Goal: Task Accomplishment & Management: Use online tool/utility

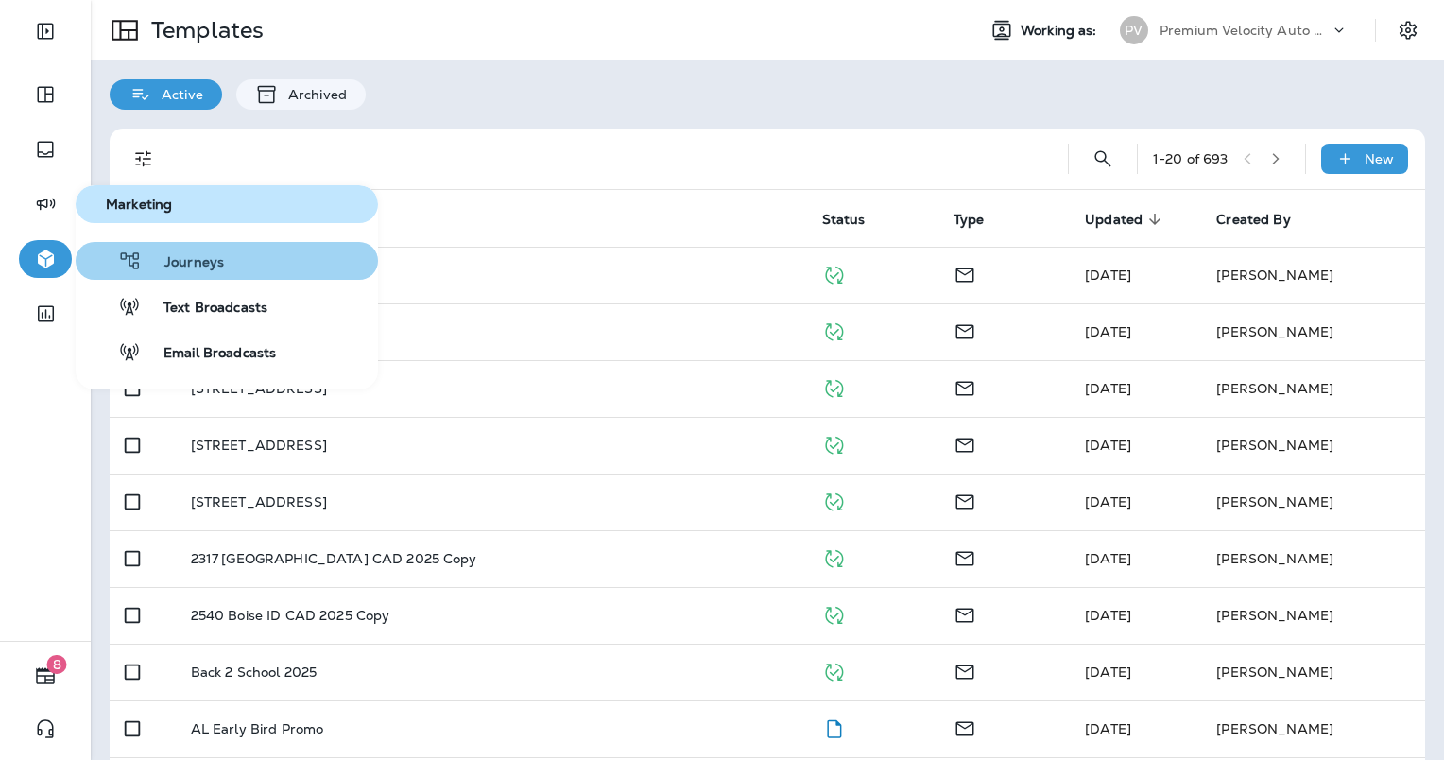
click at [164, 268] on span "Journeys" at bounding box center [183, 263] width 82 height 18
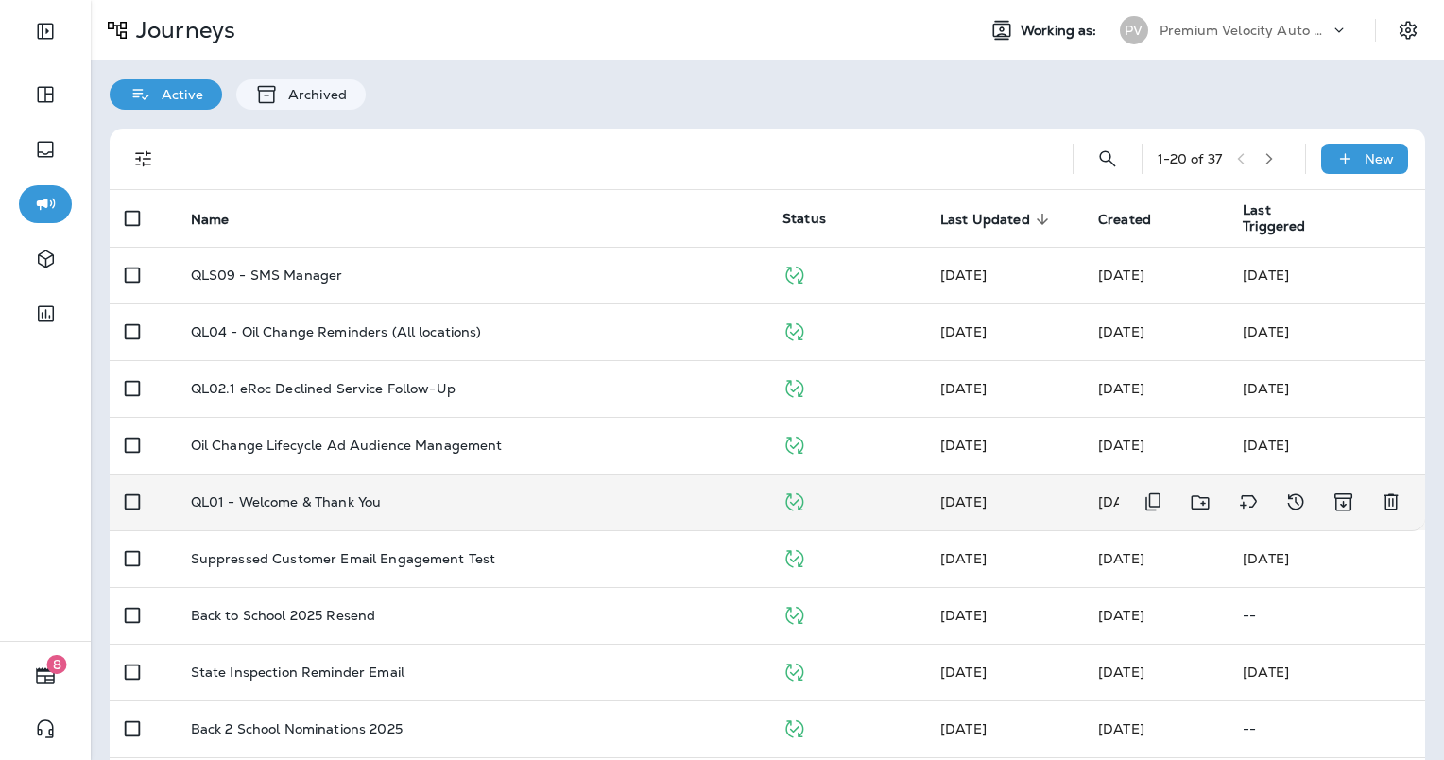
click at [491, 501] on div "QL01 - Welcome & Thank You" at bounding box center [471, 501] width 561 height 15
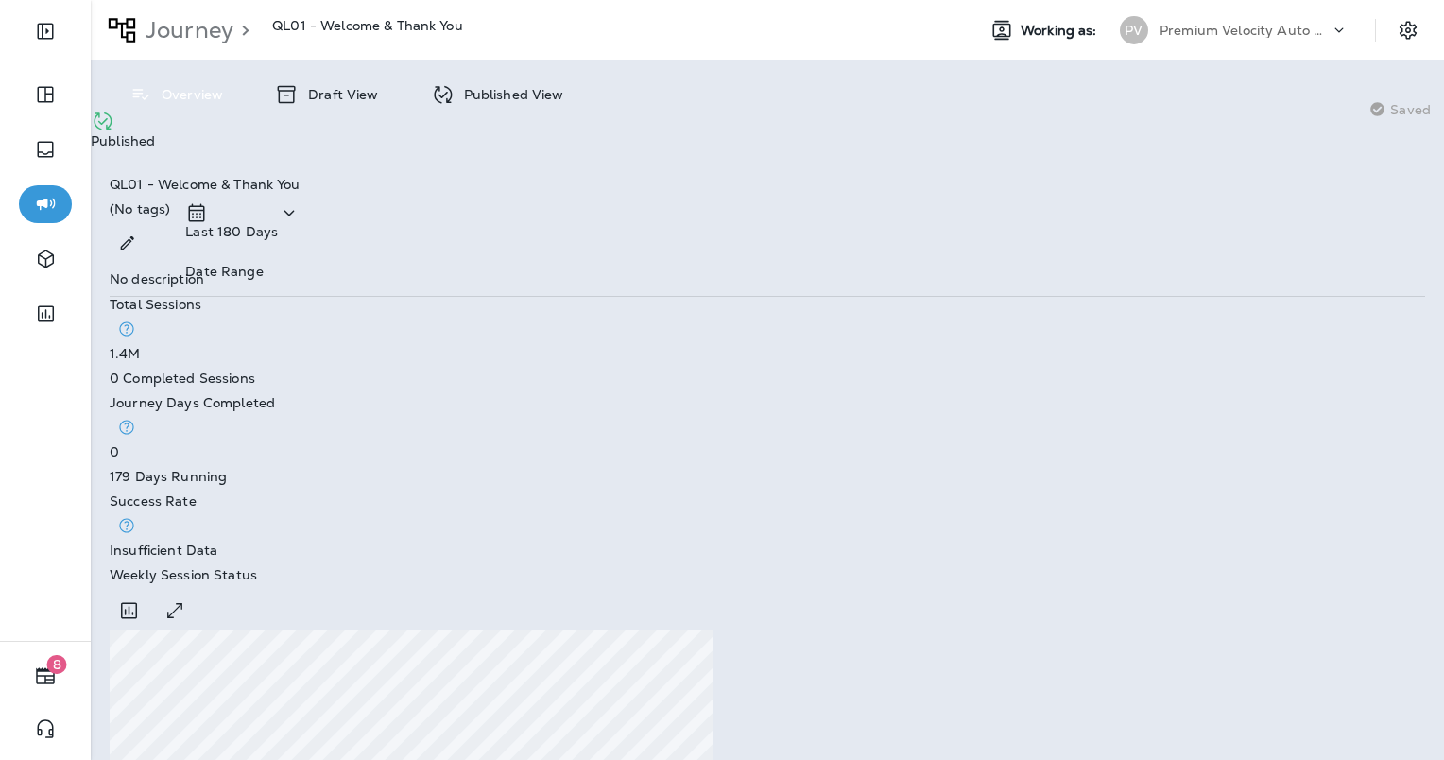
click at [333, 104] on div "Draft View" at bounding box center [326, 94] width 141 height 30
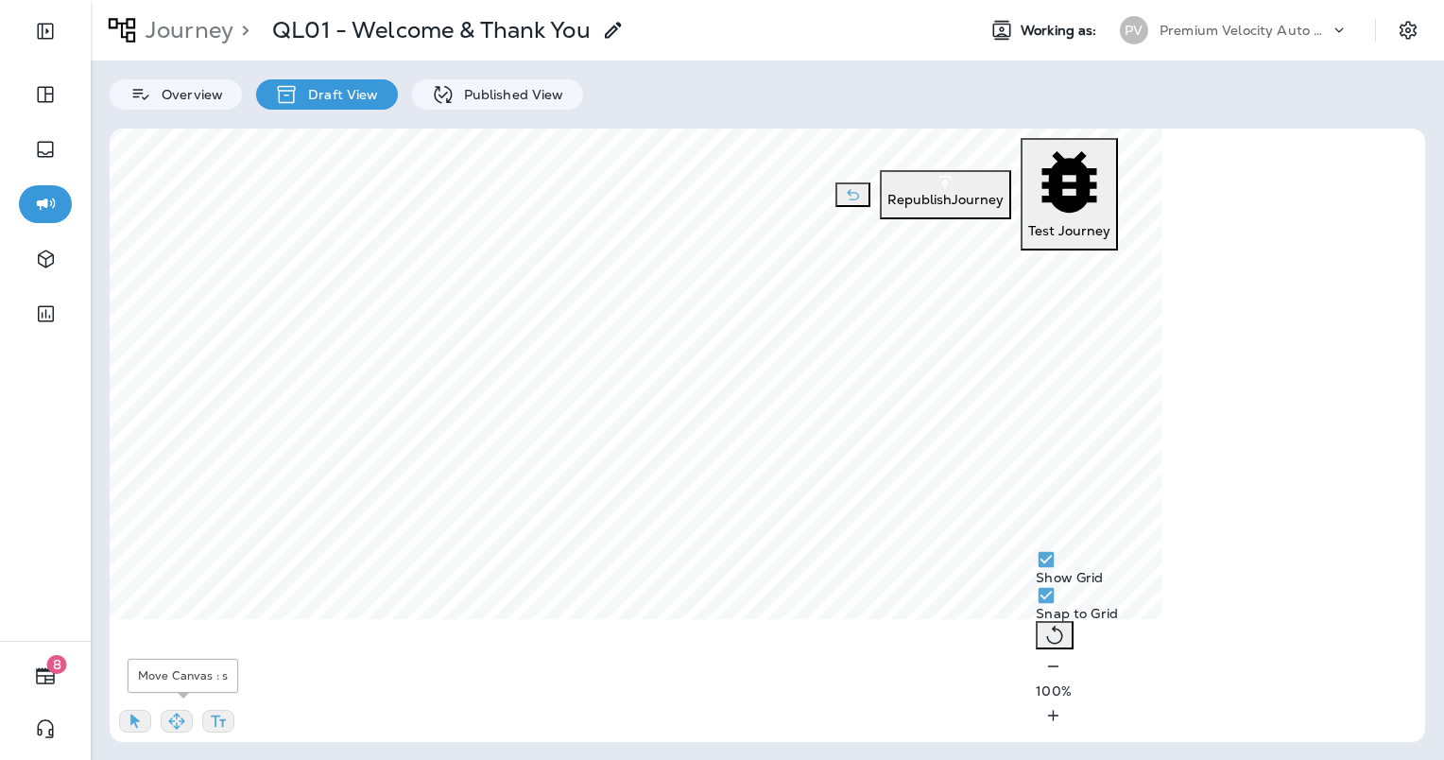
drag, startPoint x: 188, startPoint y: 717, endPoint x: 200, endPoint y: 665, distance: 53.4
click at [186, 717] on icon "button" at bounding box center [176, 721] width 19 height 19
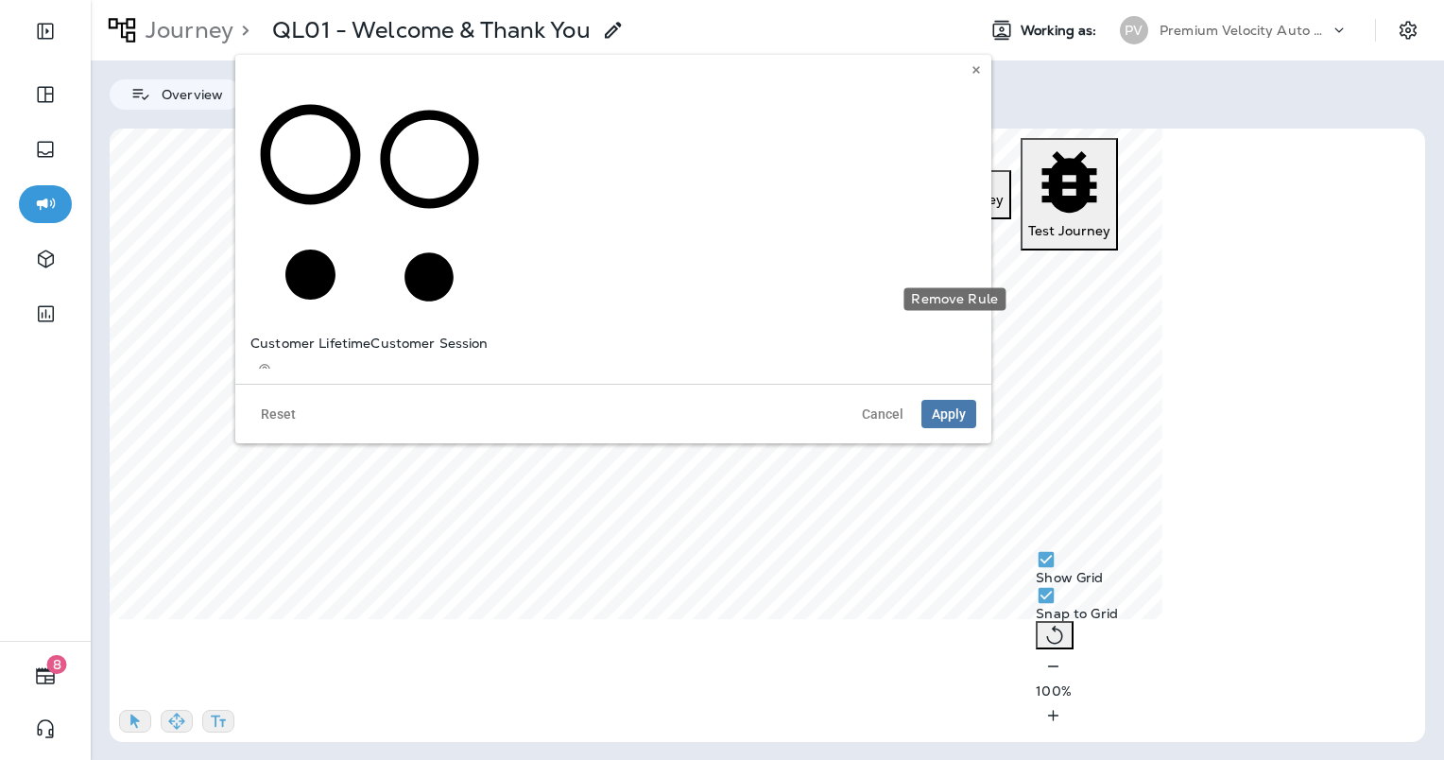
click at [959, 407] on span "Apply" at bounding box center [949, 413] width 34 height 13
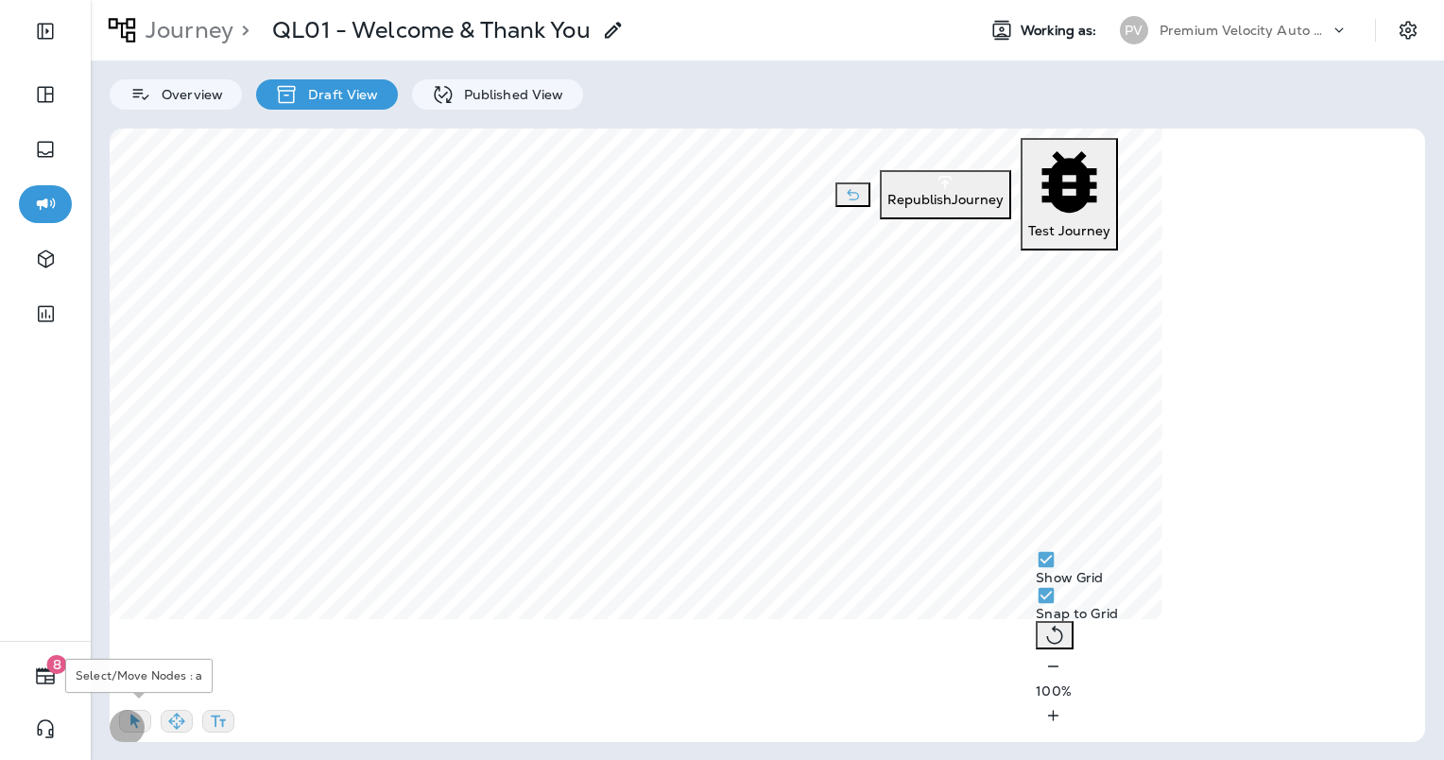
click at [145, 714] on icon "button" at bounding box center [135, 721] width 19 height 19
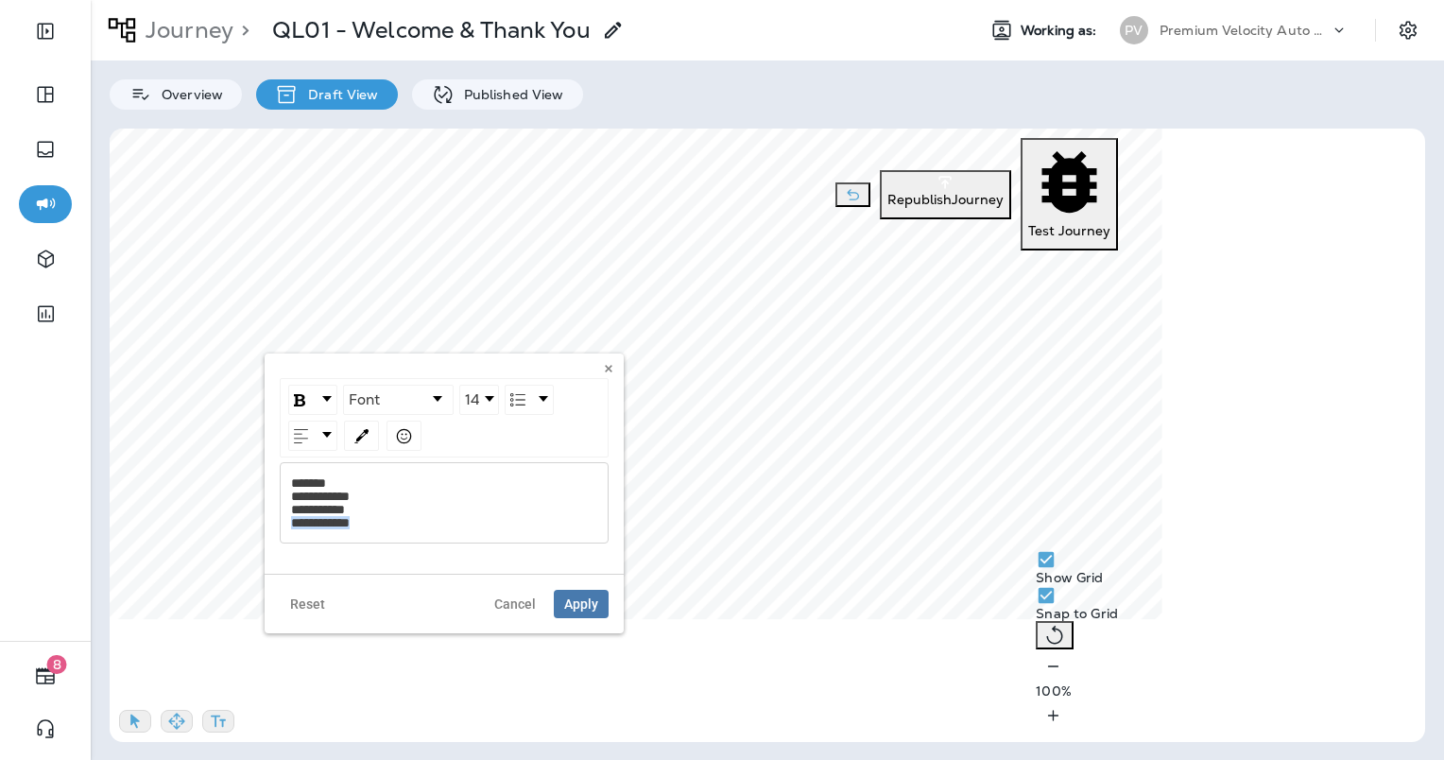
click at [249, 81] on body "8 Journey > QL01 - Welcome & Thank You Working as: PV Premium Velocity Auto dba…" at bounding box center [722, 40] width 1444 height 81
click at [573, 584] on span "Apply" at bounding box center [581, 590] width 34 height 13
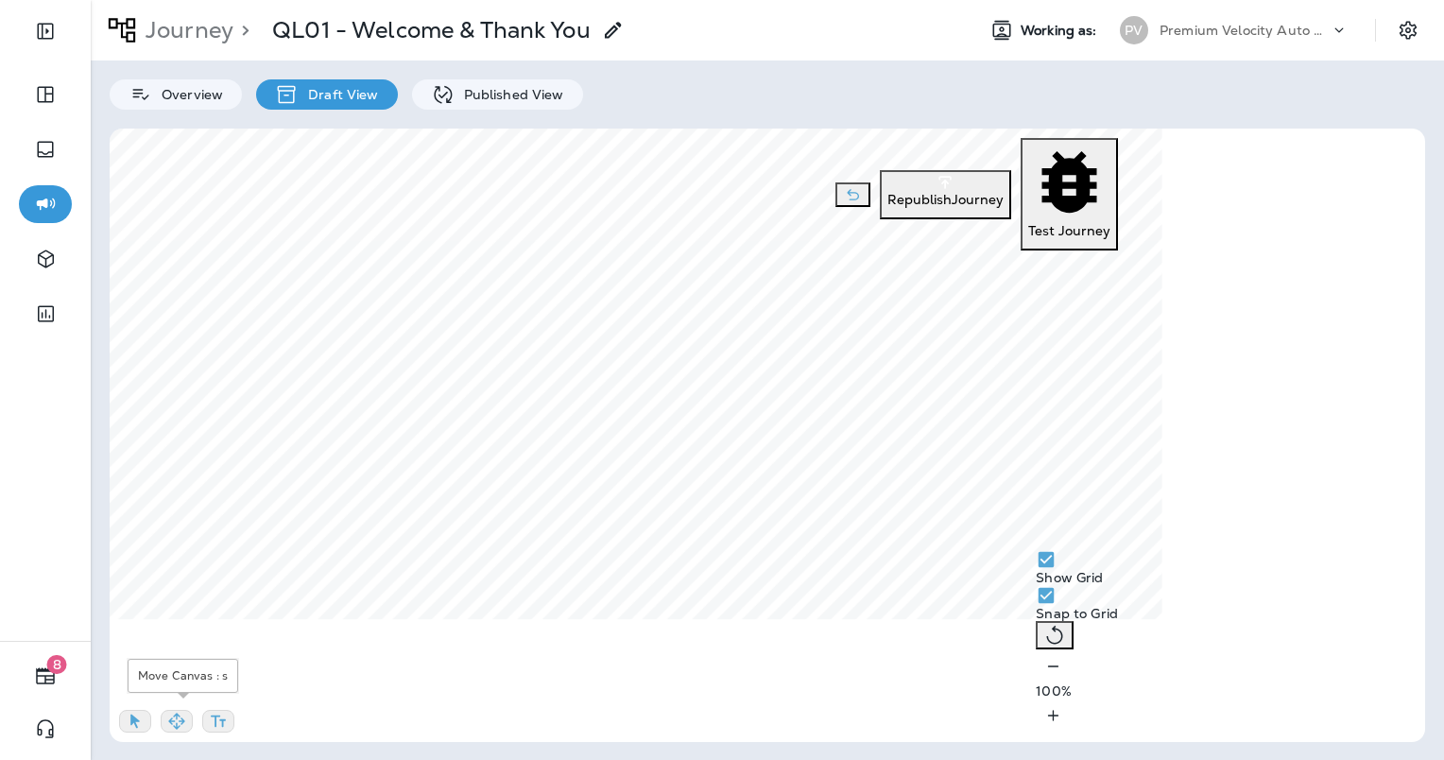
click at [178, 718] on icon "button" at bounding box center [176, 721] width 19 height 19
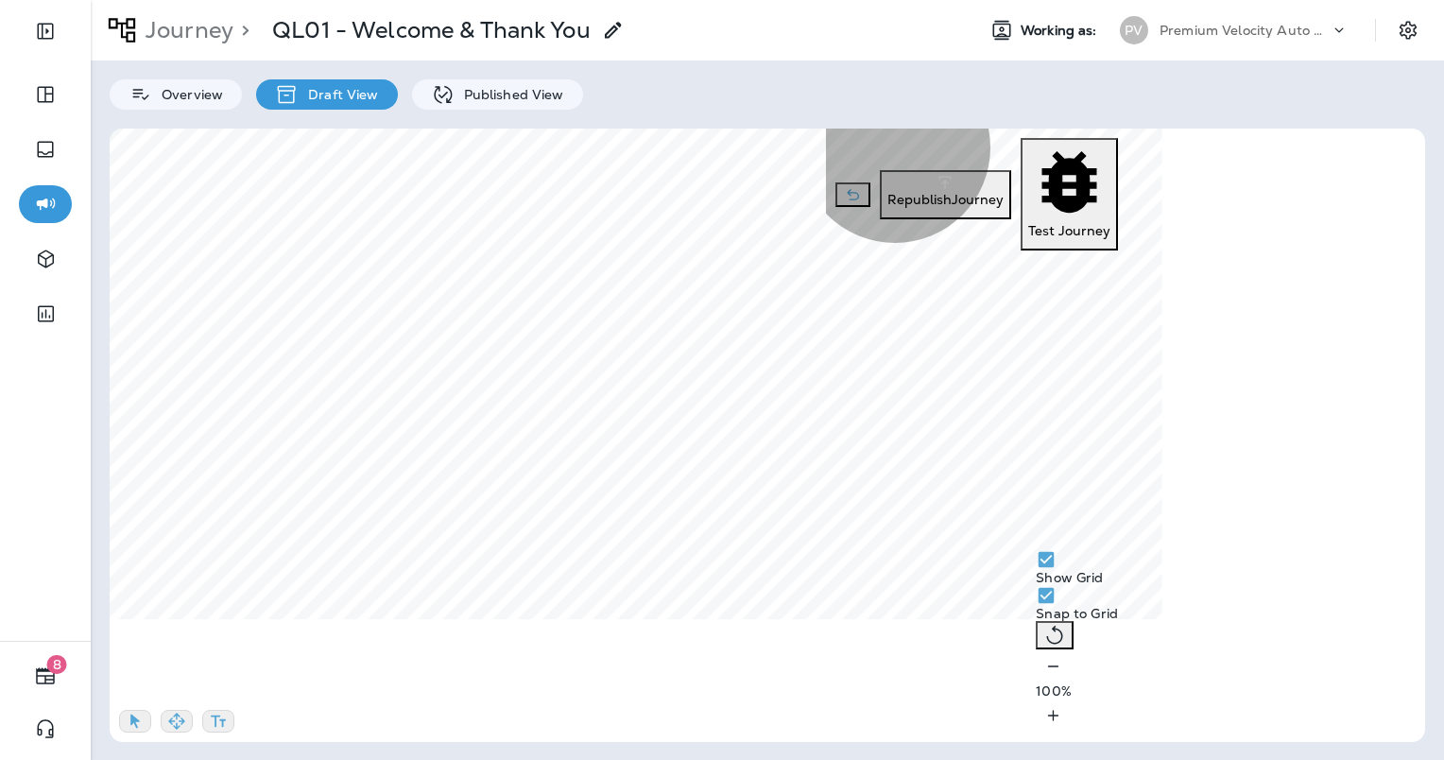
click at [887, 192] on p "Republish Journey" at bounding box center [945, 199] width 116 height 15
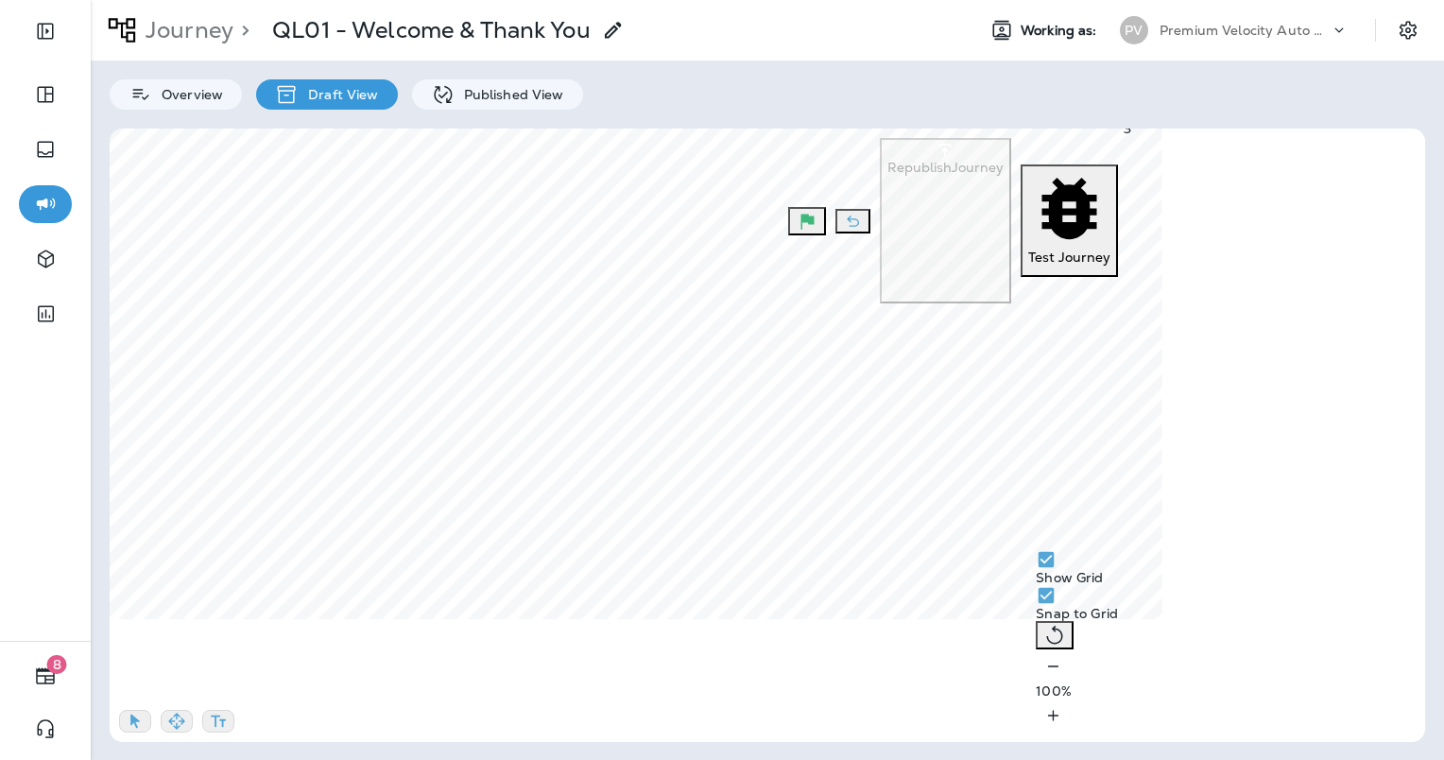
drag, startPoint x: 1289, startPoint y: 339, endPoint x: 903, endPoint y: 339, distance: 386.5
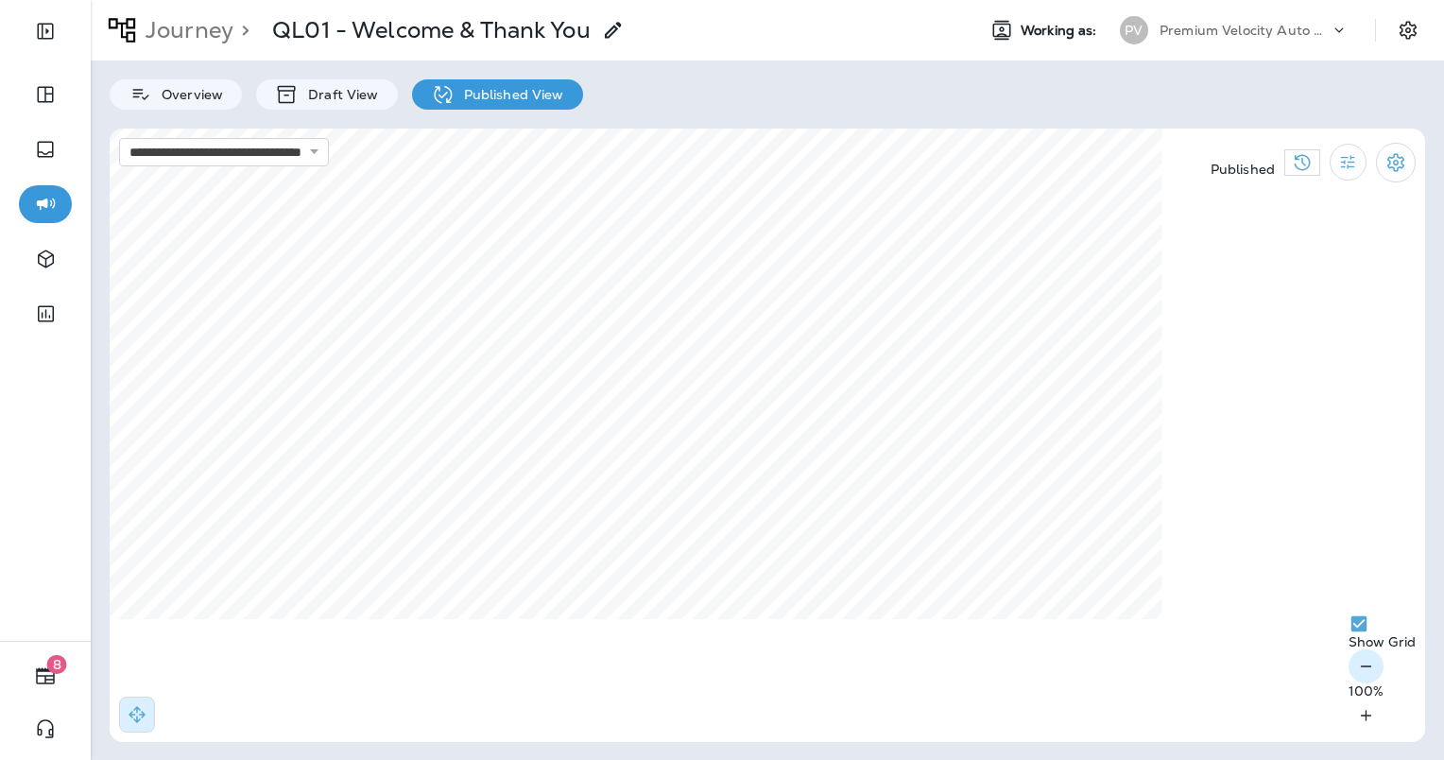
click at [1349, 683] on button "button" at bounding box center [1366, 666] width 35 height 34
click at [1349, 706] on div "90 %" at bounding box center [1382, 690] width 67 height 83
click at [1356, 676] on icon "button" at bounding box center [1366, 666] width 20 height 19
click at [267, 149] on select "**********" at bounding box center [224, 152] width 210 height 28
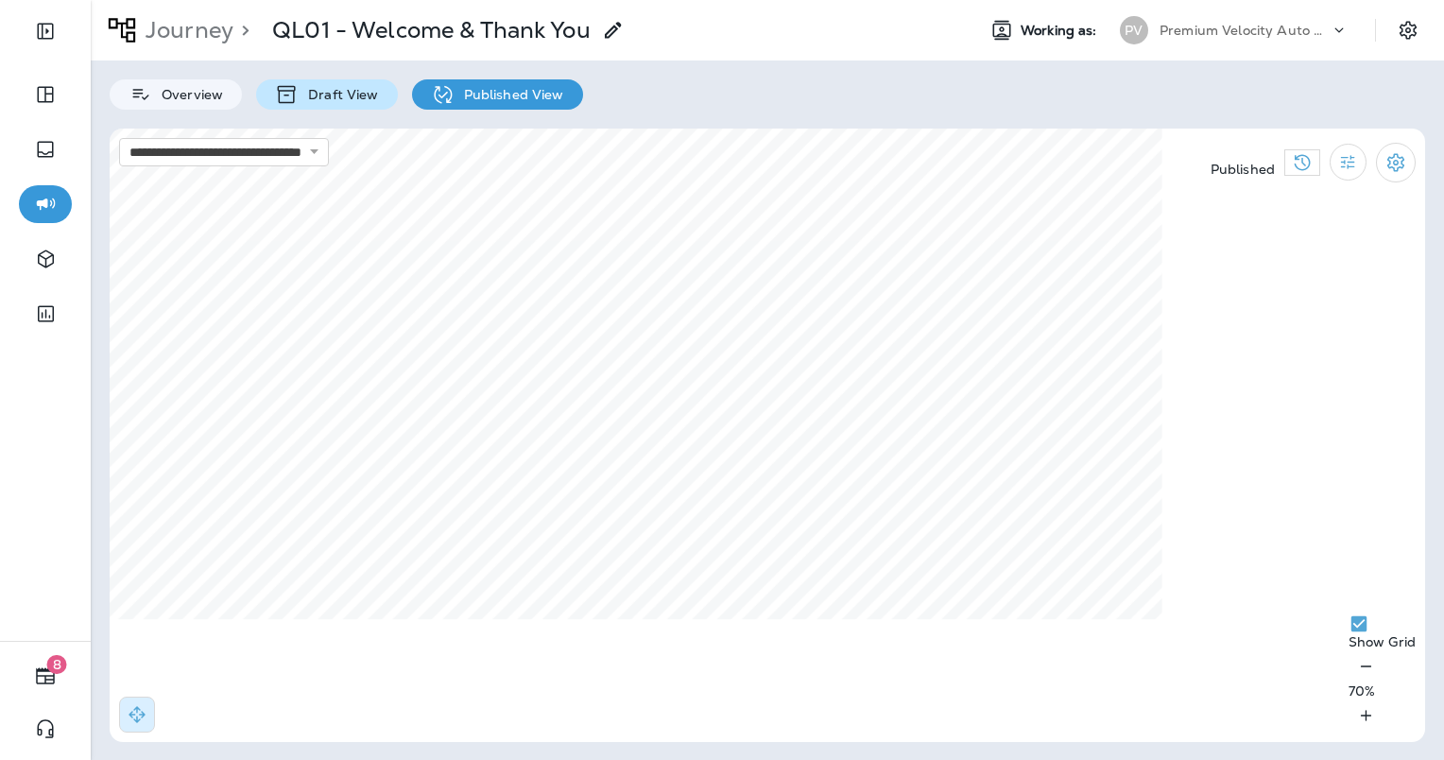
click at [320, 87] on p "Draft View" at bounding box center [338, 94] width 79 height 15
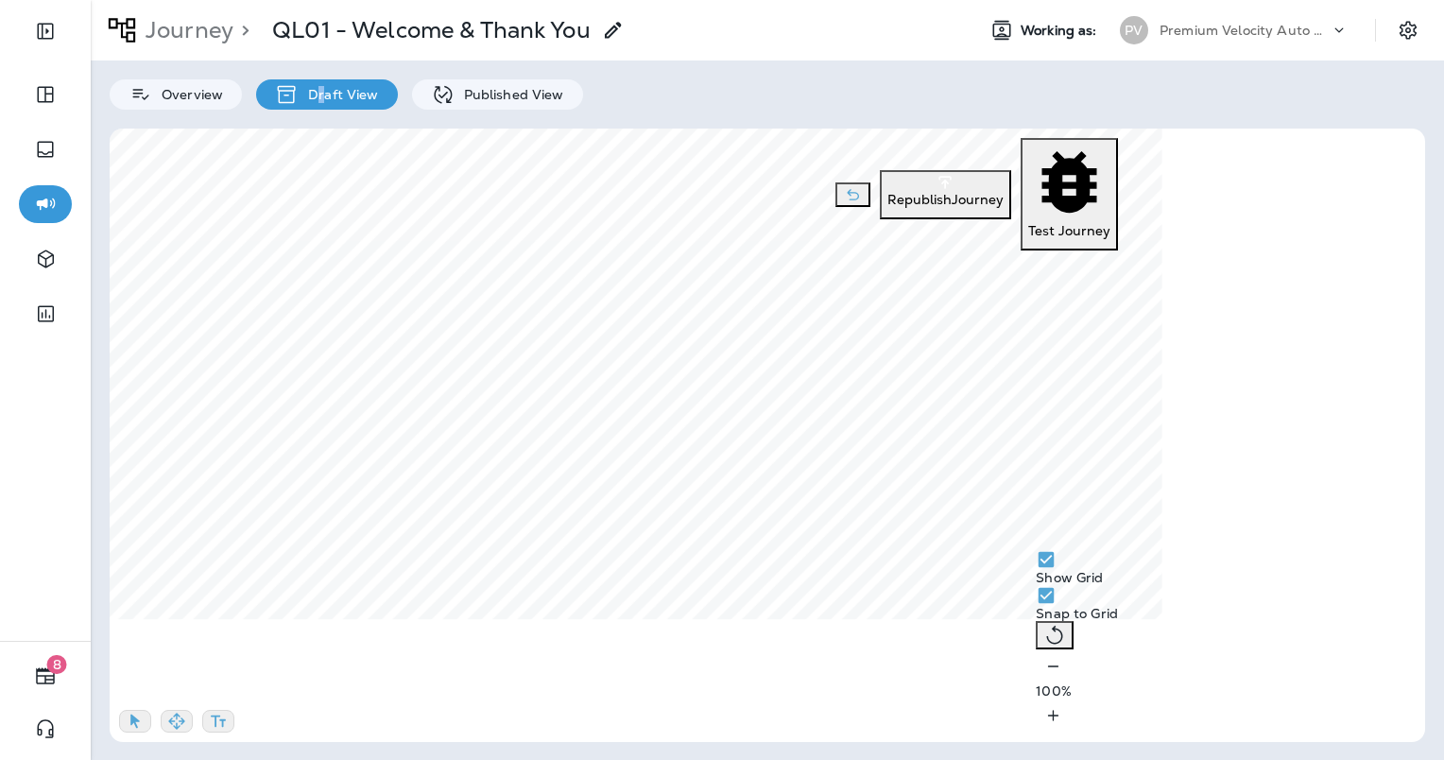
click at [1043, 676] on icon "button" at bounding box center [1053, 666] width 20 height 19
click at [182, 718] on icon "button" at bounding box center [176, 721] width 19 height 19
click at [485, 101] on p "Published View" at bounding box center [510, 94] width 110 height 15
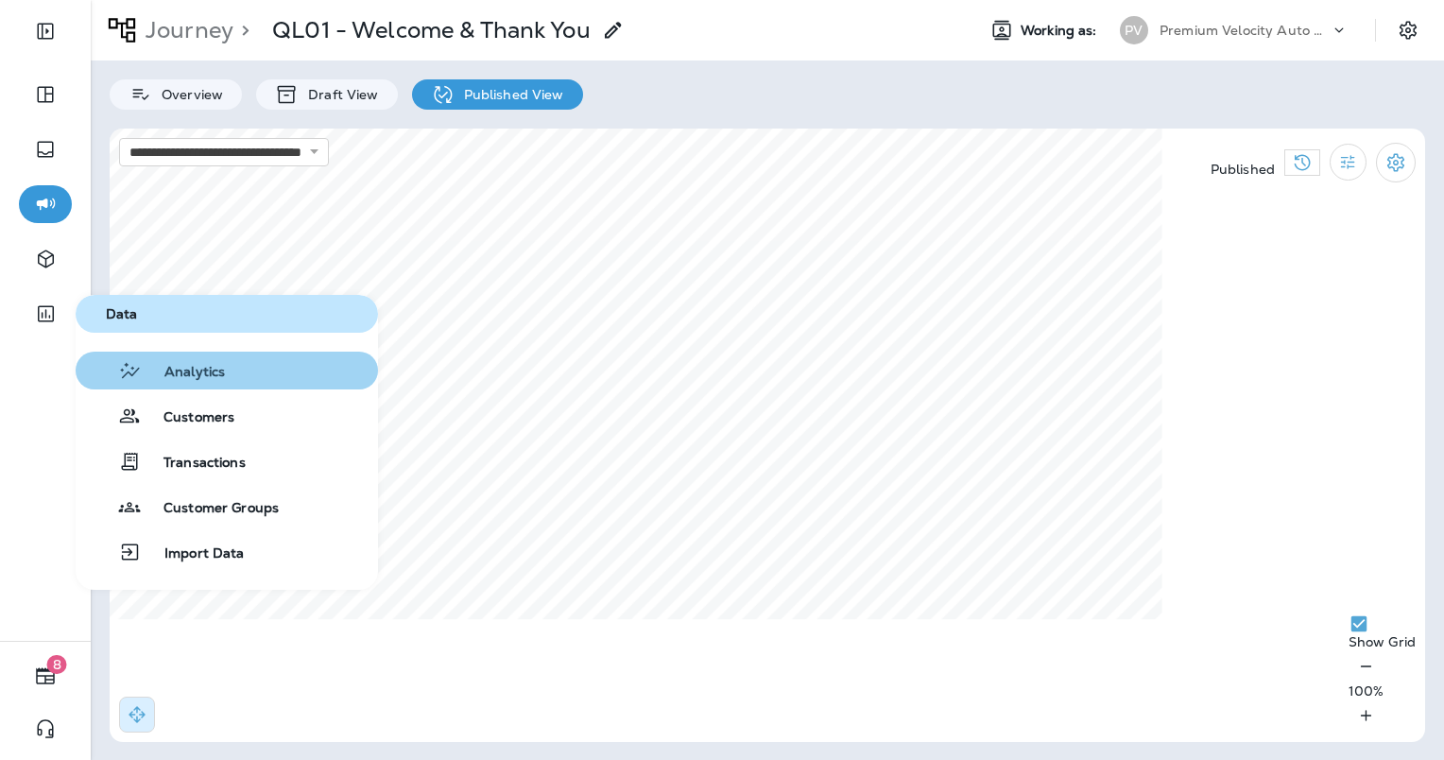
click at [170, 384] on button "Analytics" at bounding box center [227, 371] width 302 height 38
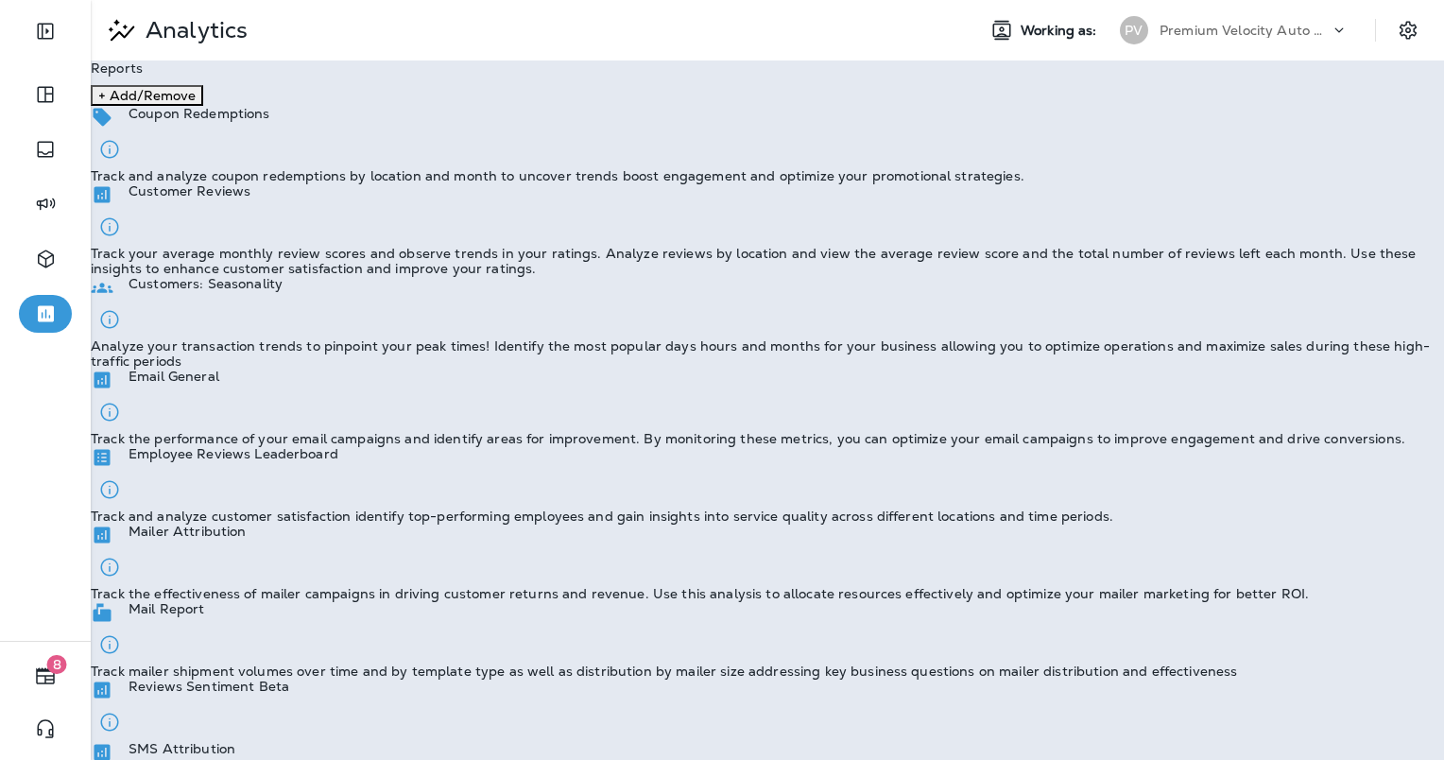
click at [281, 183] on p "Track and analyze coupon redemptions by location and month to uncover trends bo…" at bounding box center [558, 175] width 934 height 15
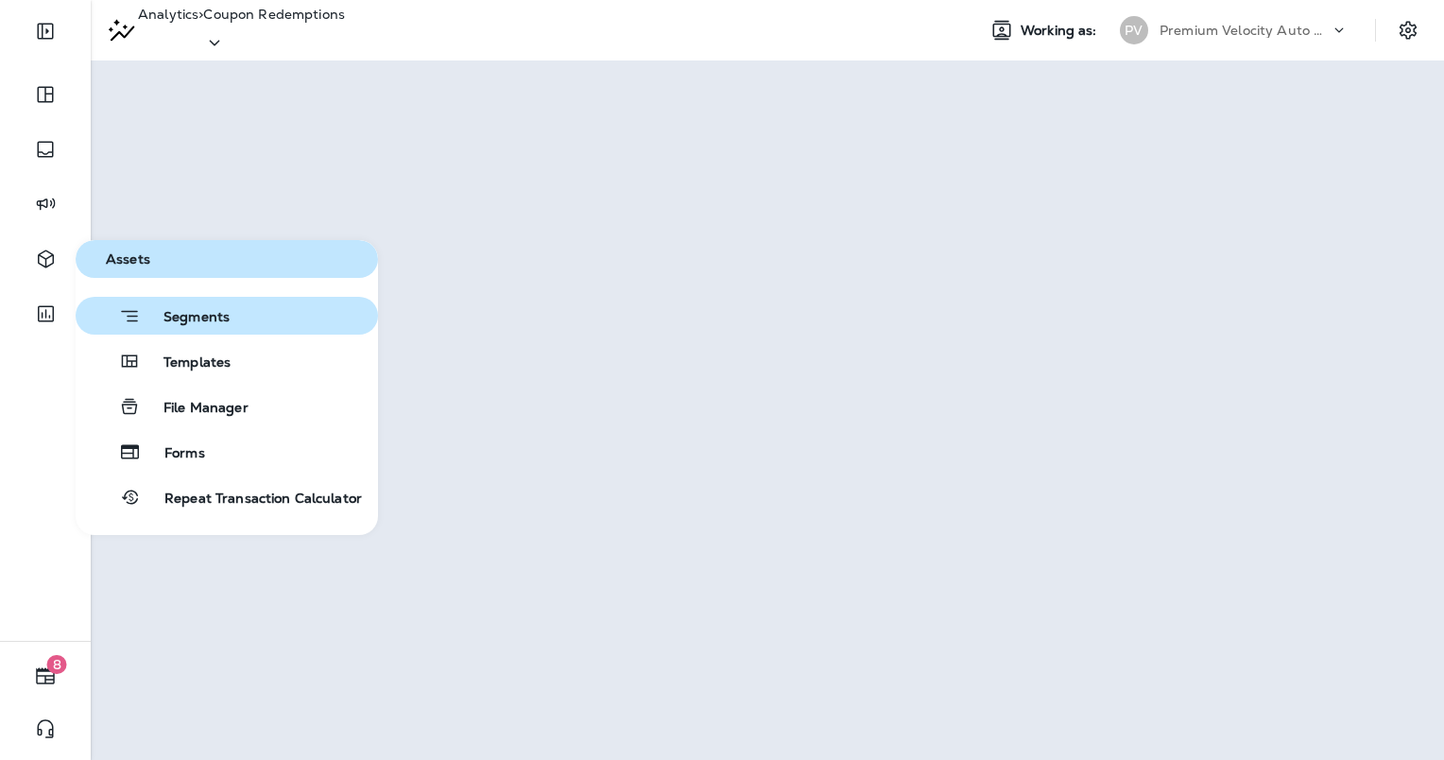
click at [204, 315] on span "Segments" at bounding box center [185, 318] width 89 height 19
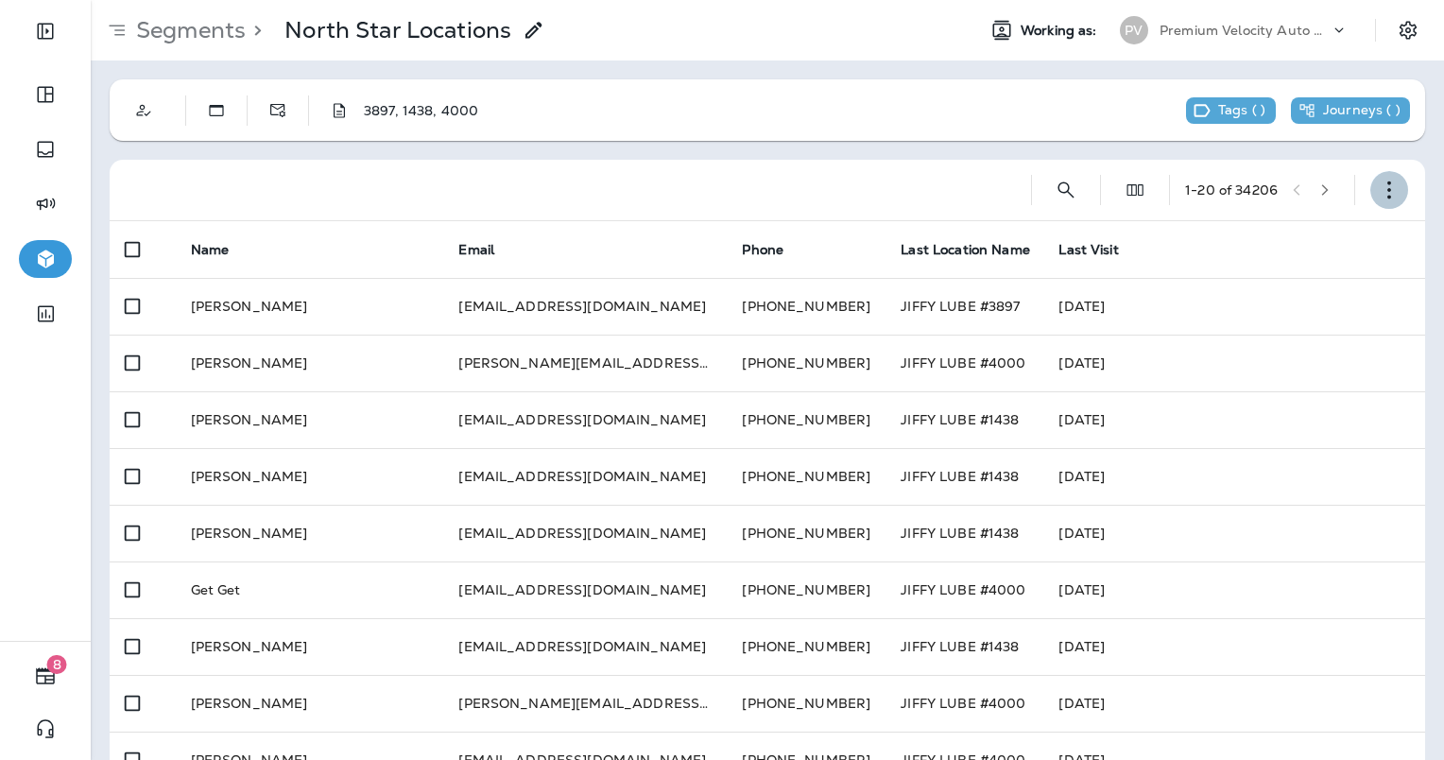
click at [1370, 181] on button "button" at bounding box center [1389, 190] width 38 height 38
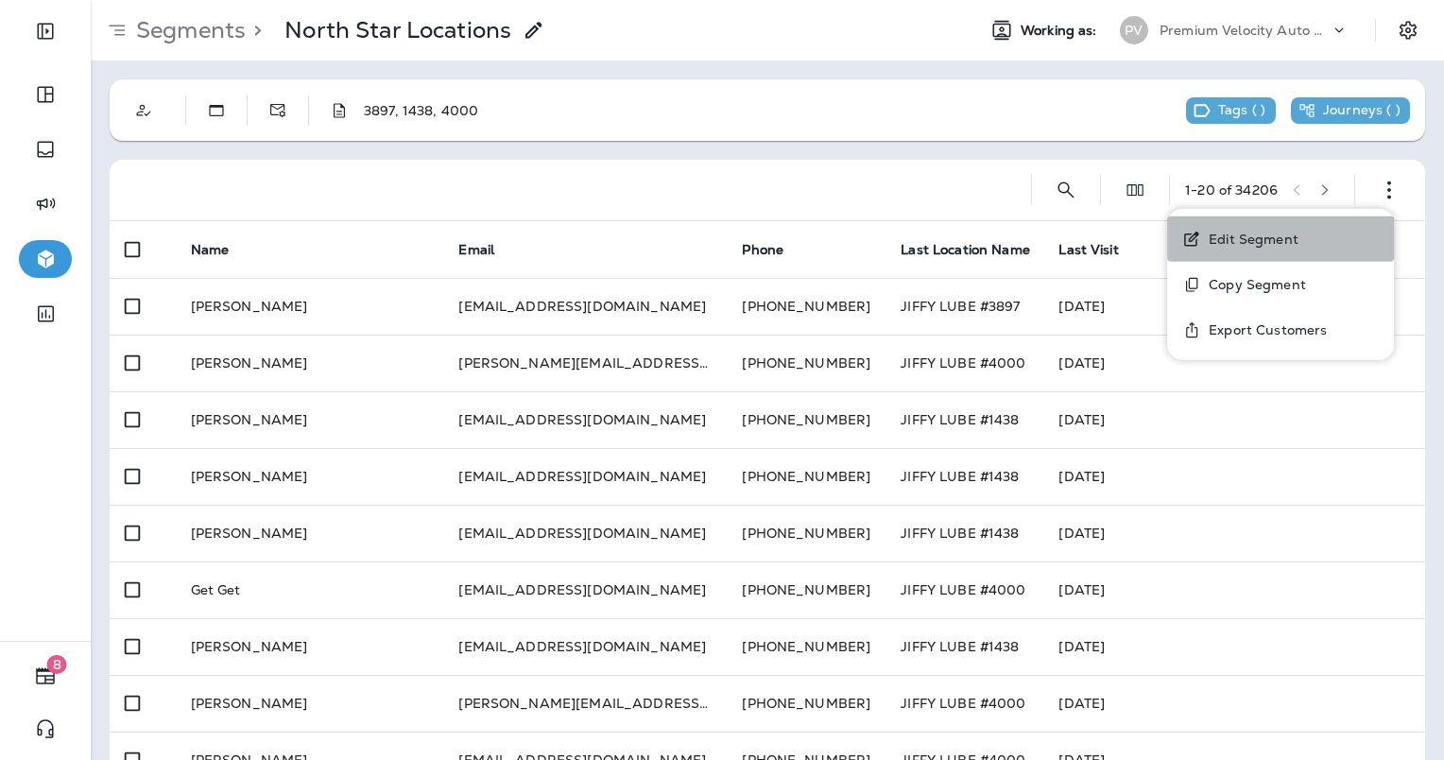
click at [1273, 240] on p "Edit Segment" at bounding box center [1249, 239] width 97 height 15
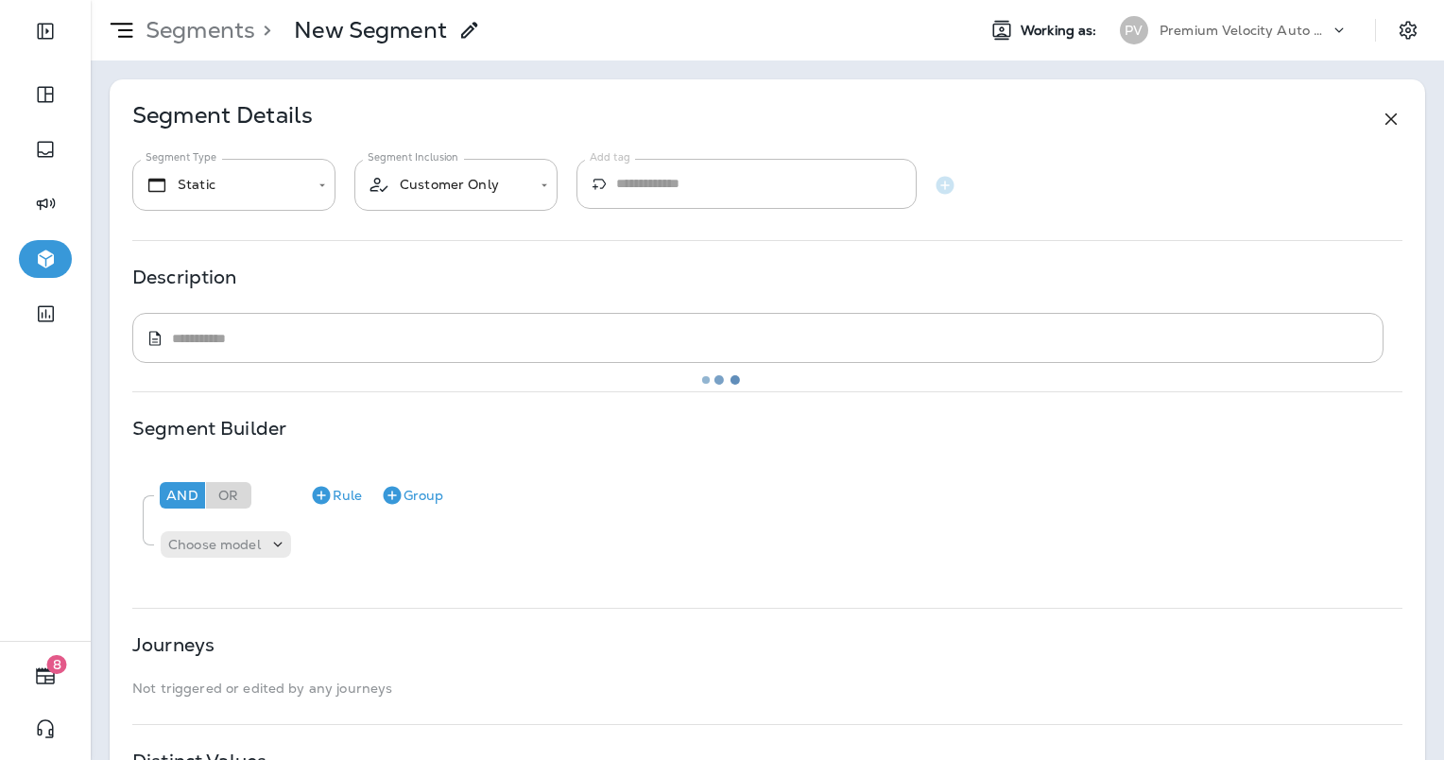
type textarea "**********"
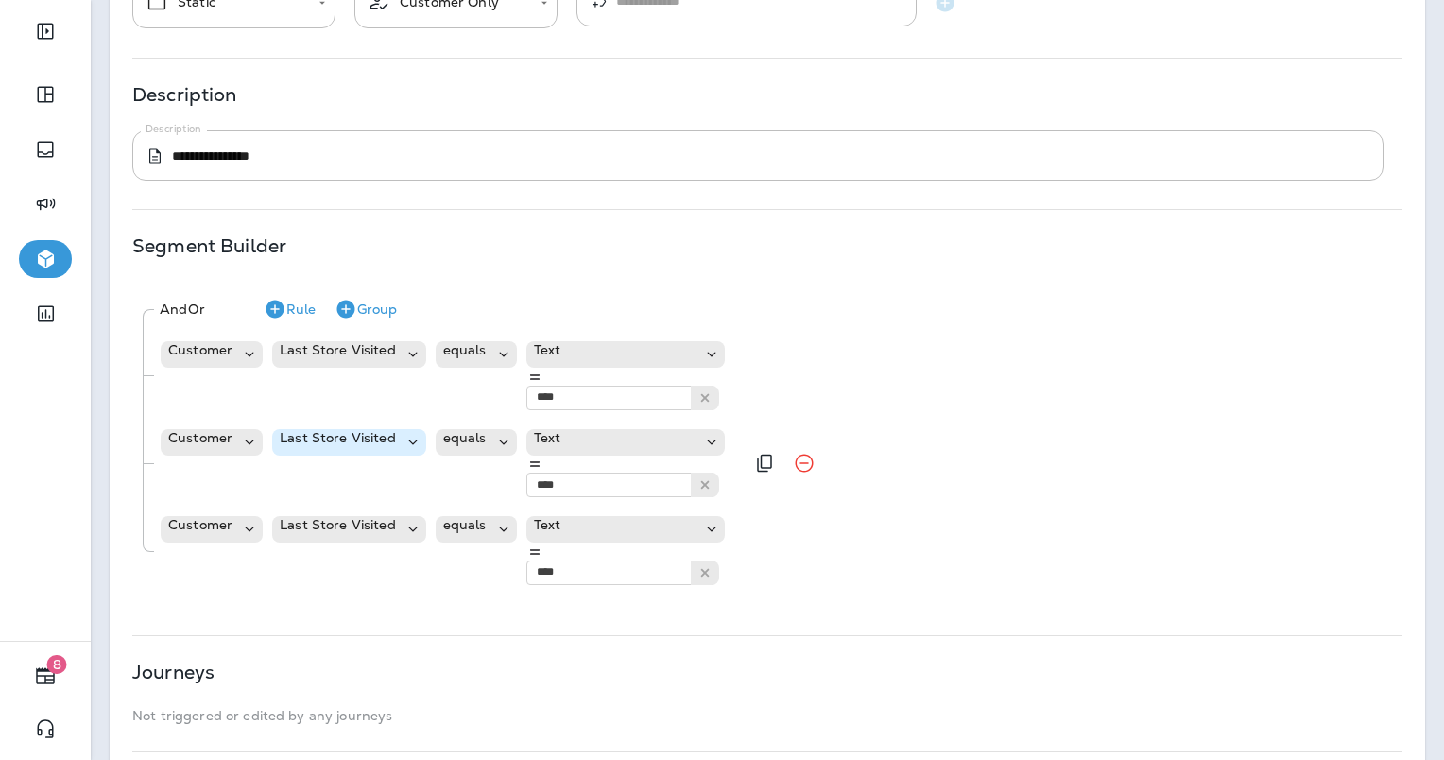
scroll to position [284, 0]
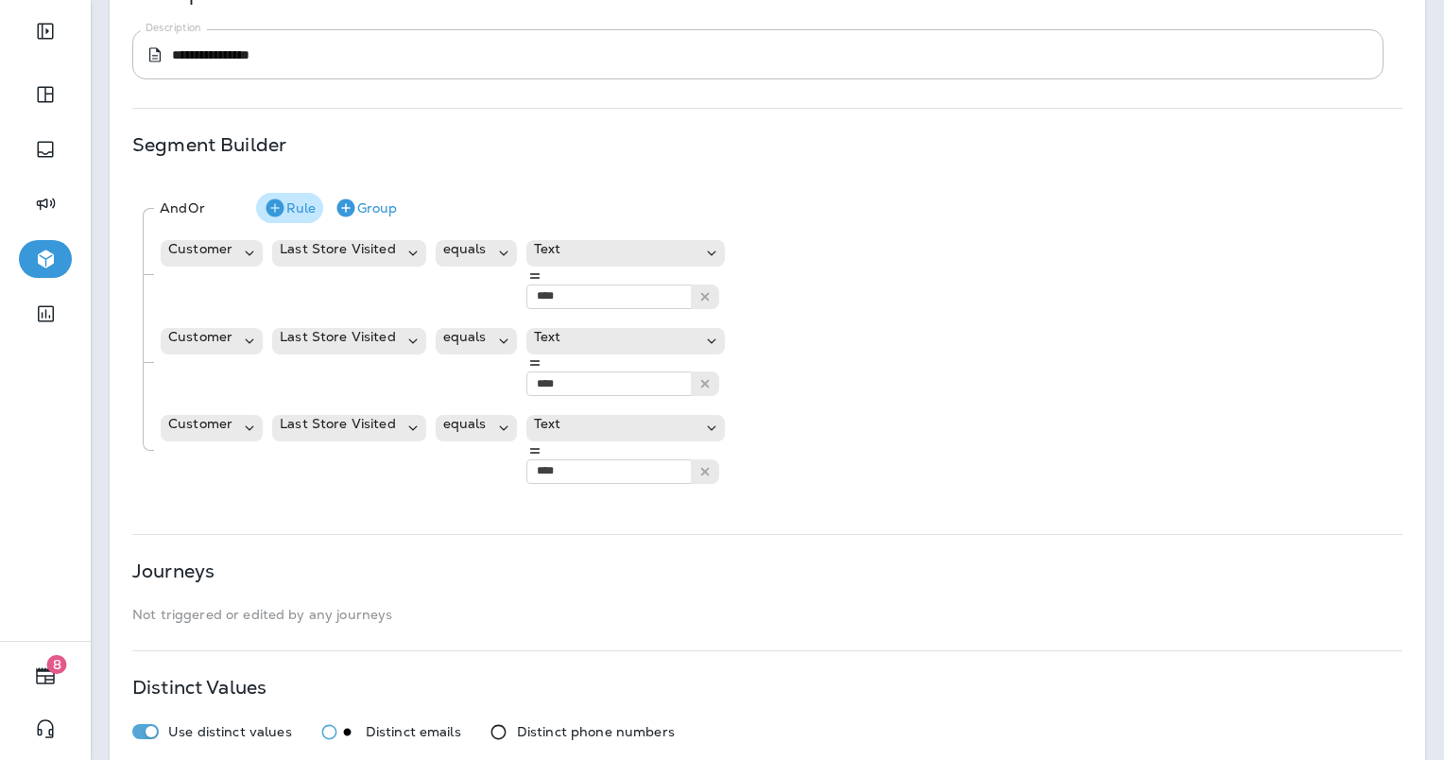
click at [323, 208] on button "Rule" at bounding box center [289, 208] width 67 height 30
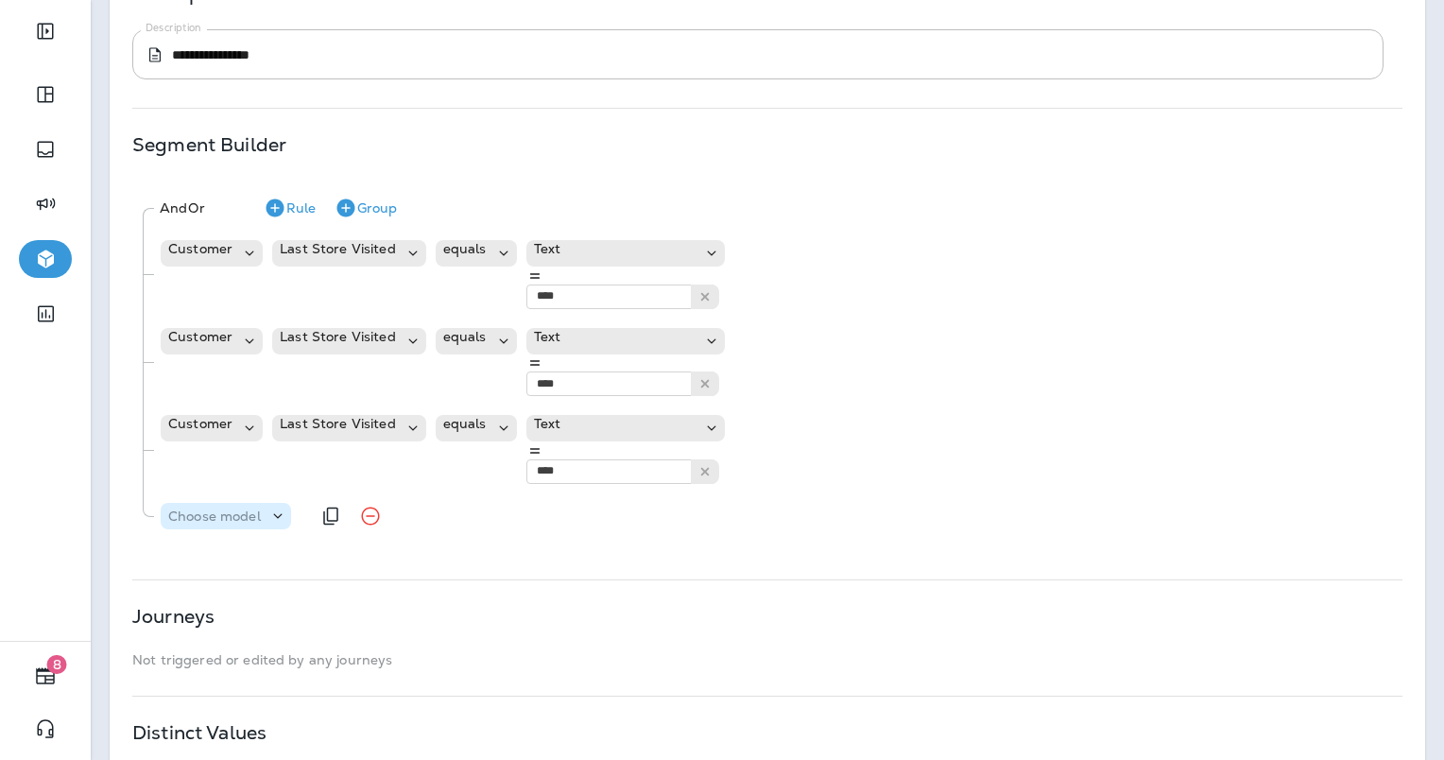
click at [274, 507] on icon at bounding box center [277, 516] width 19 height 19
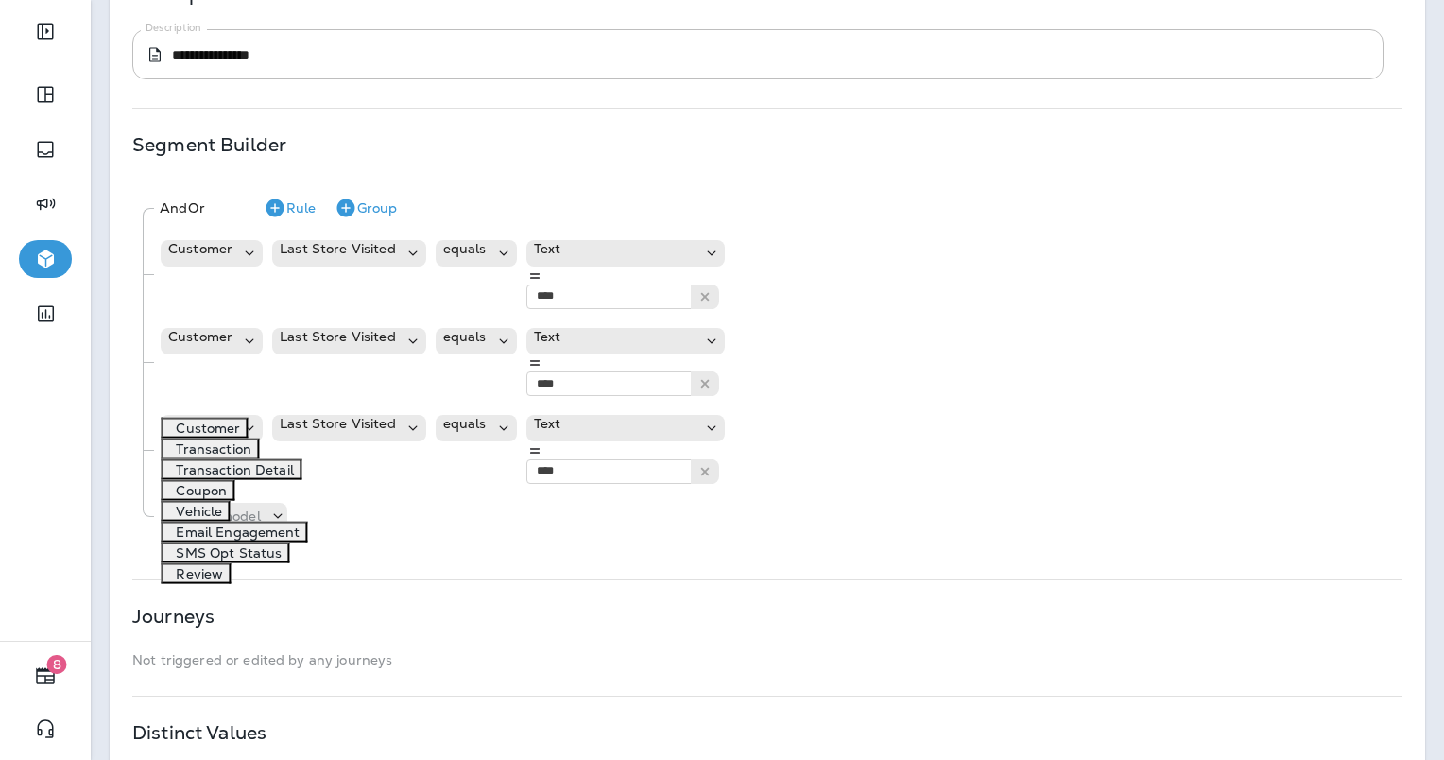
click at [222, 456] on p "Transaction" at bounding box center [209, 448] width 83 height 15
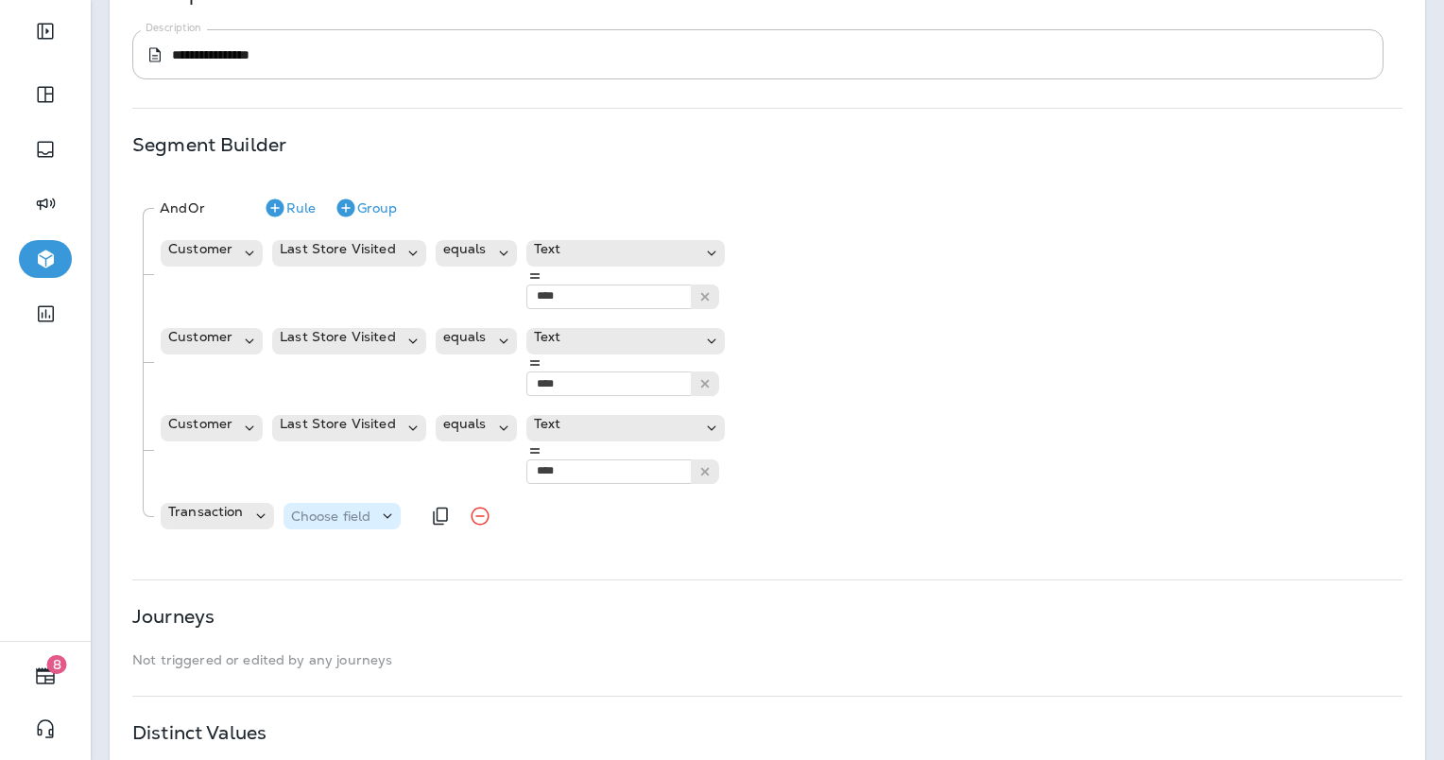
click at [337, 508] on p "Choose field" at bounding box center [331, 515] width 80 height 15
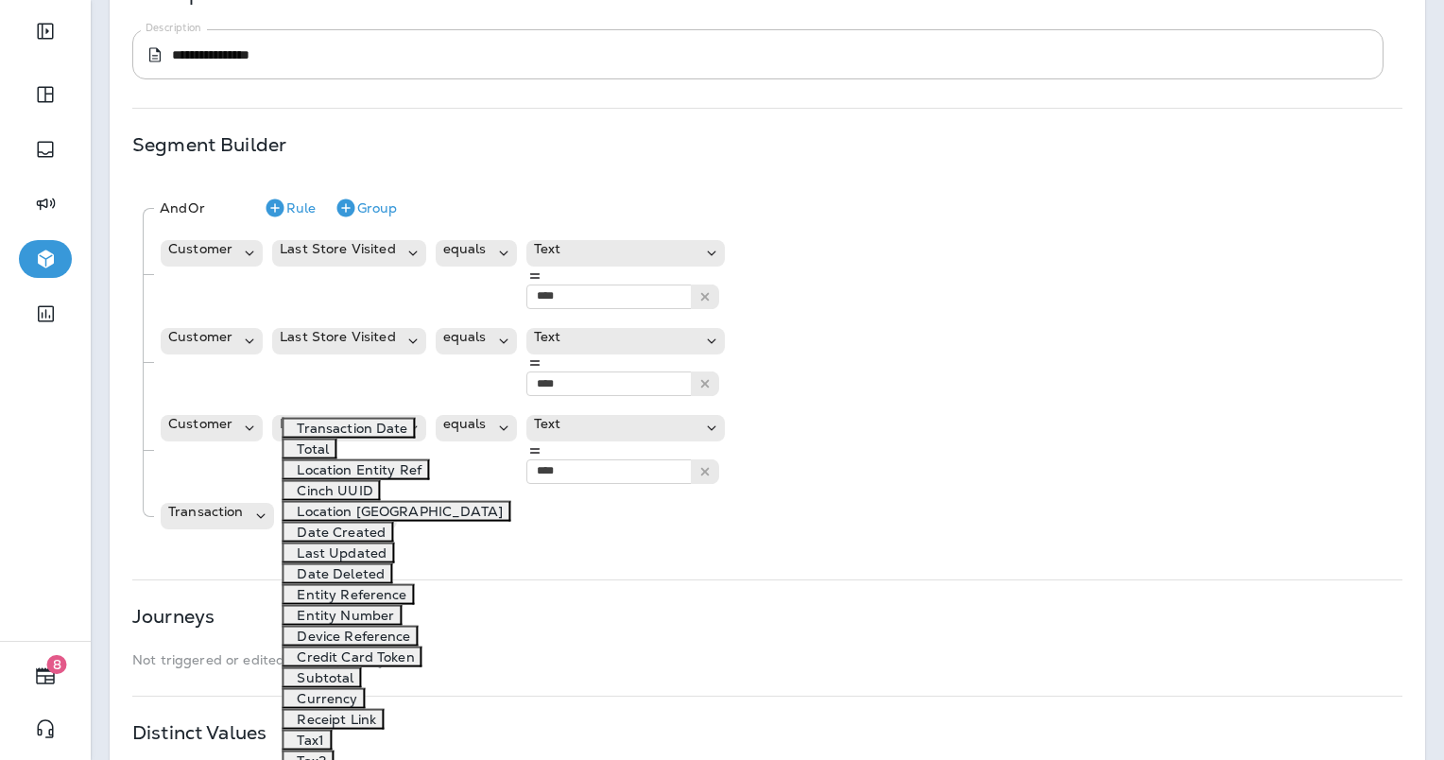
scroll to position [239, 0]
click at [251, 507] on icon at bounding box center [260, 516] width 19 height 19
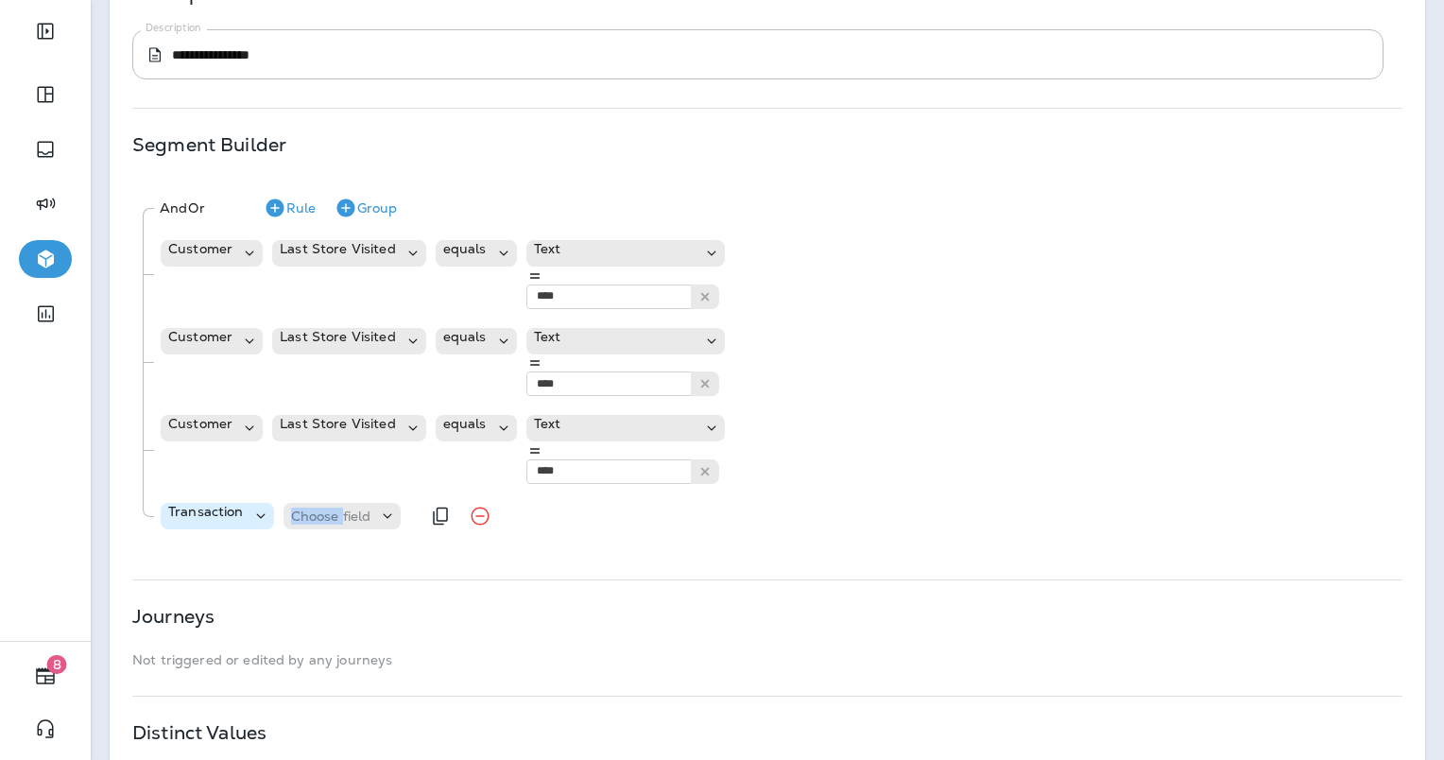
click at [251, 507] on icon at bounding box center [260, 516] width 19 height 19
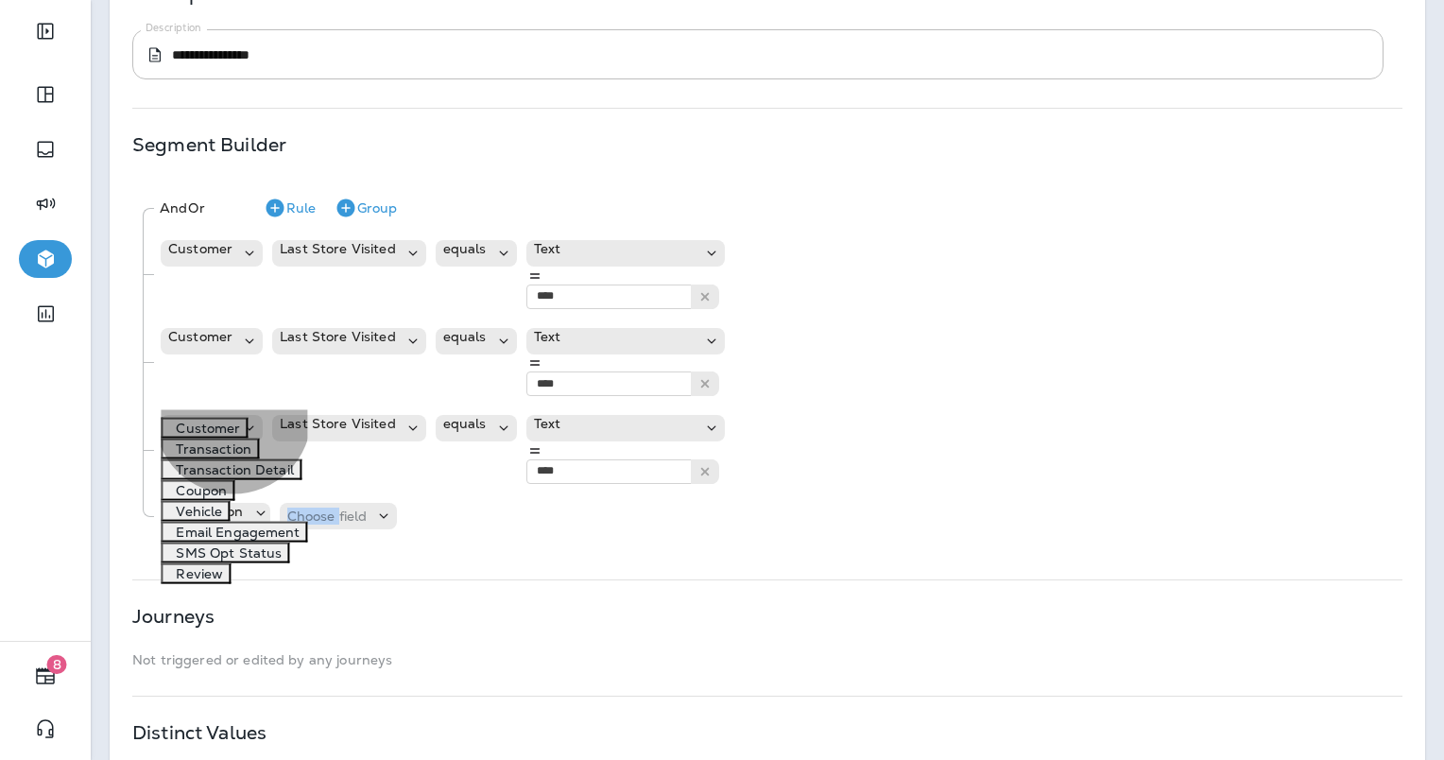
drag, startPoint x: 251, startPoint y: 394, endPoint x: 234, endPoint y: 435, distance: 44.1
click at [234, 435] on button "Customer" at bounding box center [204, 428] width 87 height 21
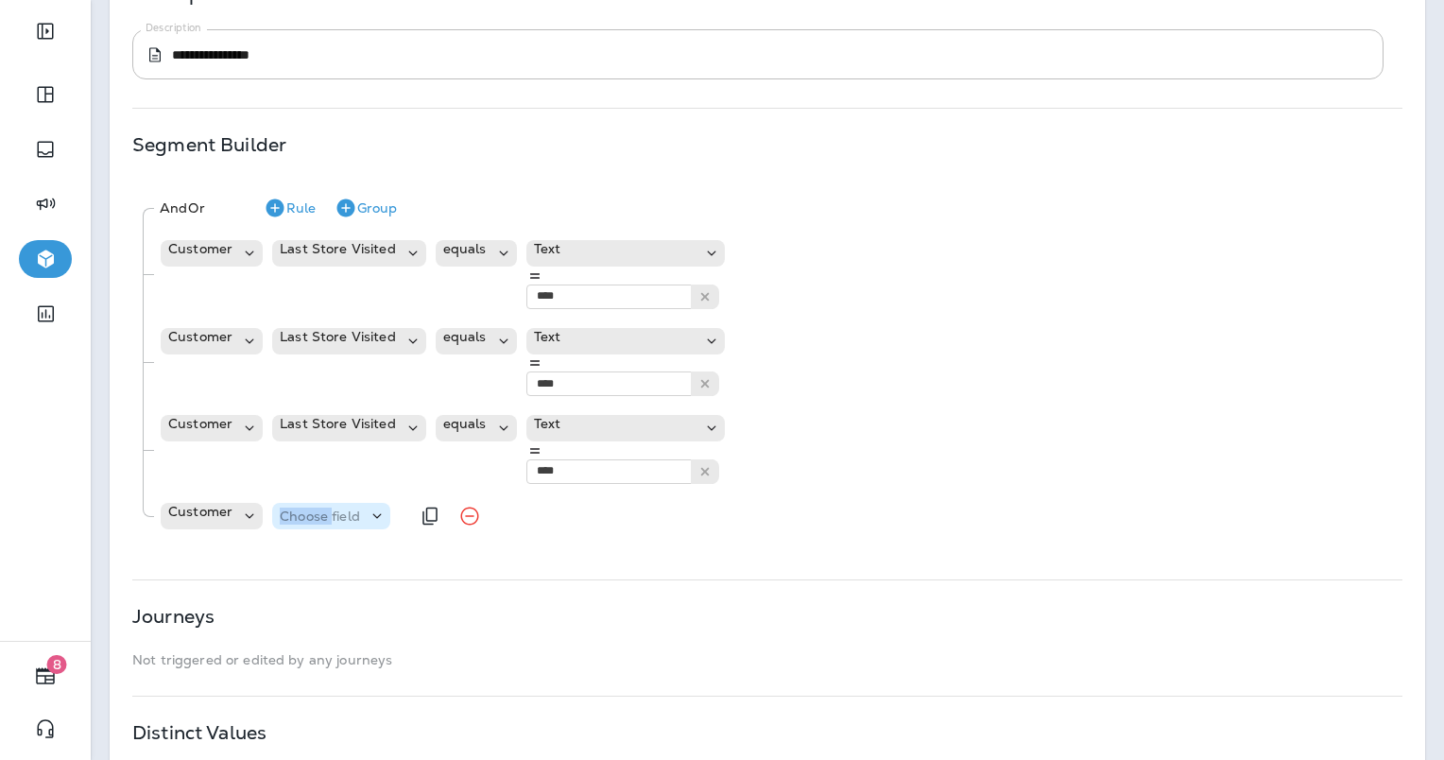
click at [325, 508] on p "Choose field" at bounding box center [320, 515] width 80 height 15
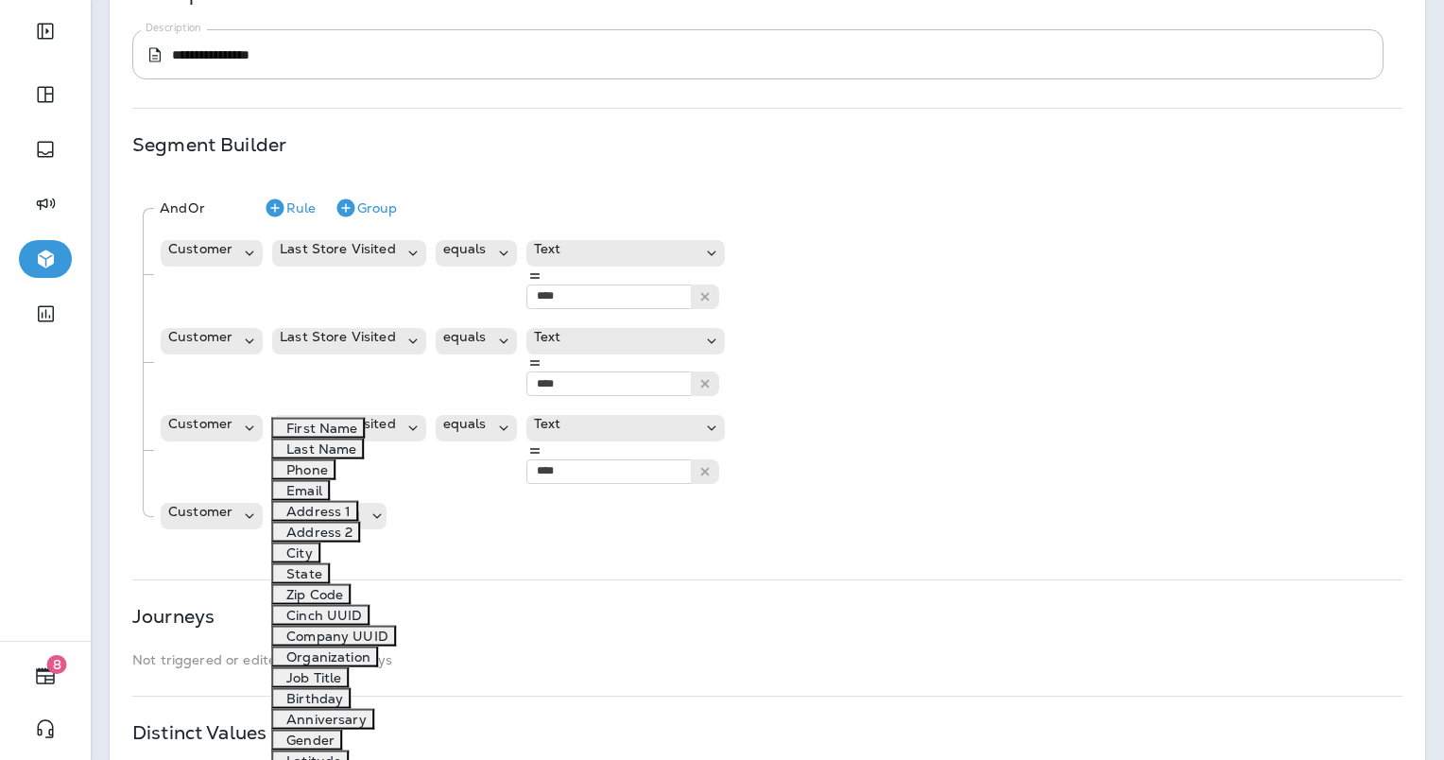
scroll to position [945, 0]
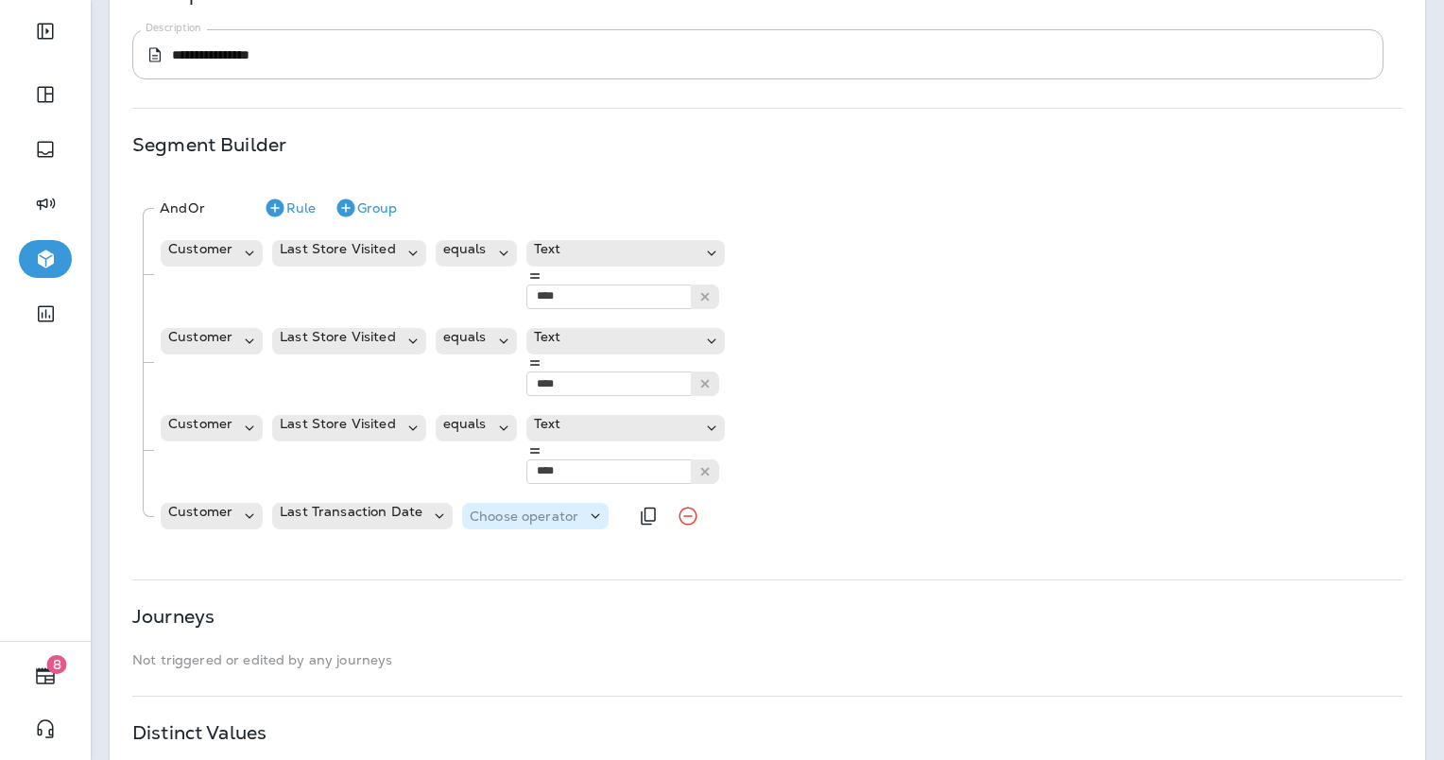
click at [507, 508] on p "Choose operator" at bounding box center [524, 515] width 109 height 15
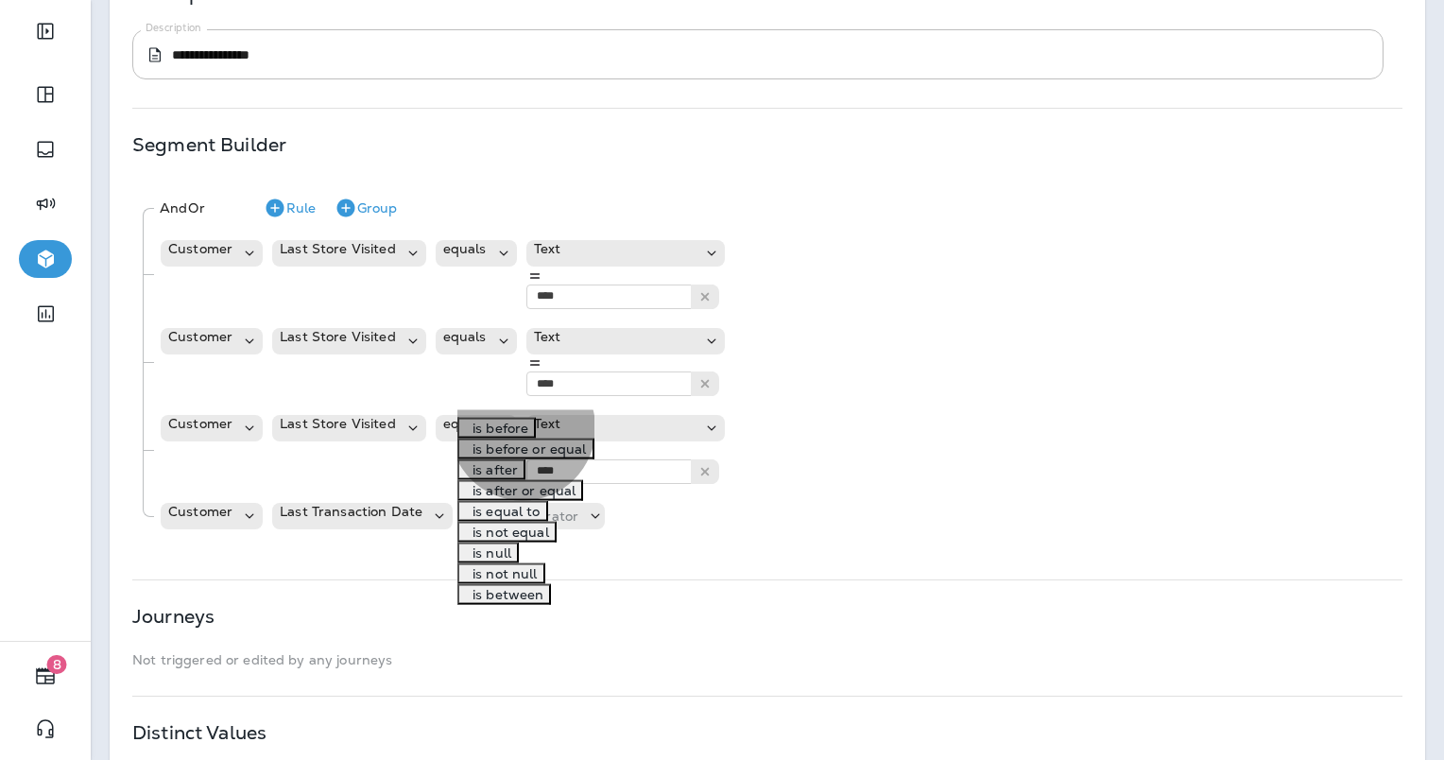
click at [525, 436] on p "is before" at bounding box center [496, 428] width 63 height 15
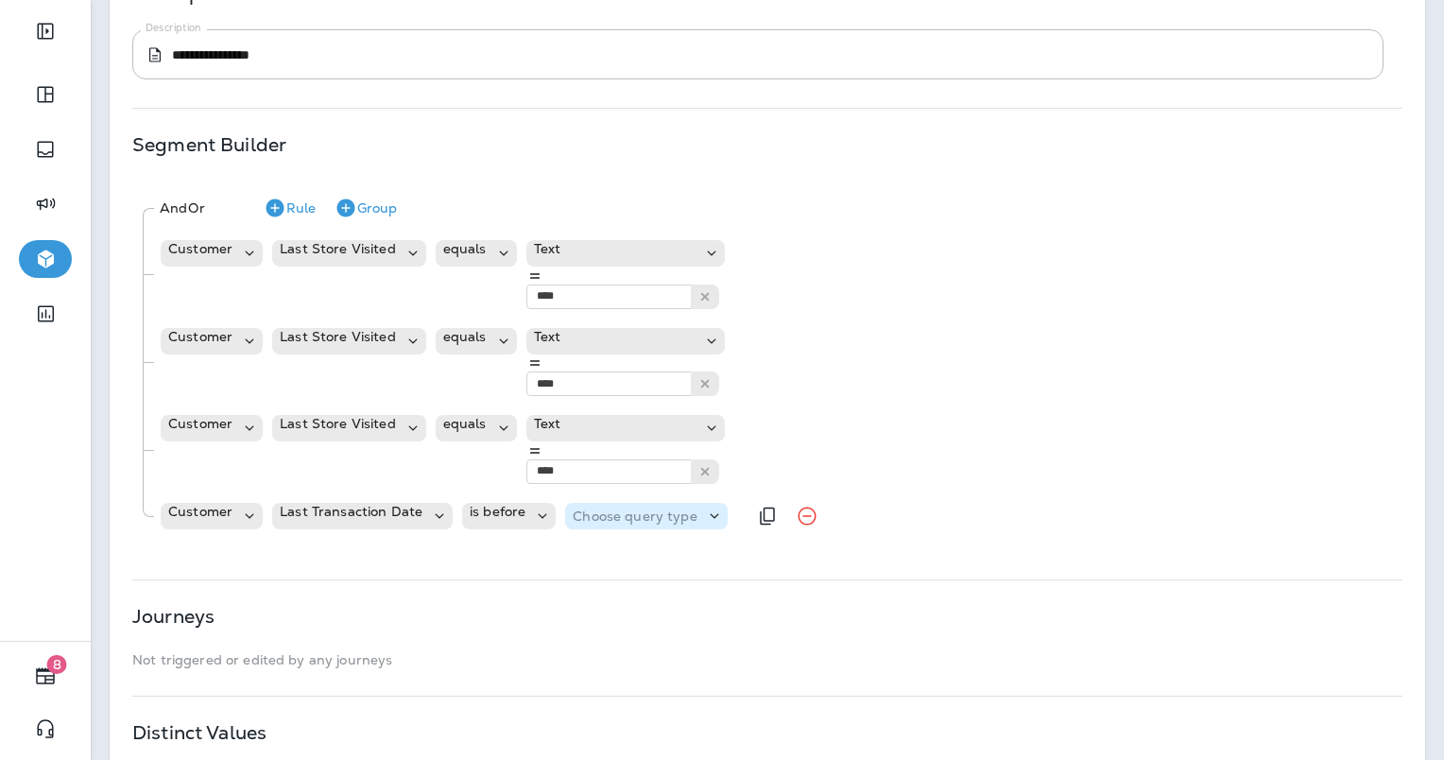
click at [616, 508] on p "Choose query type" at bounding box center [635, 515] width 124 height 15
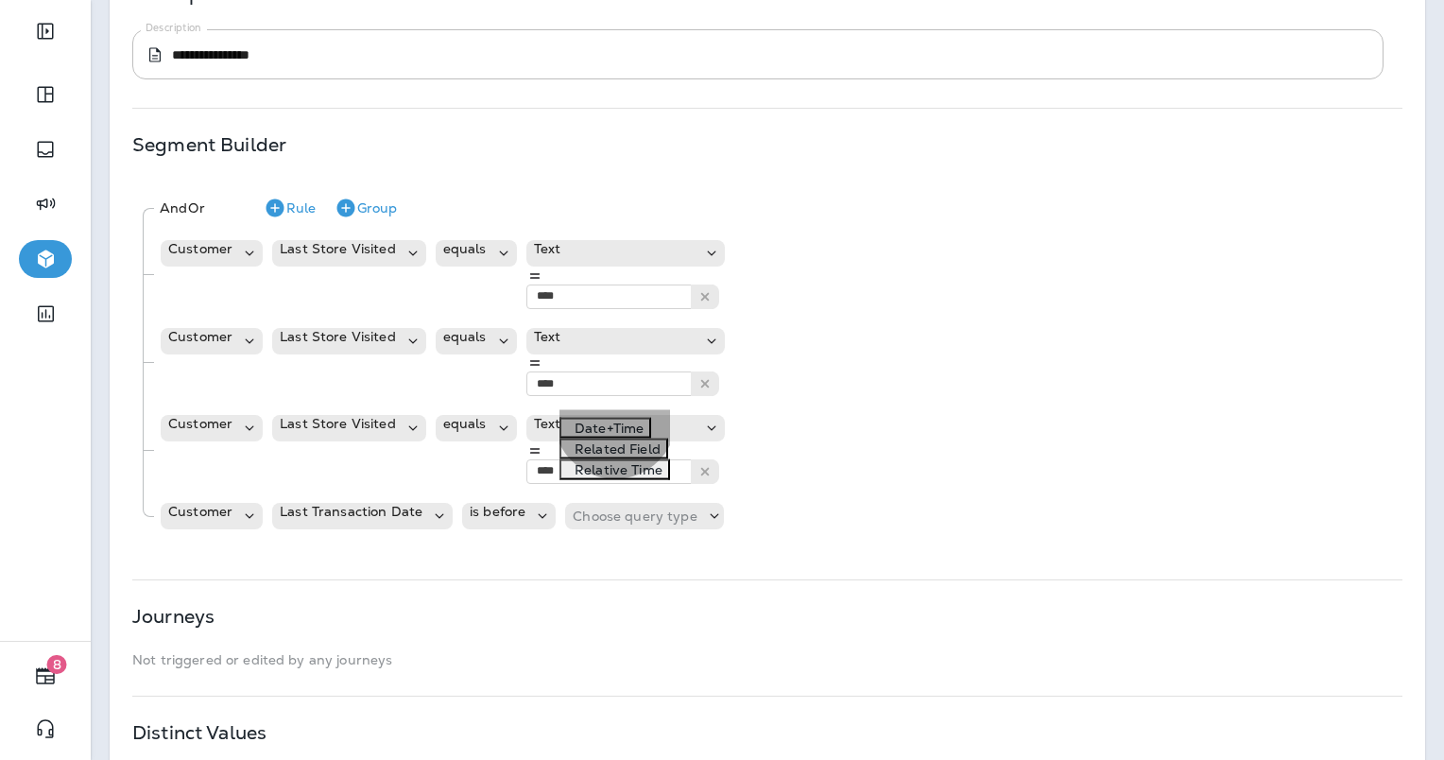
click at [617, 436] on p "Date+Time" at bounding box center [605, 428] width 77 height 15
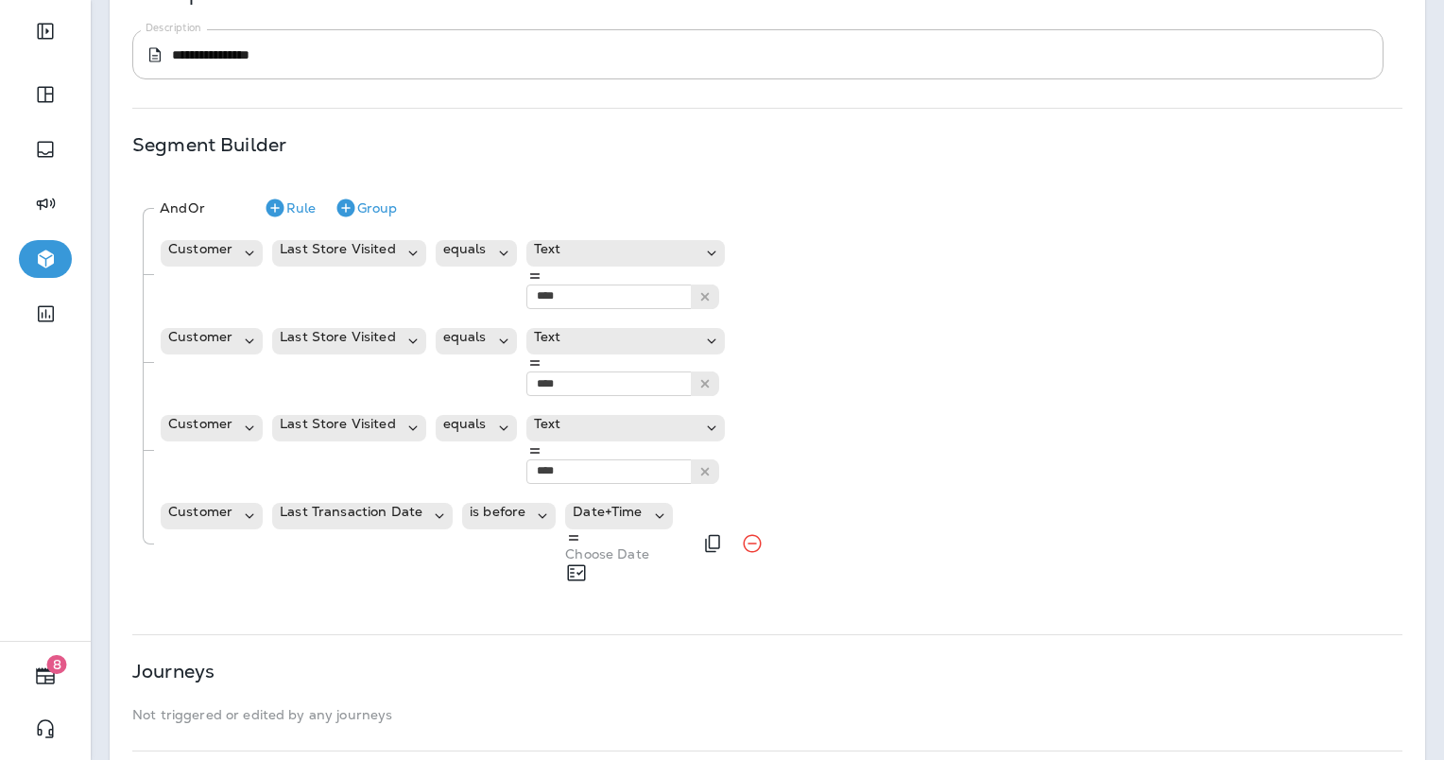
click at [672, 546] on p "Choose Date" at bounding box center [618, 553] width 107 height 15
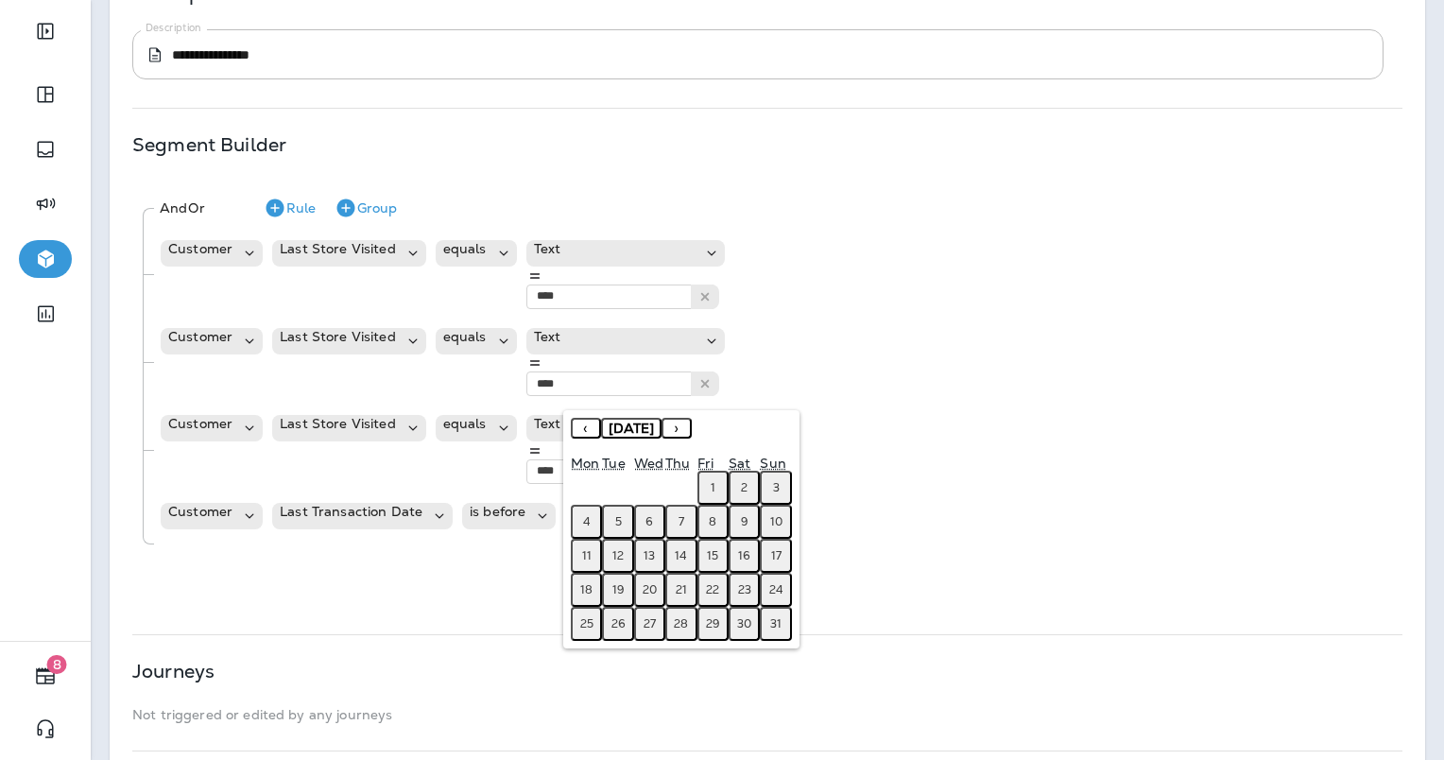
click at [692, 428] on button "›" at bounding box center [677, 428] width 30 height 21
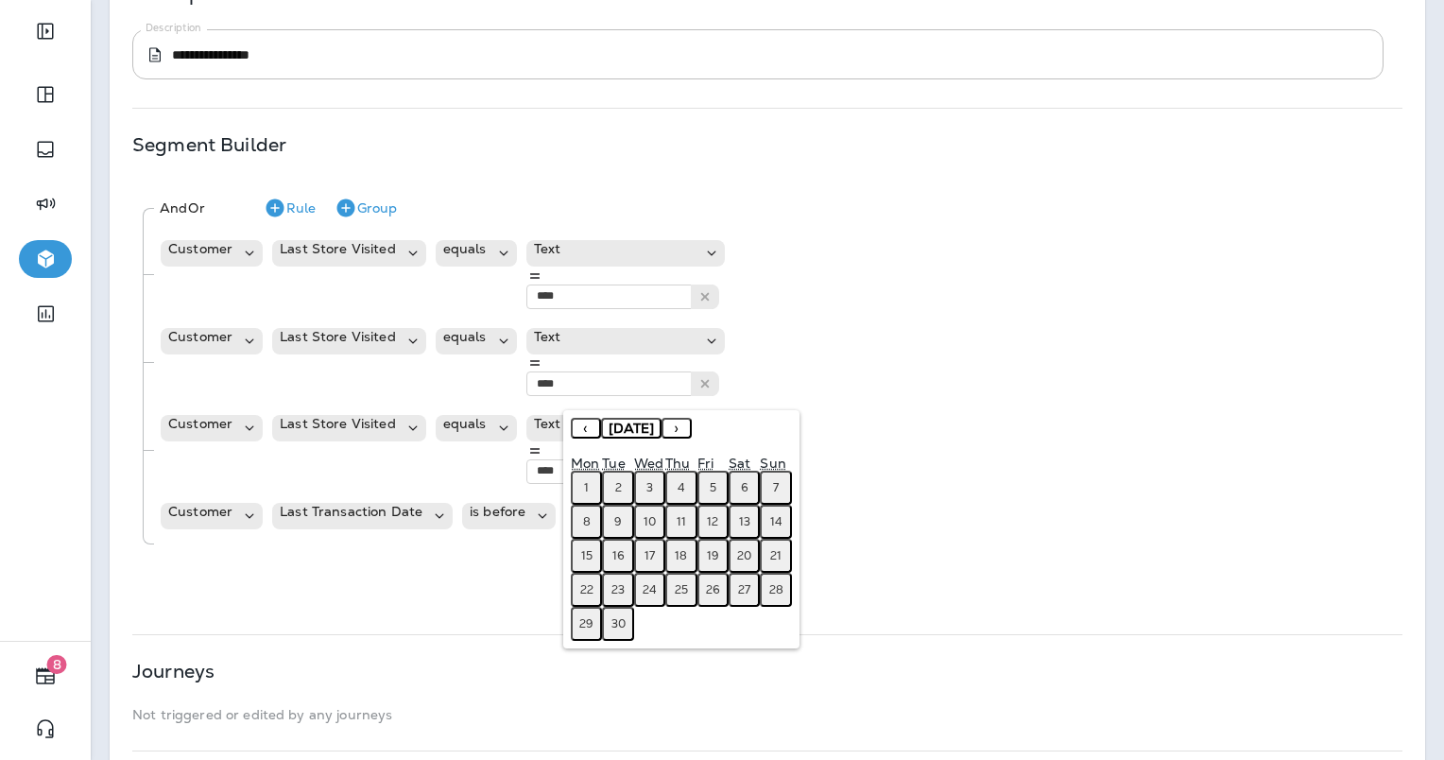
click at [584, 486] on abbr "1" at bounding box center [586, 487] width 5 height 15
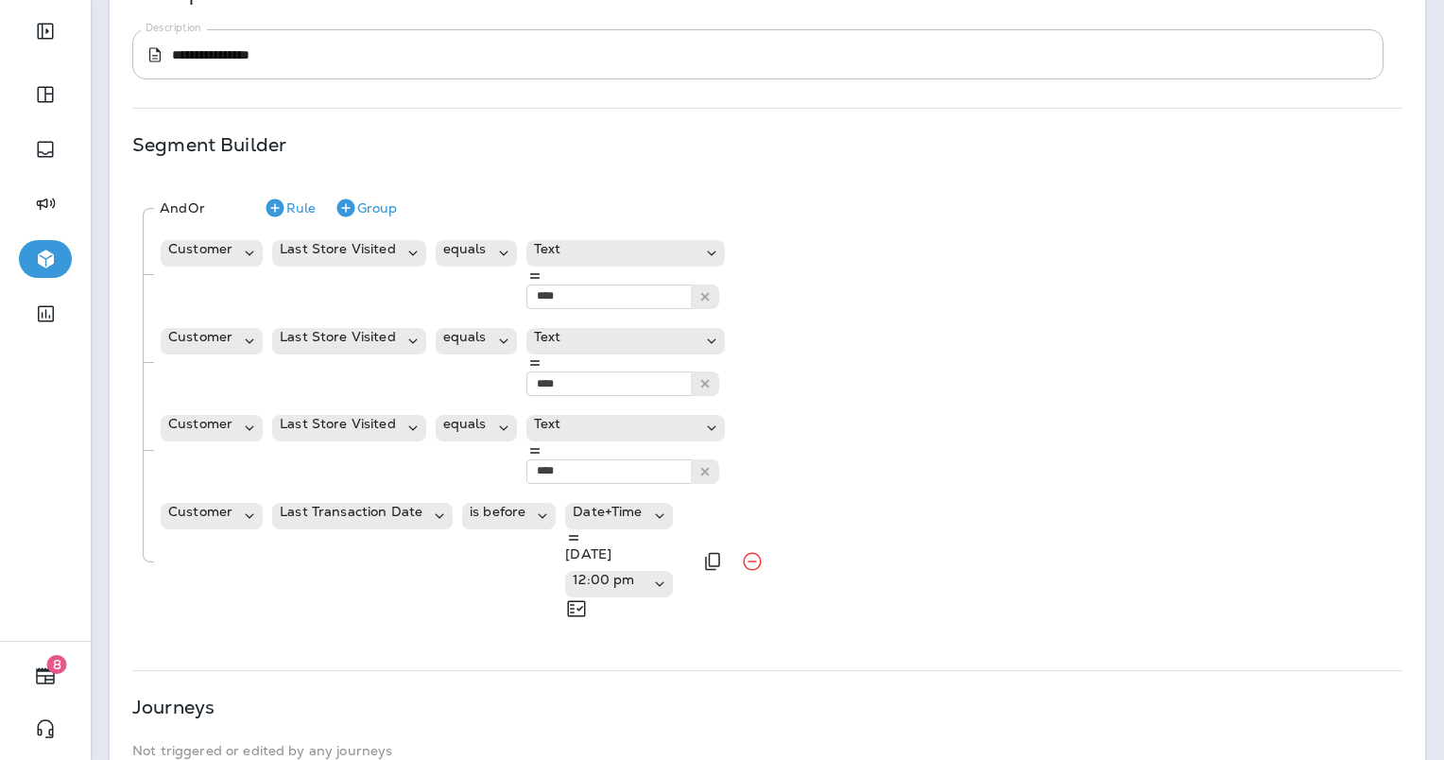
click at [672, 546] on p "09/01/25" at bounding box center [618, 553] width 107 height 15
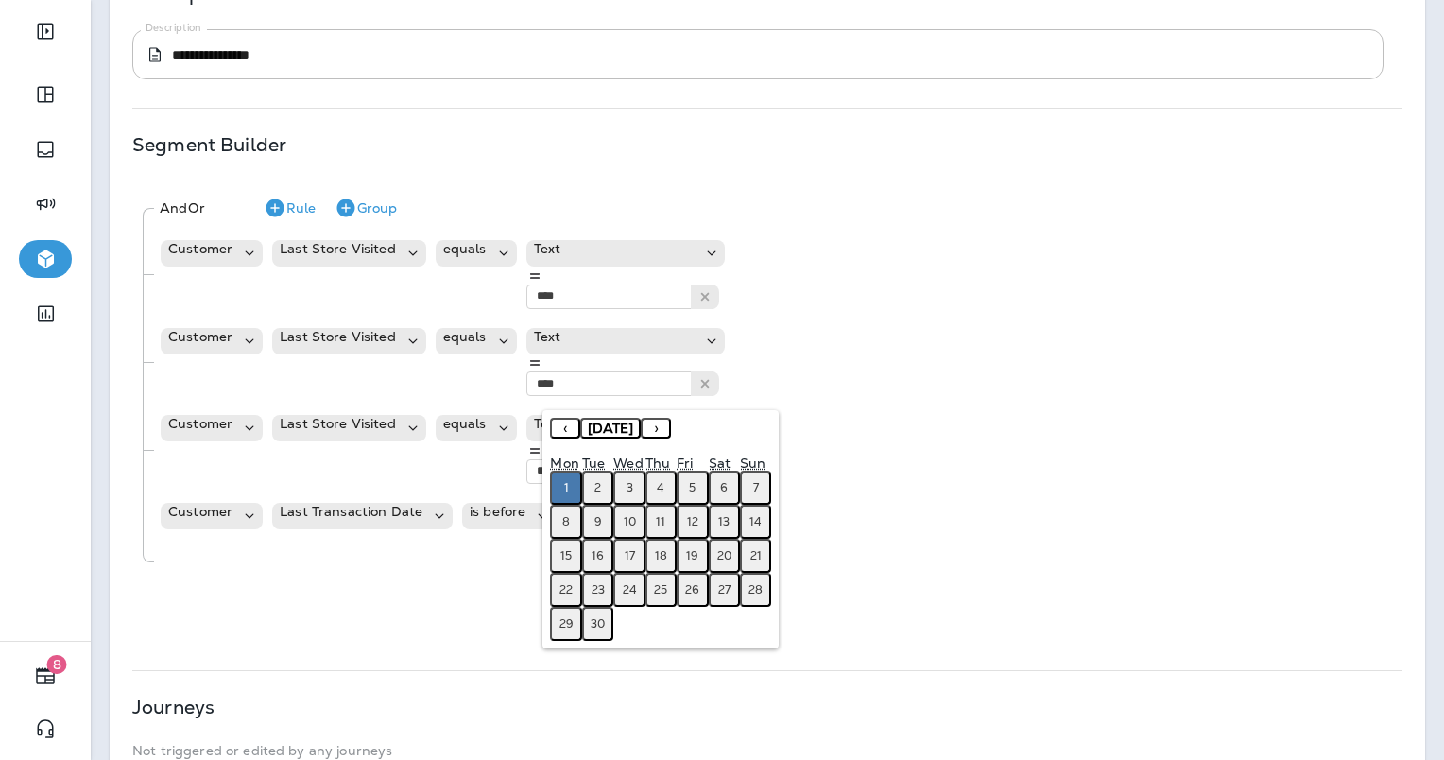
click at [633, 426] on span "September 2025" at bounding box center [610, 428] width 45 height 17
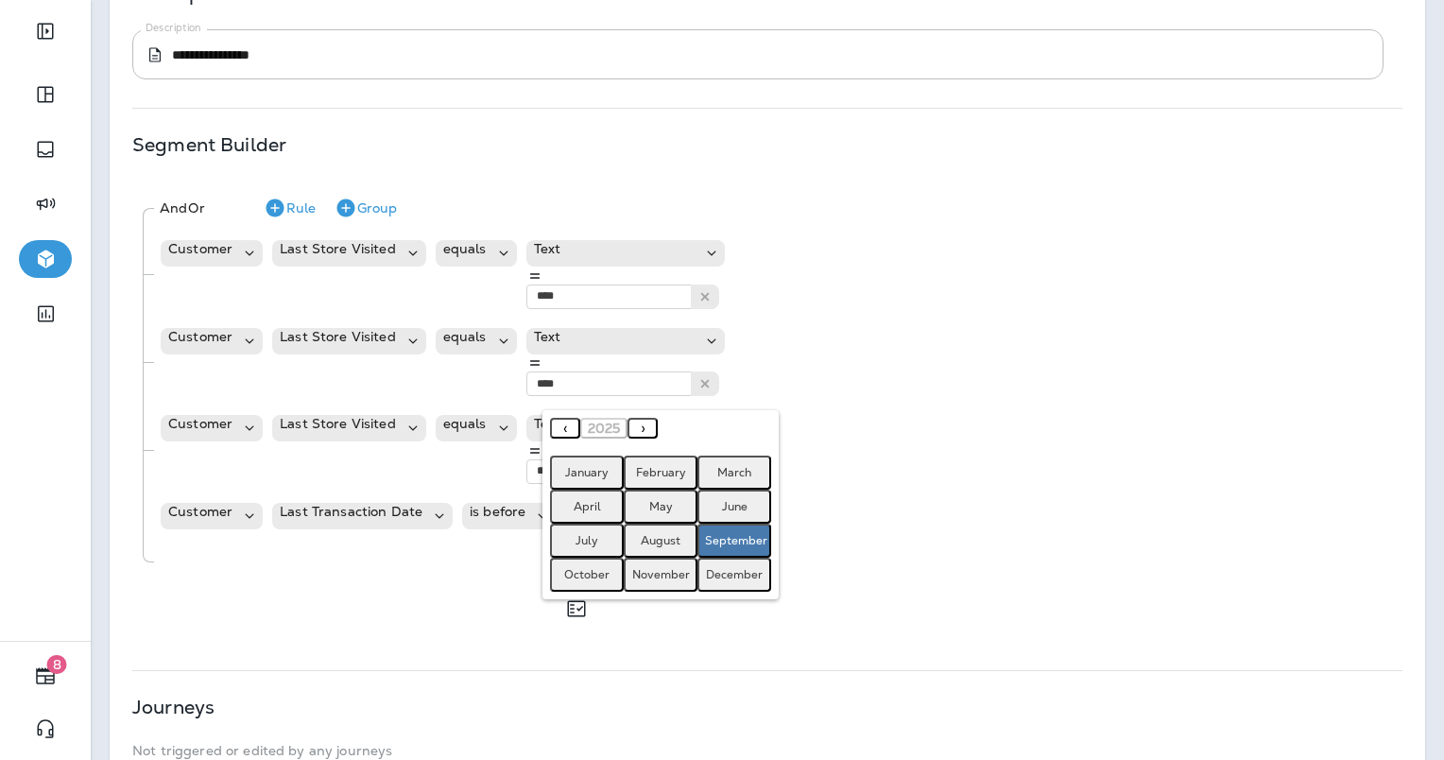
click at [573, 430] on button "‹" at bounding box center [565, 428] width 30 height 21
click at [733, 534] on abbr "September" at bounding box center [736, 540] width 62 height 15
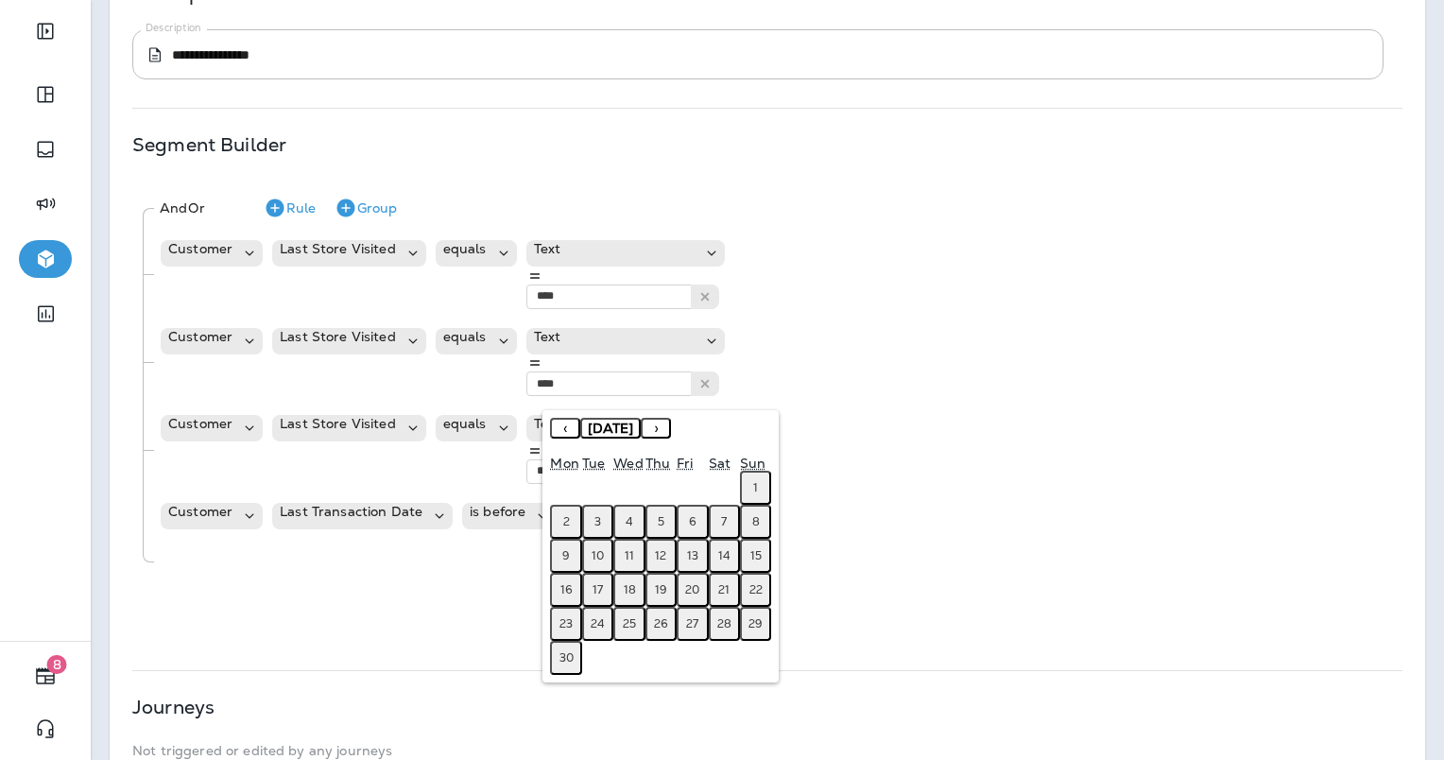
click at [763, 480] on button "1" at bounding box center [755, 488] width 31 height 34
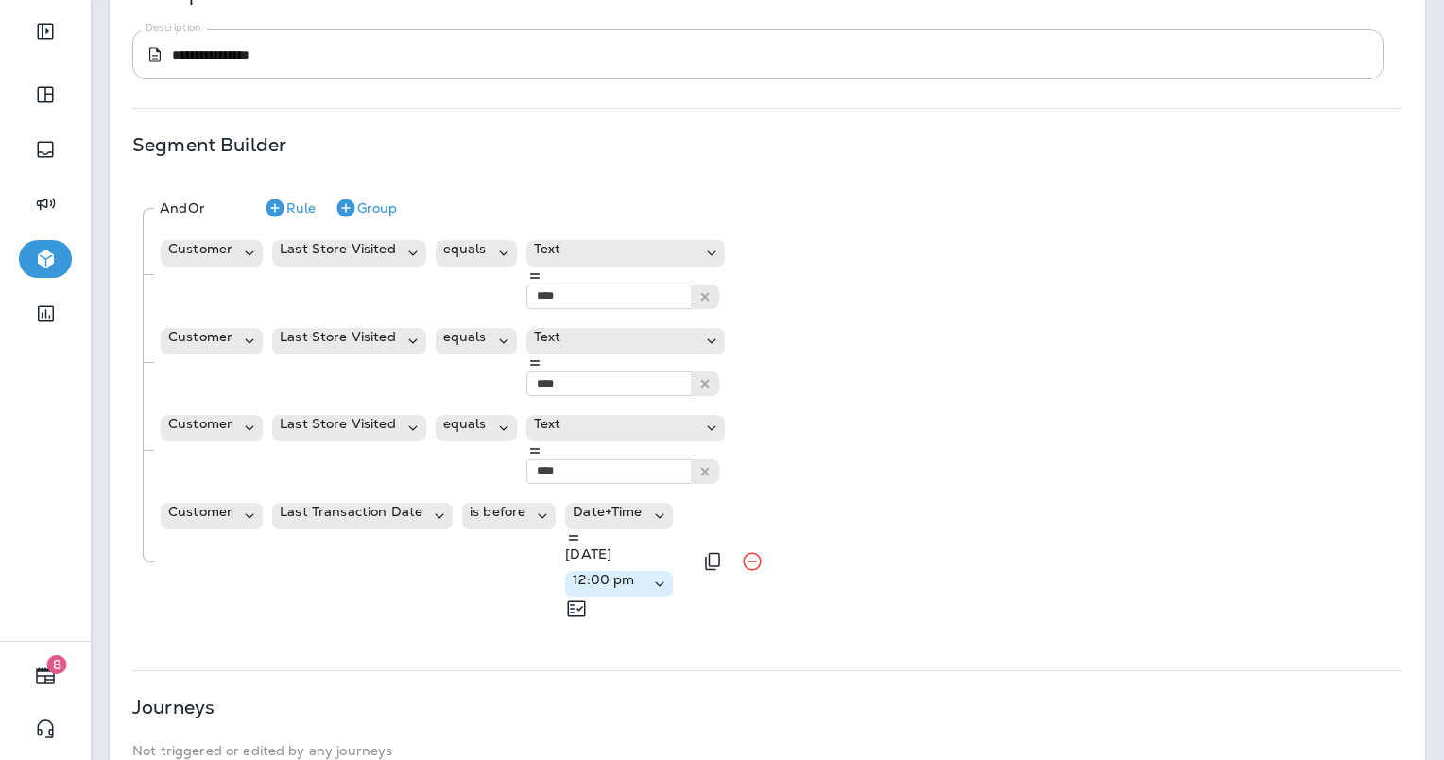
click at [669, 575] on icon at bounding box center [659, 584] width 19 height 19
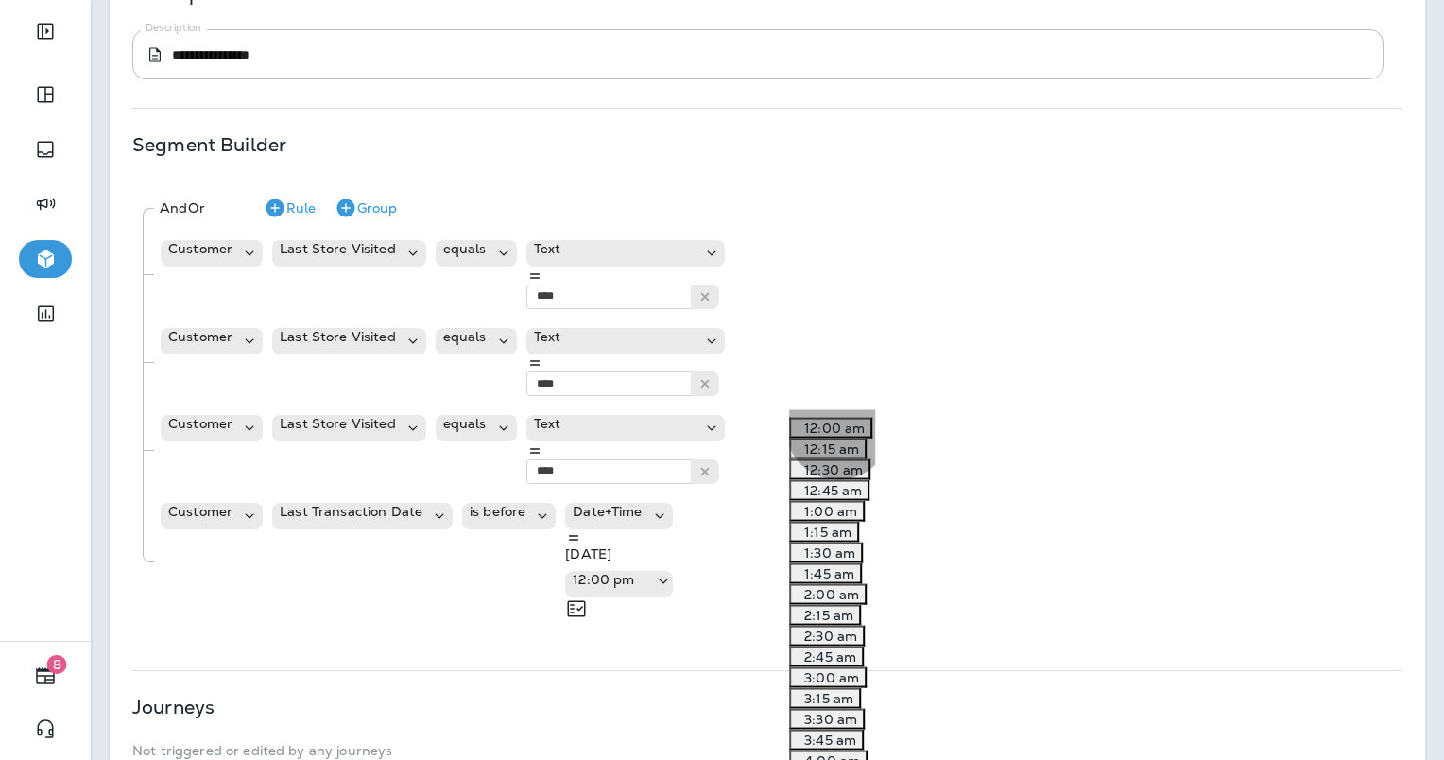
drag, startPoint x: 840, startPoint y: 476, endPoint x: 800, endPoint y: 469, distance: 41.3
click at [835, 456] on p "12:15 am" at bounding box center [828, 448] width 62 height 15
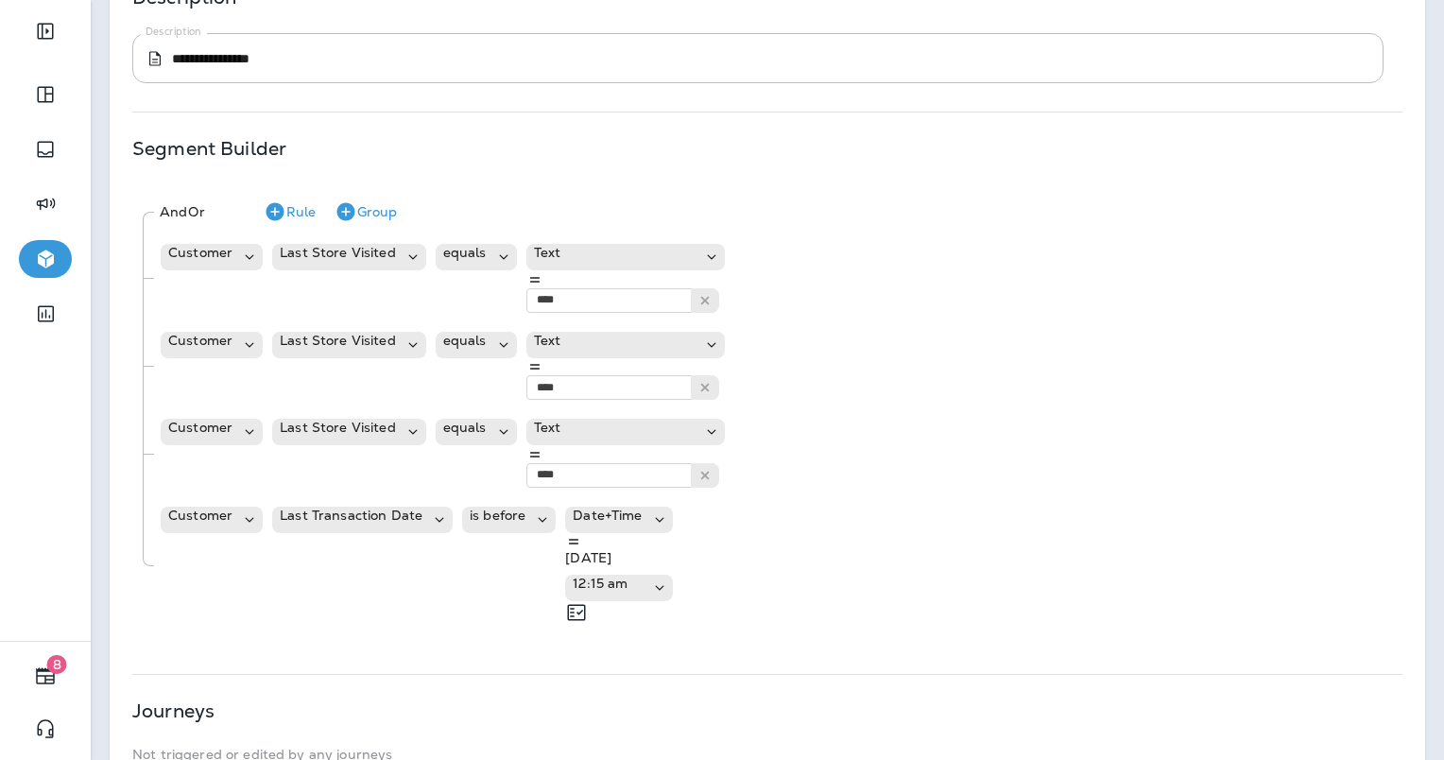
scroll to position [331, 0]
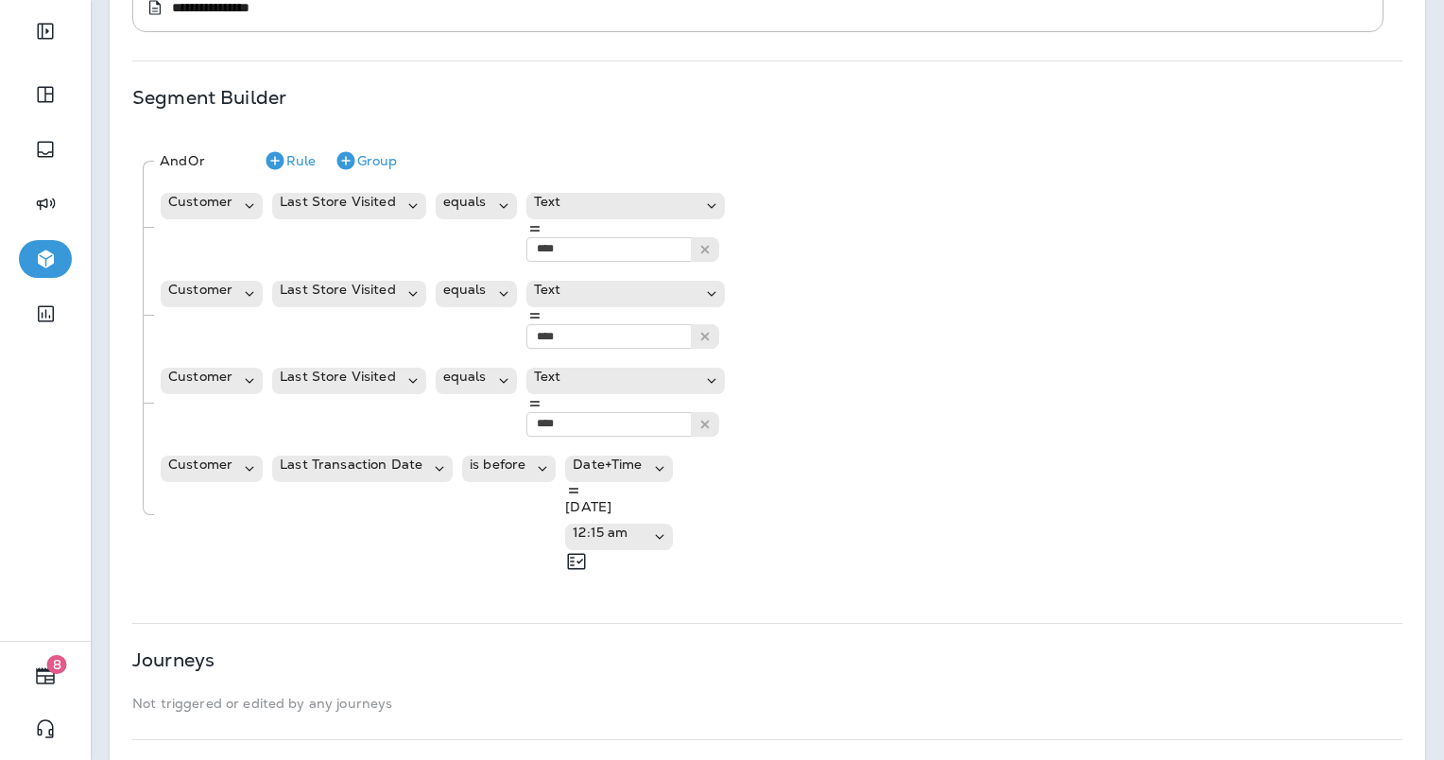
click at [134, 69] on button "Calculate" at bounding box center [97, 58] width 76 height 21
click at [405, 163] on button "Group" at bounding box center [365, 161] width 77 height 30
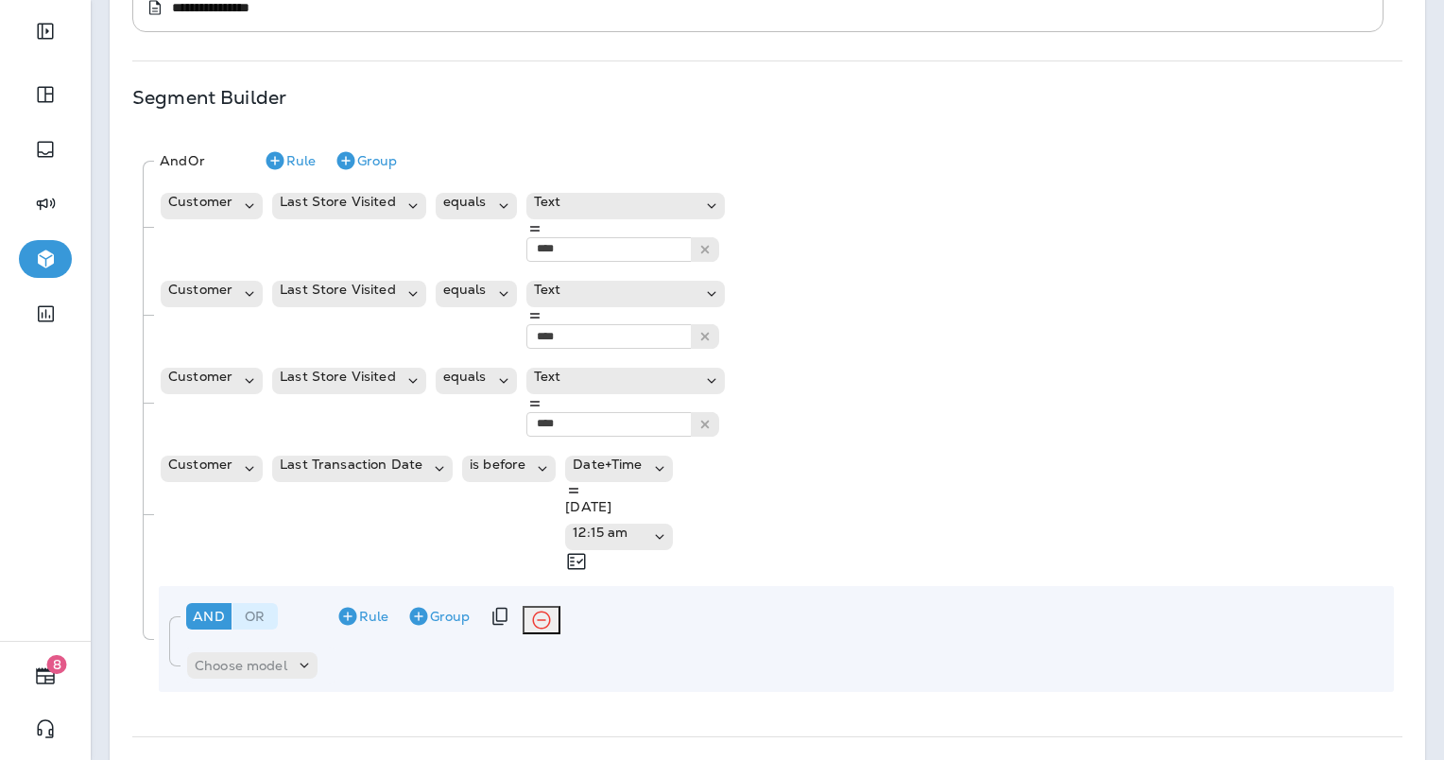
click at [253, 603] on div "Or" at bounding box center [254, 616] width 45 height 26
click at [185, 166] on div "And" at bounding box center [173, 160] width 27 height 15
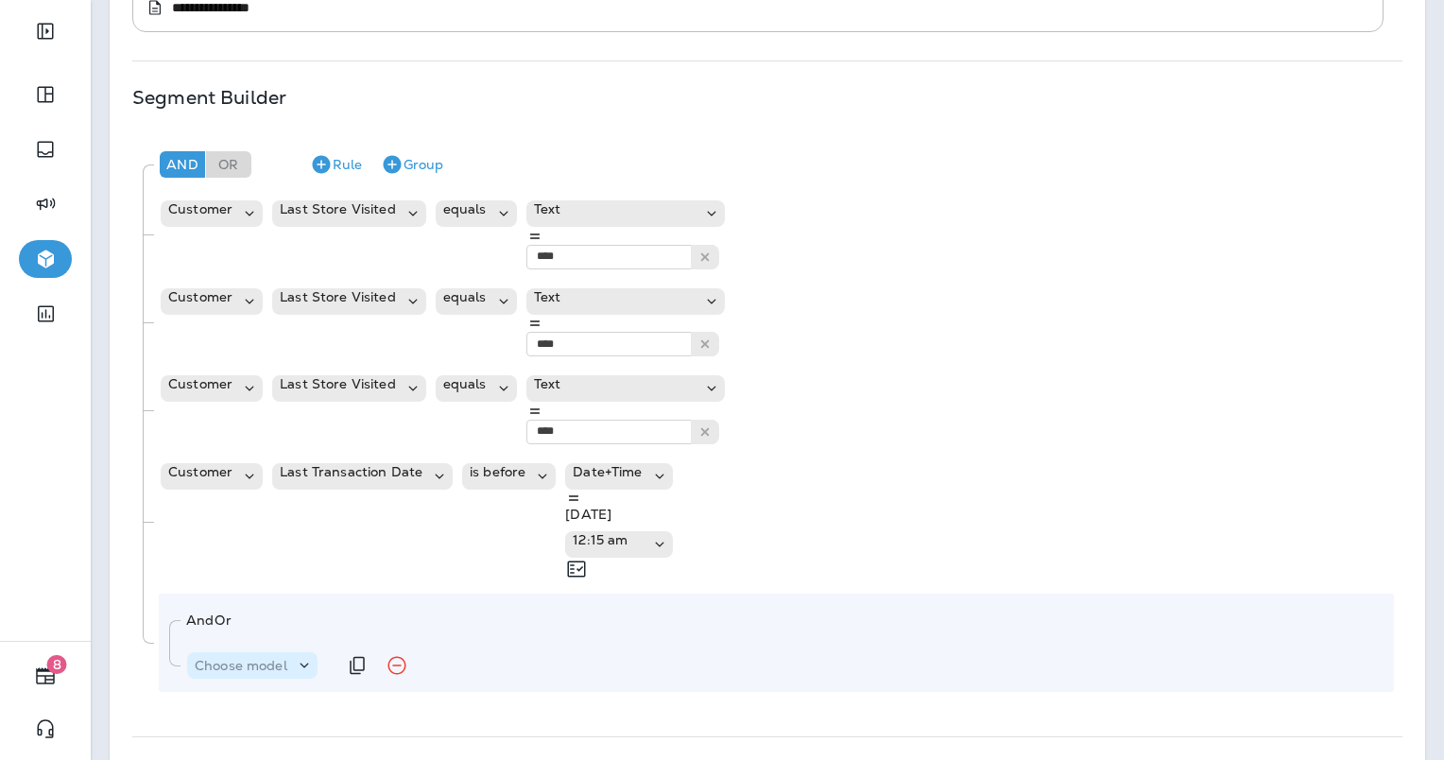
click at [312, 656] on icon at bounding box center [304, 665] width 19 height 19
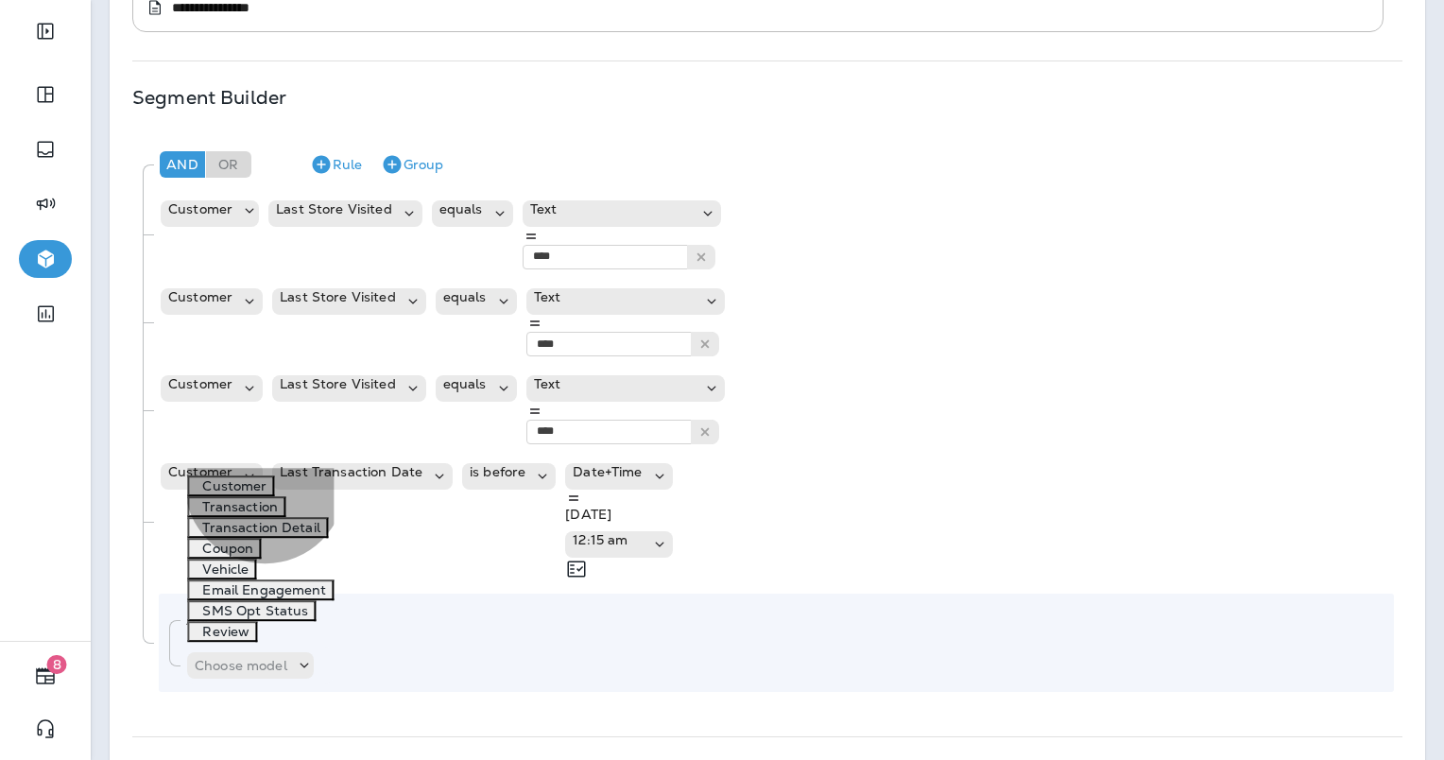
click at [267, 493] on p "Customer" at bounding box center [231, 485] width 72 height 15
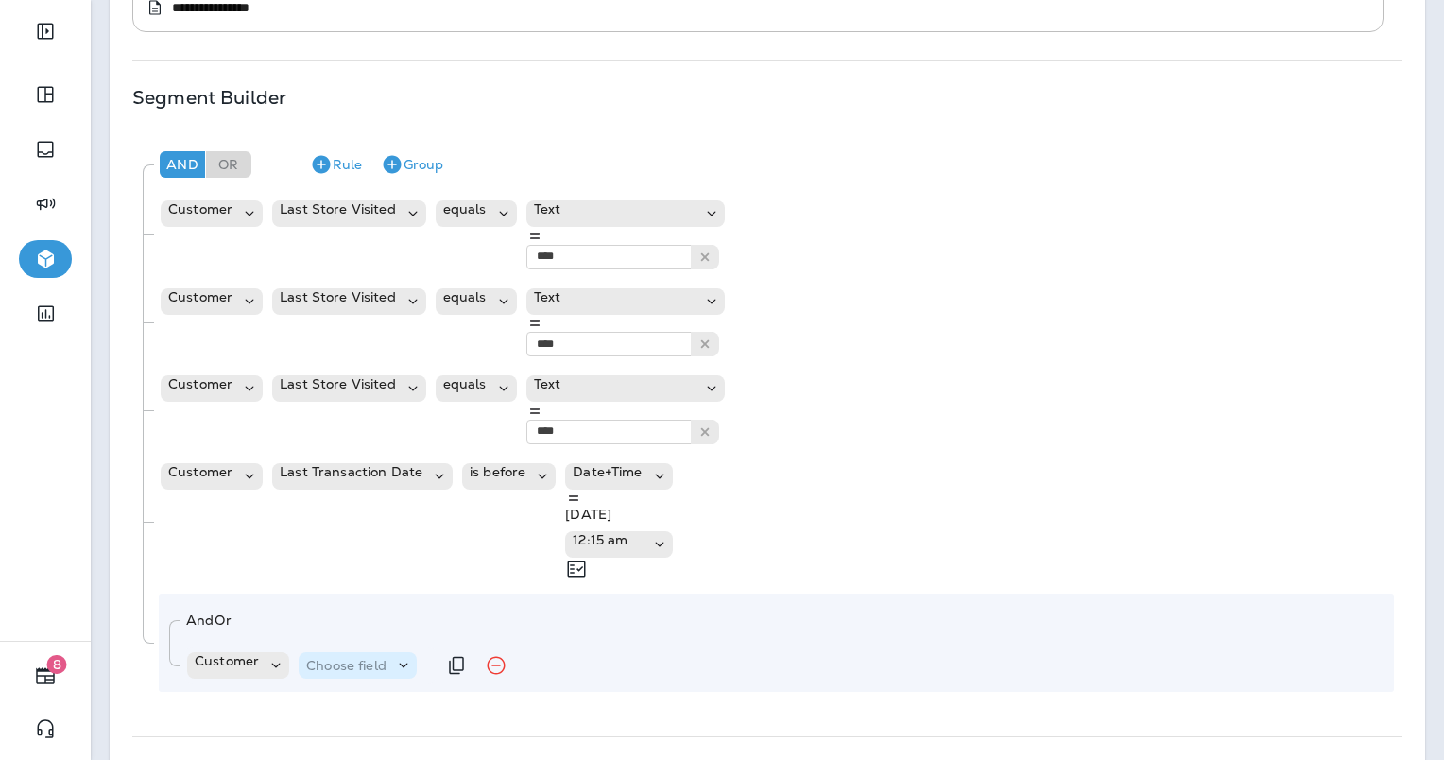
click at [360, 658] on p "Choose field" at bounding box center [346, 665] width 80 height 15
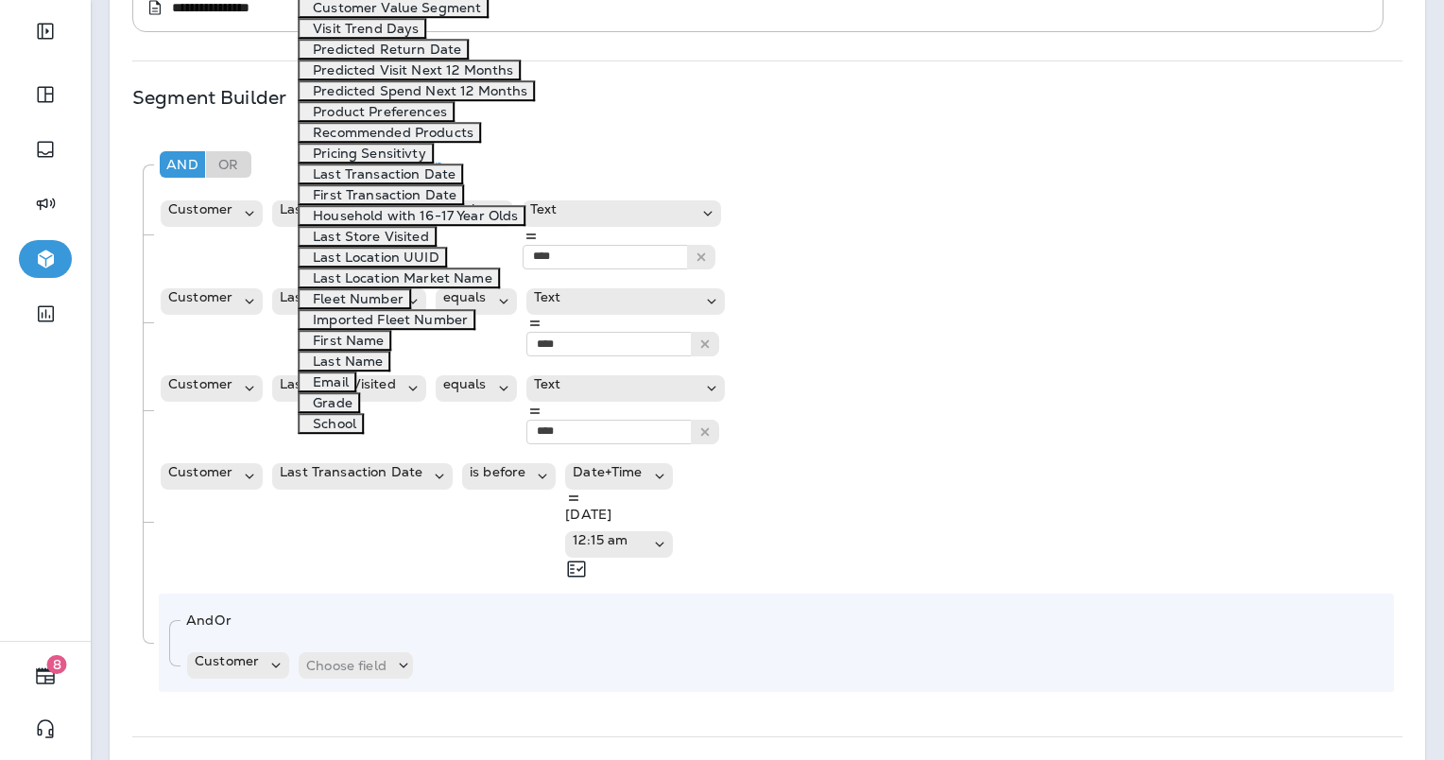
scroll to position [1086, 0]
click at [393, 229] on p "Last Store Visited" at bounding box center [367, 236] width 124 height 15
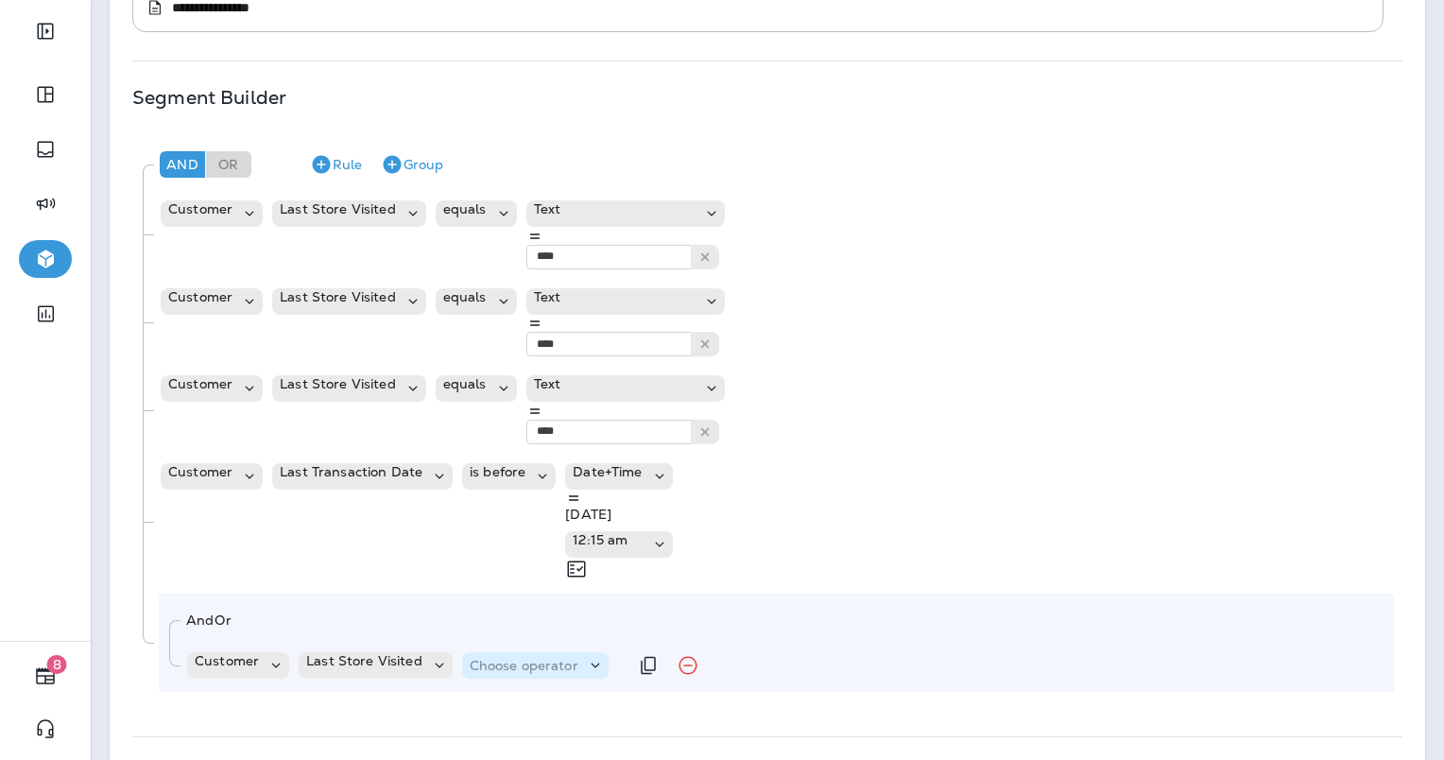
click at [498, 652] on div "Choose operator" at bounding box center [535, 665] width 146 height 26
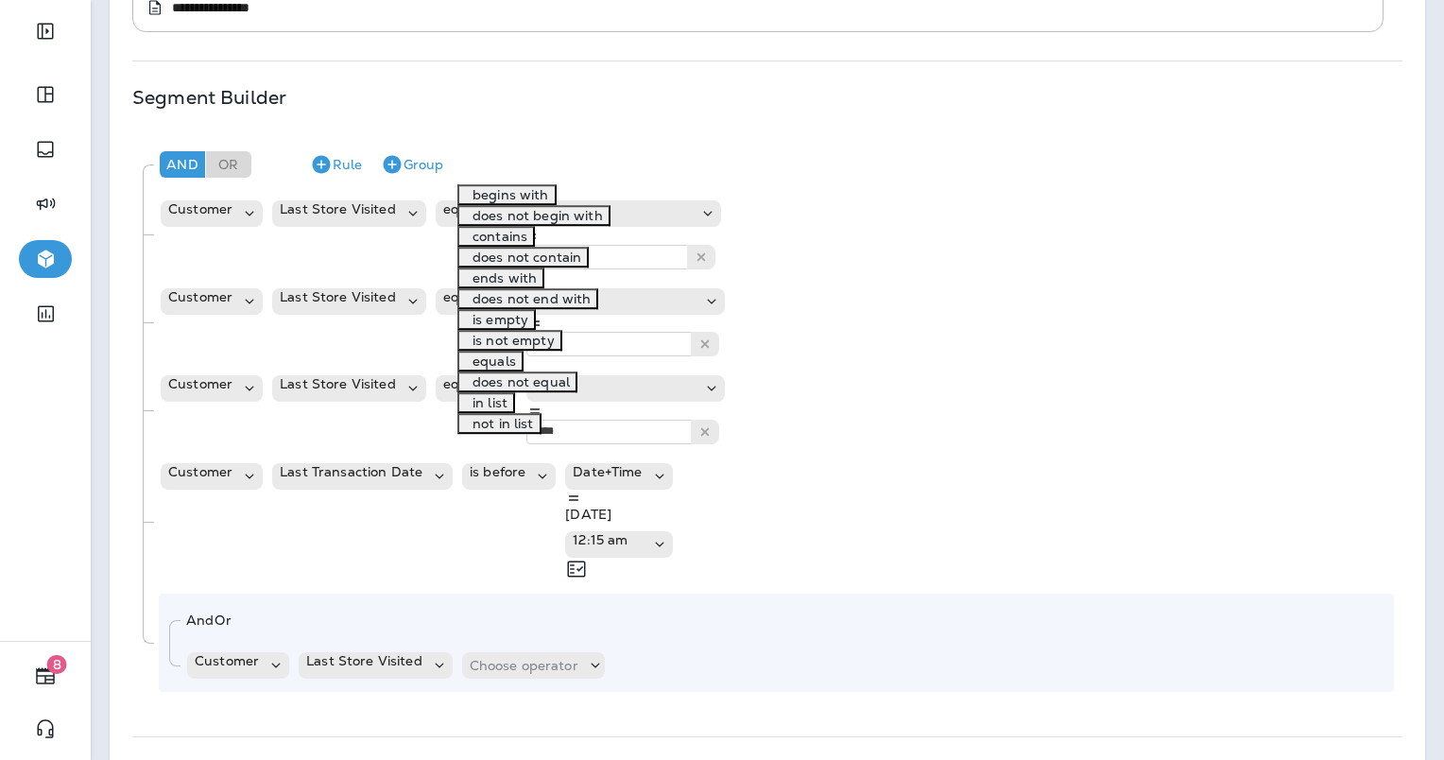
click at [490, 353] on p "equals" at bounding box center [490, 360] width 51 height 15
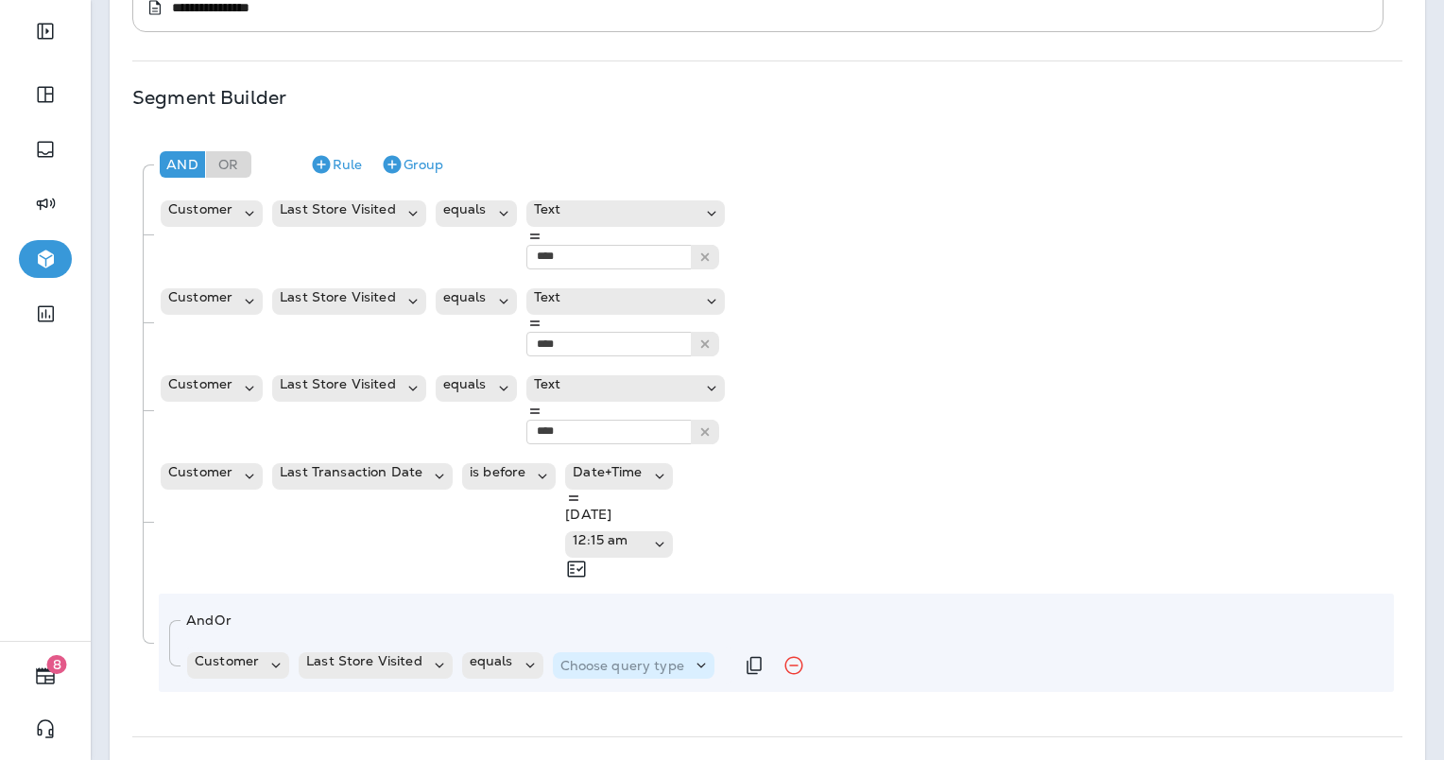
click at [574, 658] on p "Choose query type" at bounding box center [622, 665] width 124 height 15
click at [566, 493] on p "Text" at bounding box center [572, 485] width 35 height 15
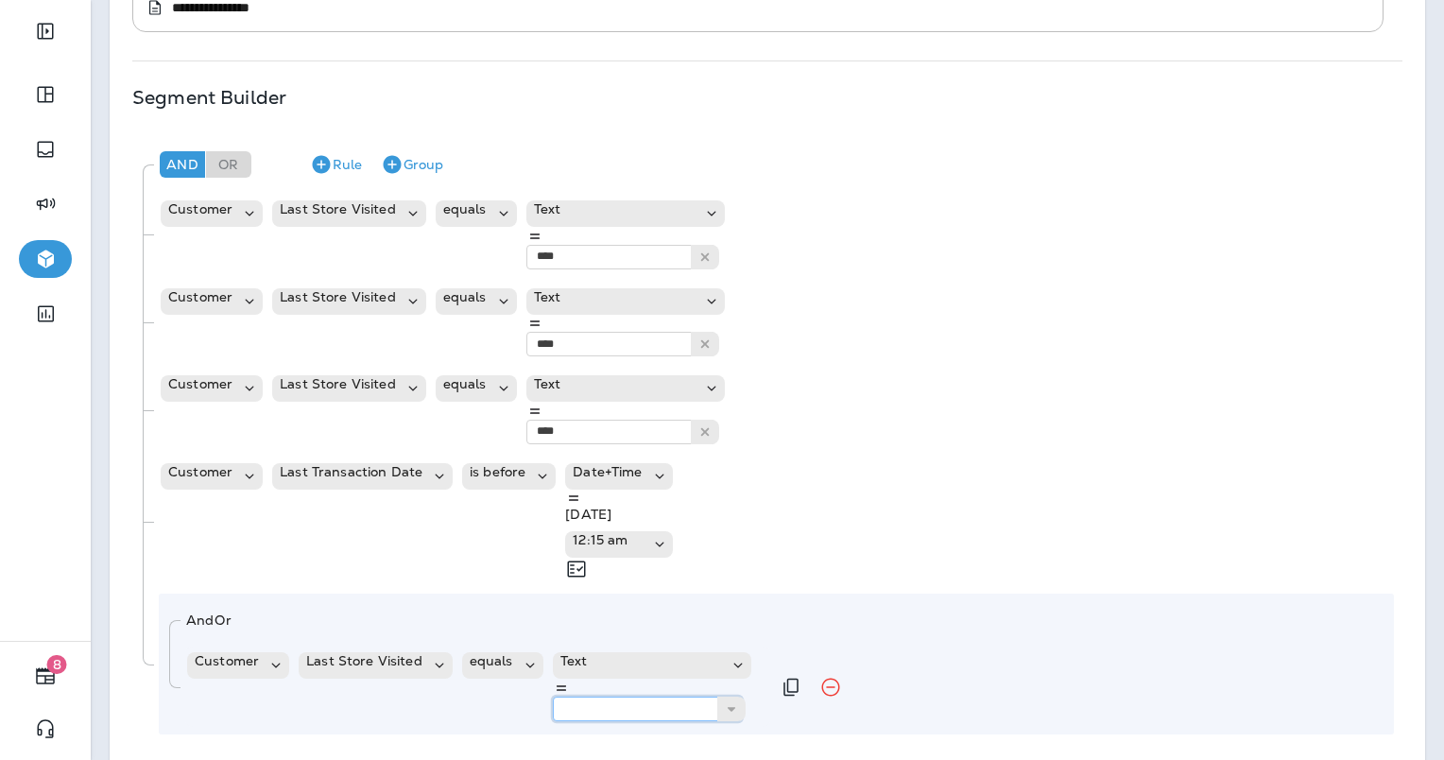
click at [673, 697] on input "text" at bounding box center [647, 709] width 189 height 25
type input "*"
type input "****"
click at [772, 668] on button "Duplicate Rule" at bounding box center [791, 687] width 38 height 38
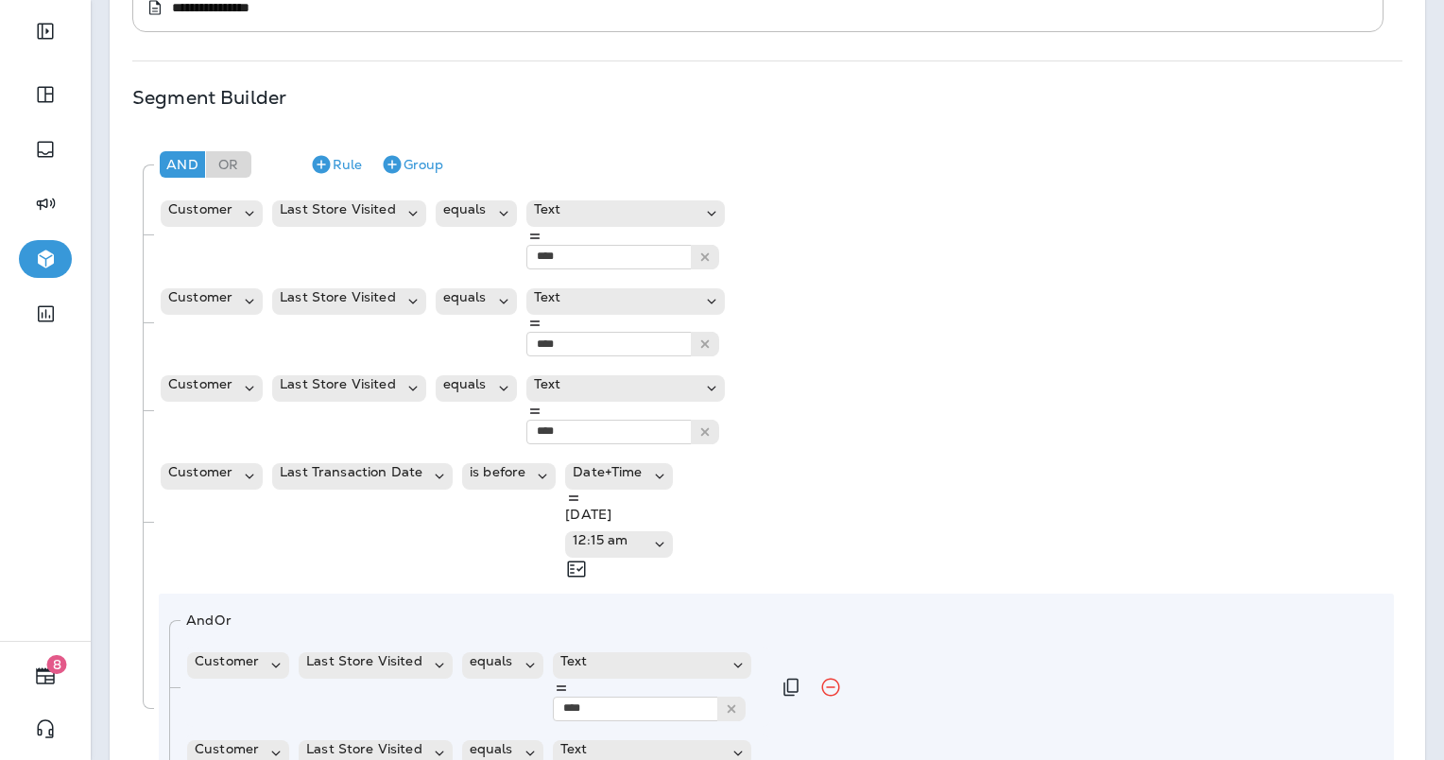
type input "****"
click at [772, 755] on button "Duplicate Rule" at bounding box center [791, 774] width 38 height 38
type input "*"
type input "****"
click at [712, 250] on icon at bounding box center [704, 256] width 13 height 13
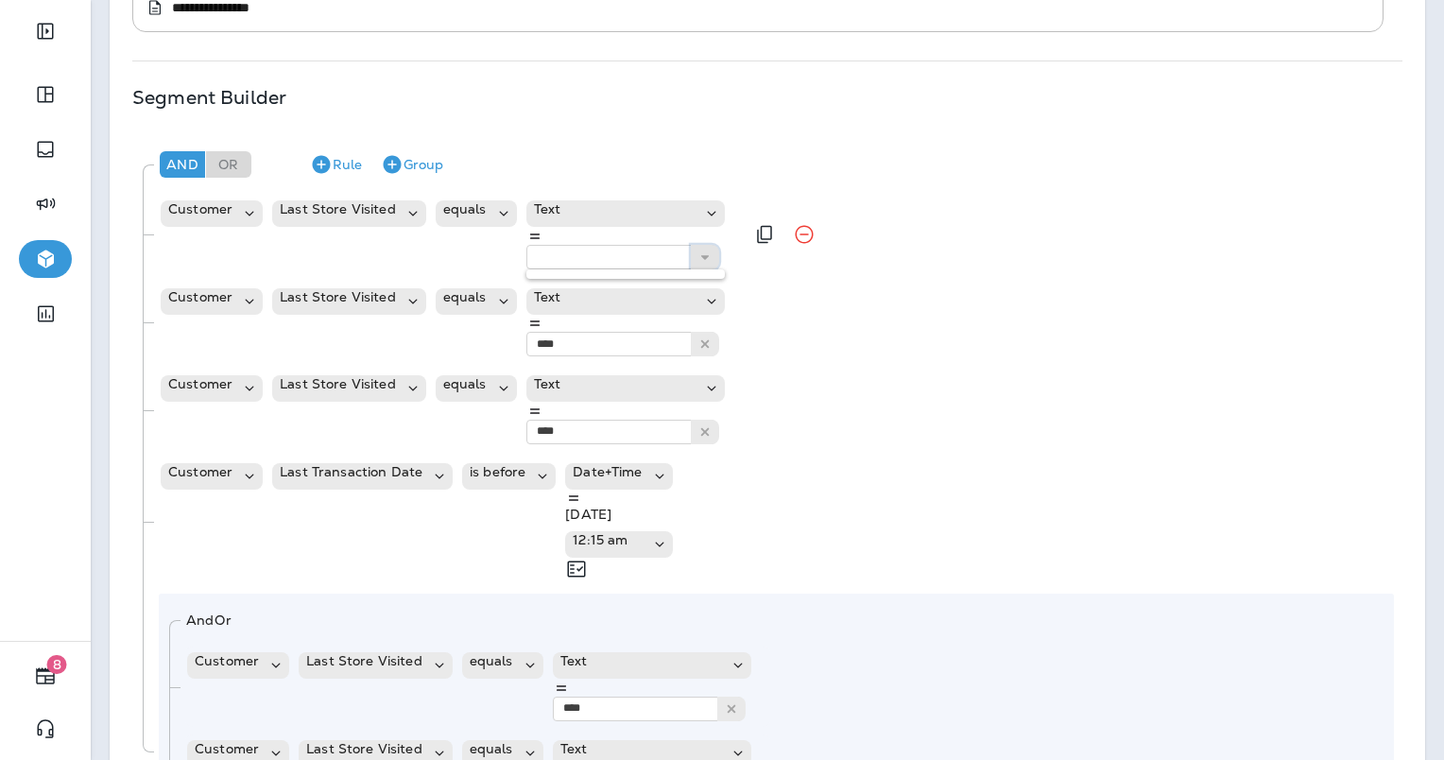
click at [712, 250] on icon at bounding box center [704, 256] width 13 height 13
click at [816, 223] on icon "Remove Rule" at bounding box center [804, 234] width 23 height 23
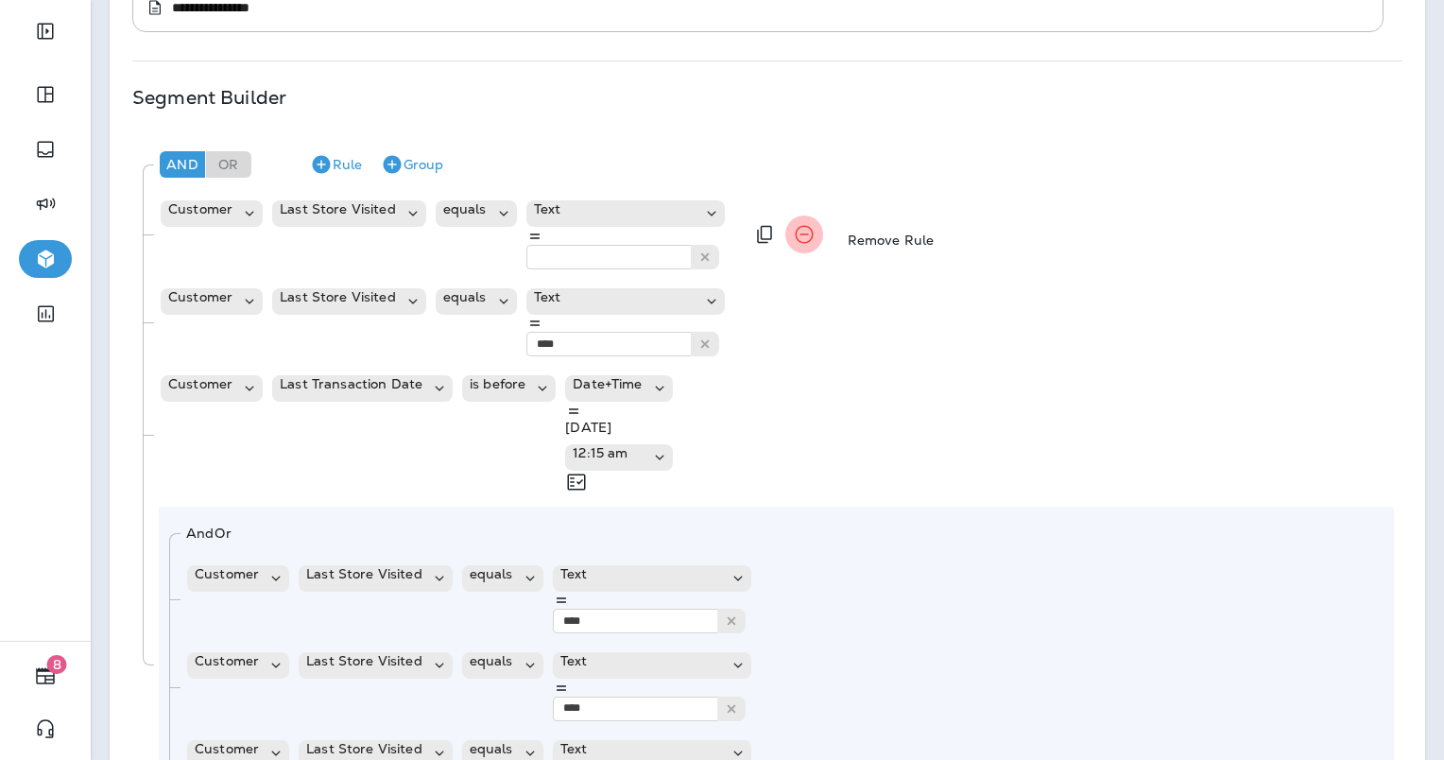
click at [816, 223] on icon "Remove Rule" at bounding box center [804, 234] width 23 height 23
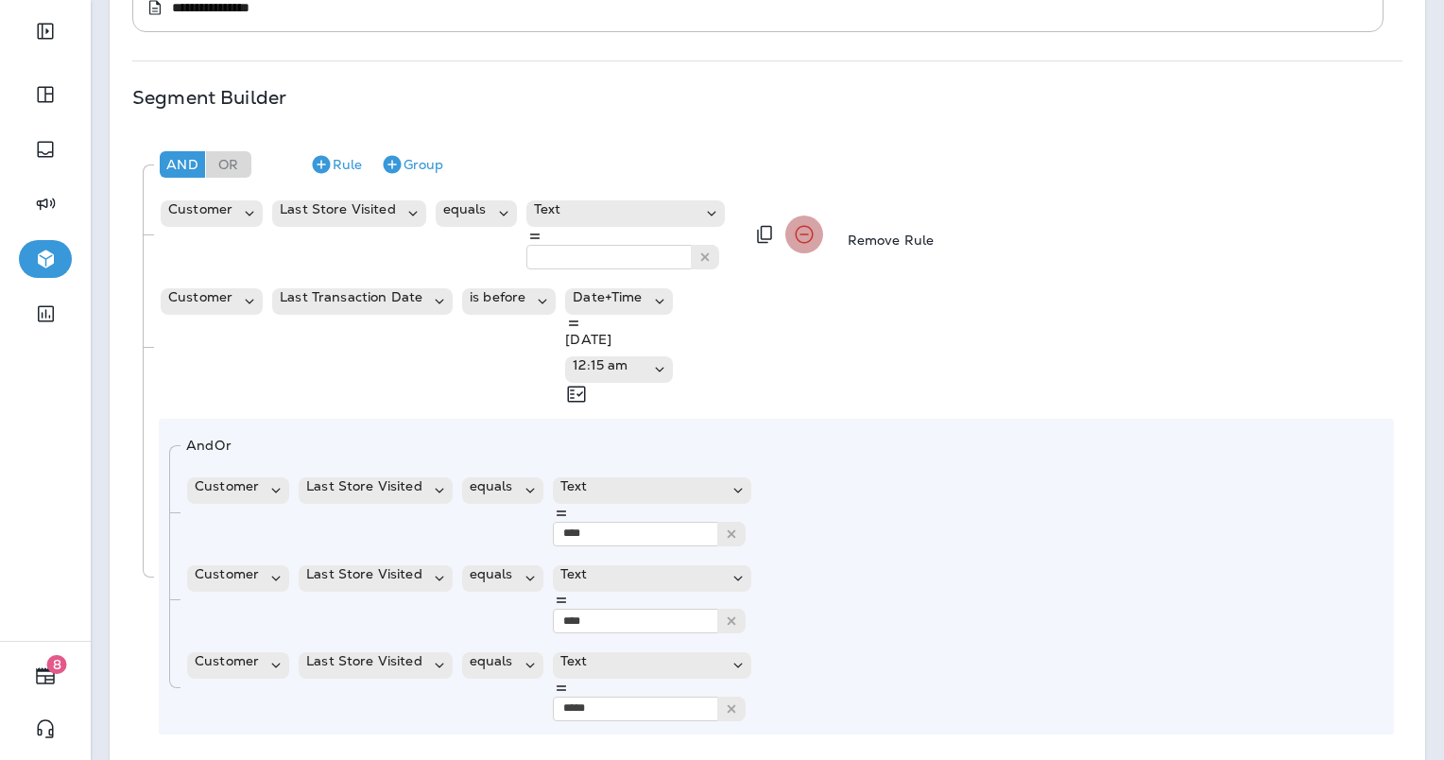
click at [816, 223] on icon "Remove Rule" at bounding box center [804, 234] width 23 height 23
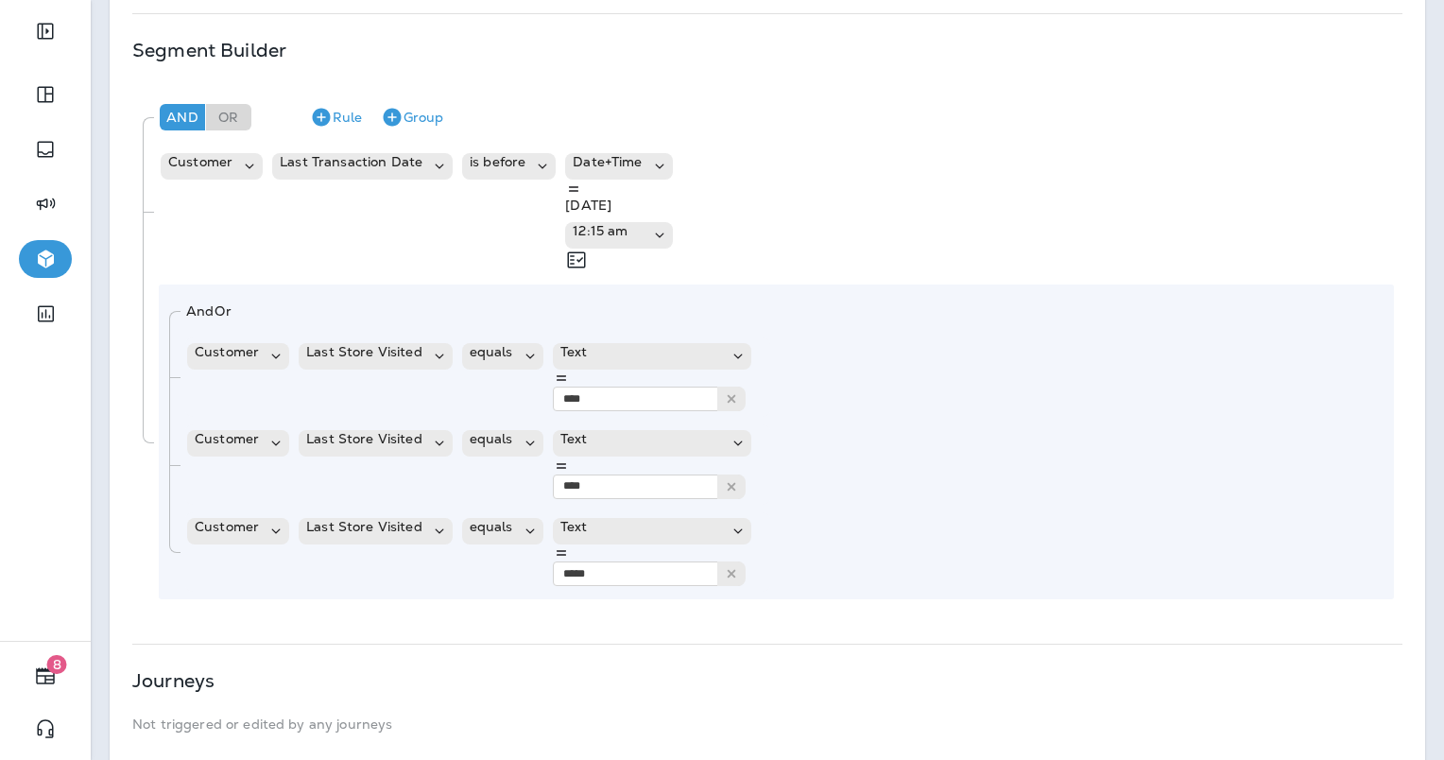
scroll to position [399, 0]
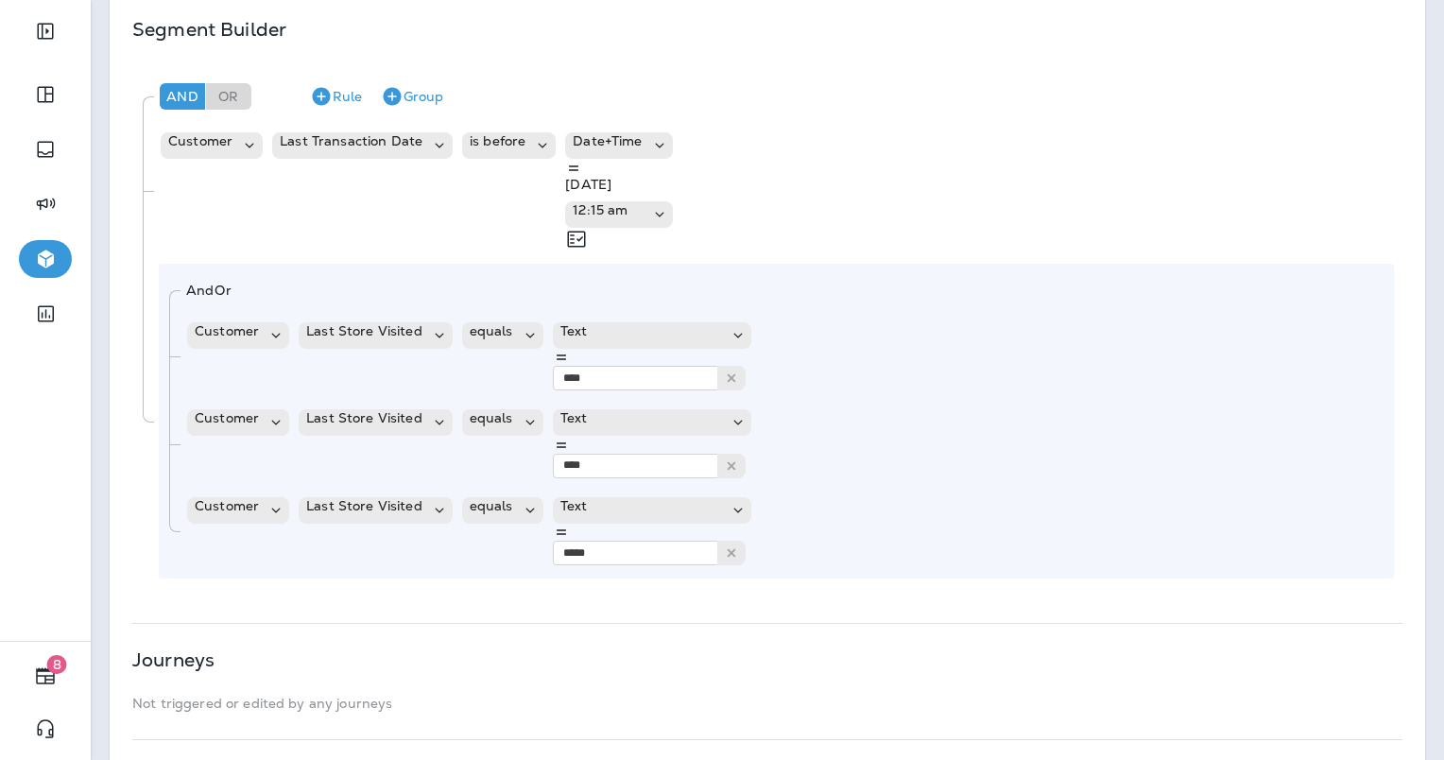
click at [134, 69] on button "Calculate" at bounding box center [97, 58] width 76 height 21
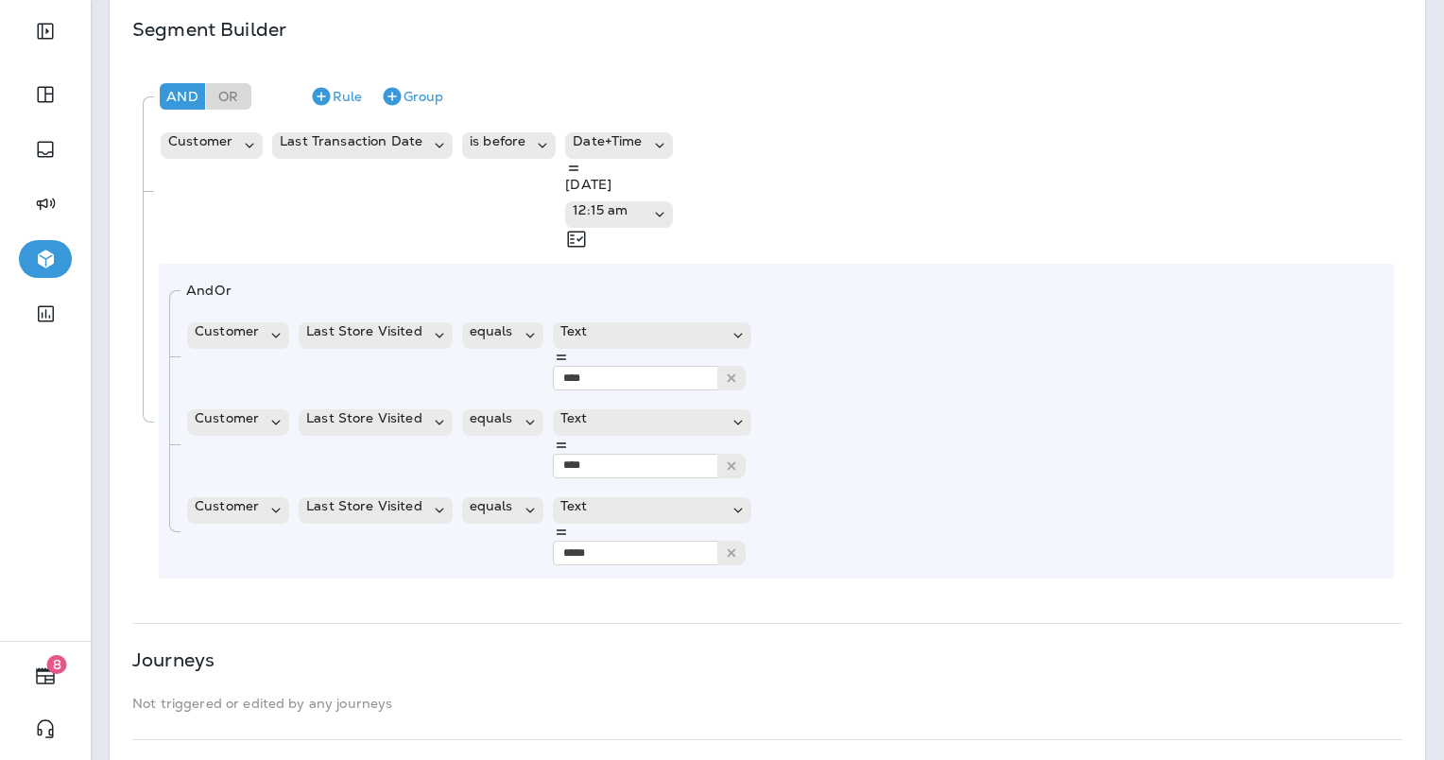
click at [105, 152] on button "Save" at bounding box center [82, 141] width 46 height 21
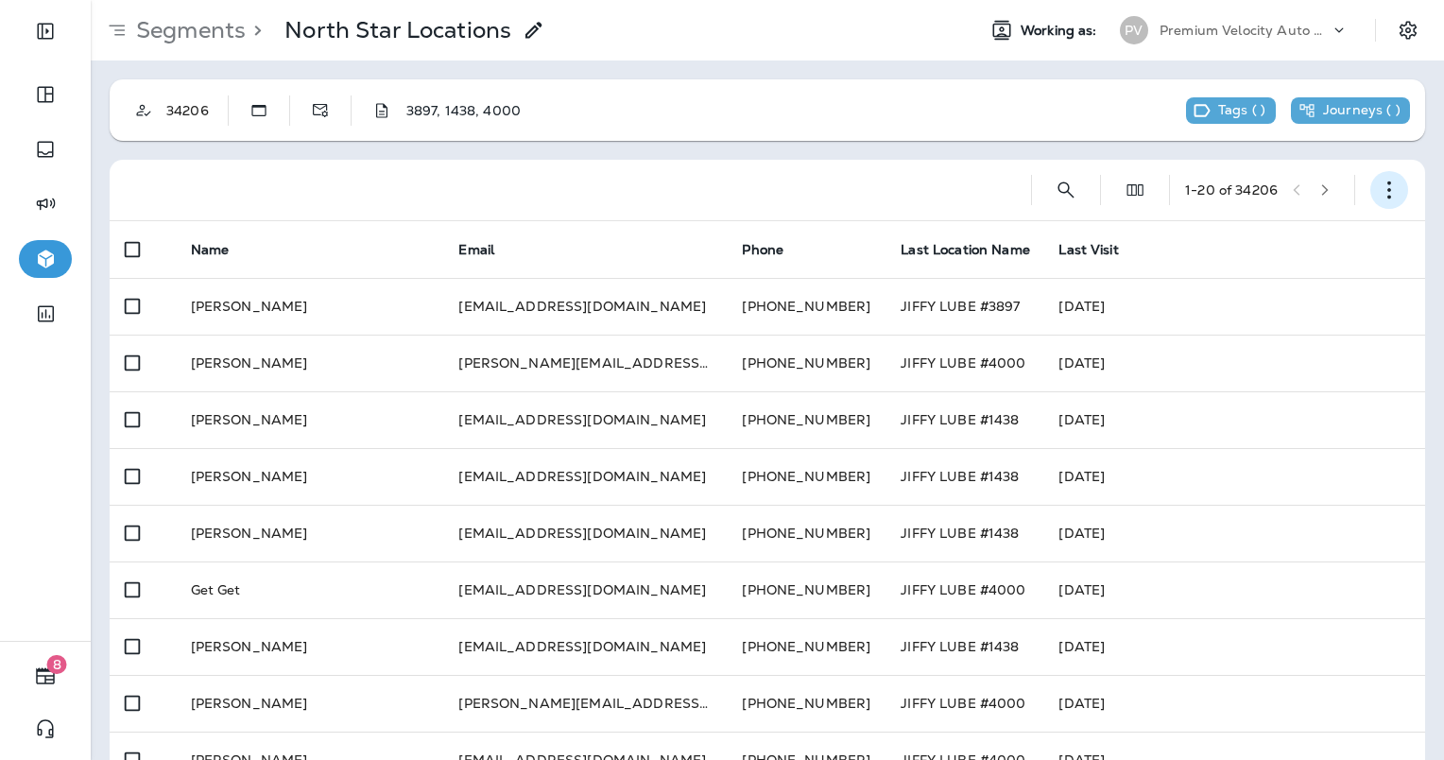
click at [1380, 184] on icon "button" at bounding box center [1389, 190] width 19 height 19
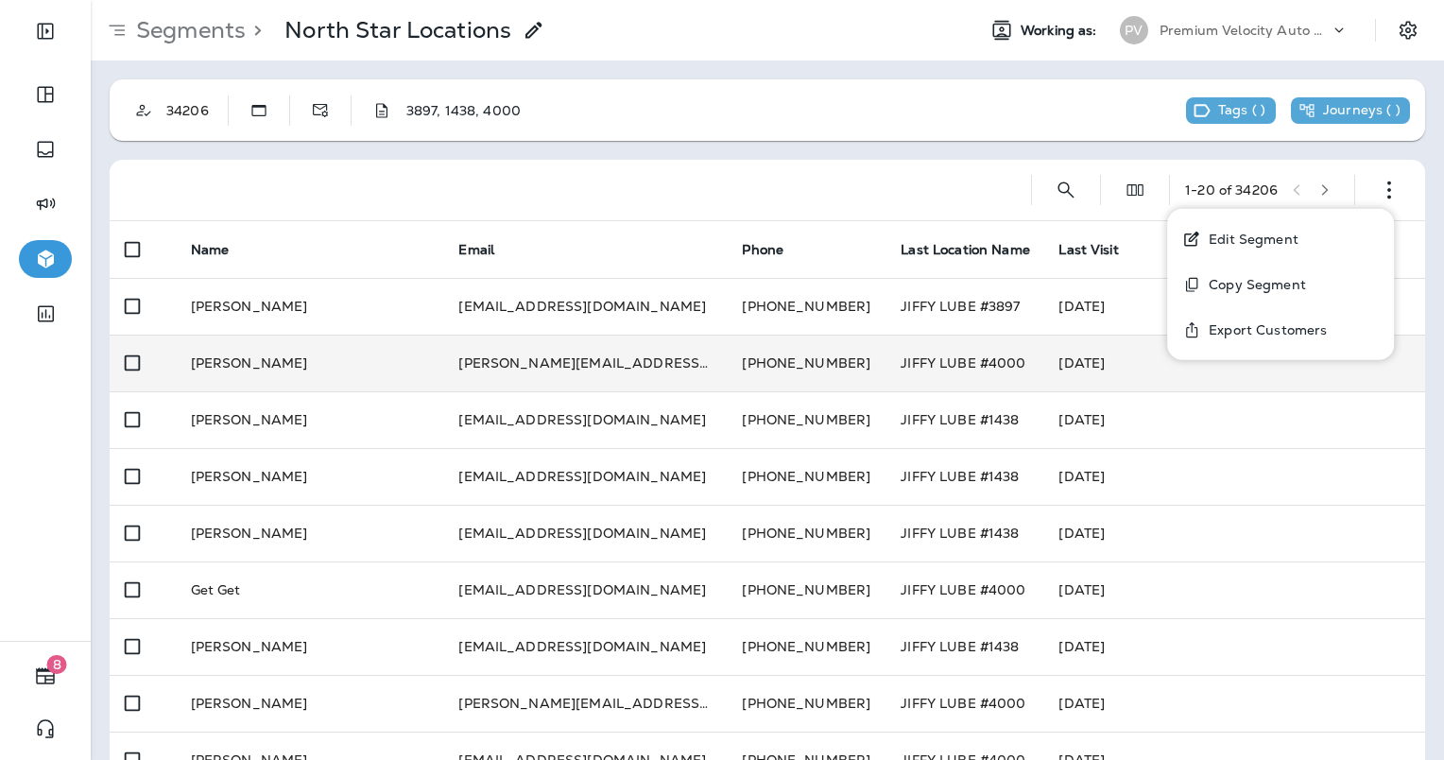
click at [1252, 338] on button "Export Customers" at bounding box center [1280, 329] width 227 height 45
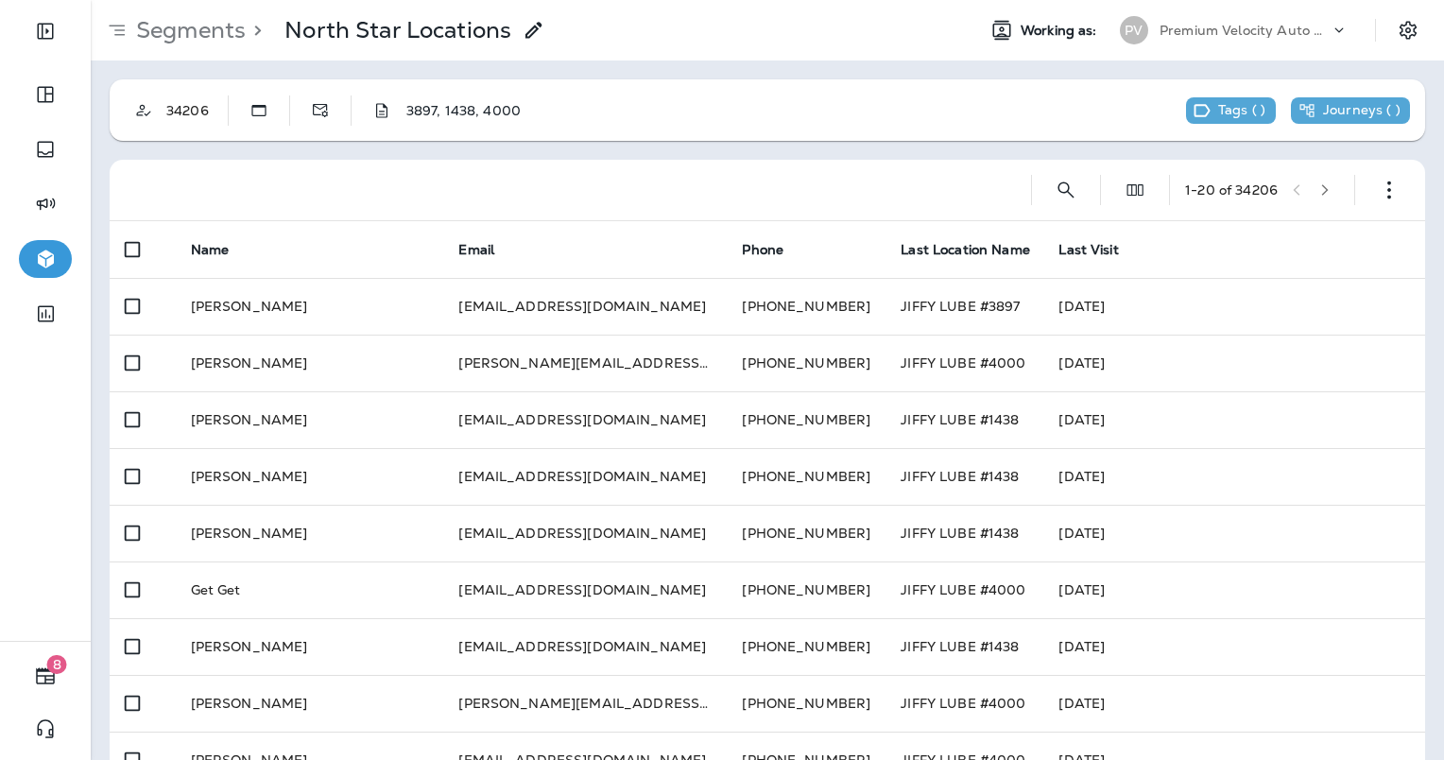
click at [67, 97] on button "Confirm" at bounding box center [33, 87] width 67 height 21
click at [95, 167] on span "First Name" at bounding box center [59, 158] width 71 height 17
click at [94, 167] on span "Last Name" at bounding box center [59, 158] width 70 height 17
click at [88, 218] on span "Address 1" at bounding box center [56, 209] width 64 height 17
click at [90, 218] on span "Address 2" at bounding box center [57, 209] width 66 height 17
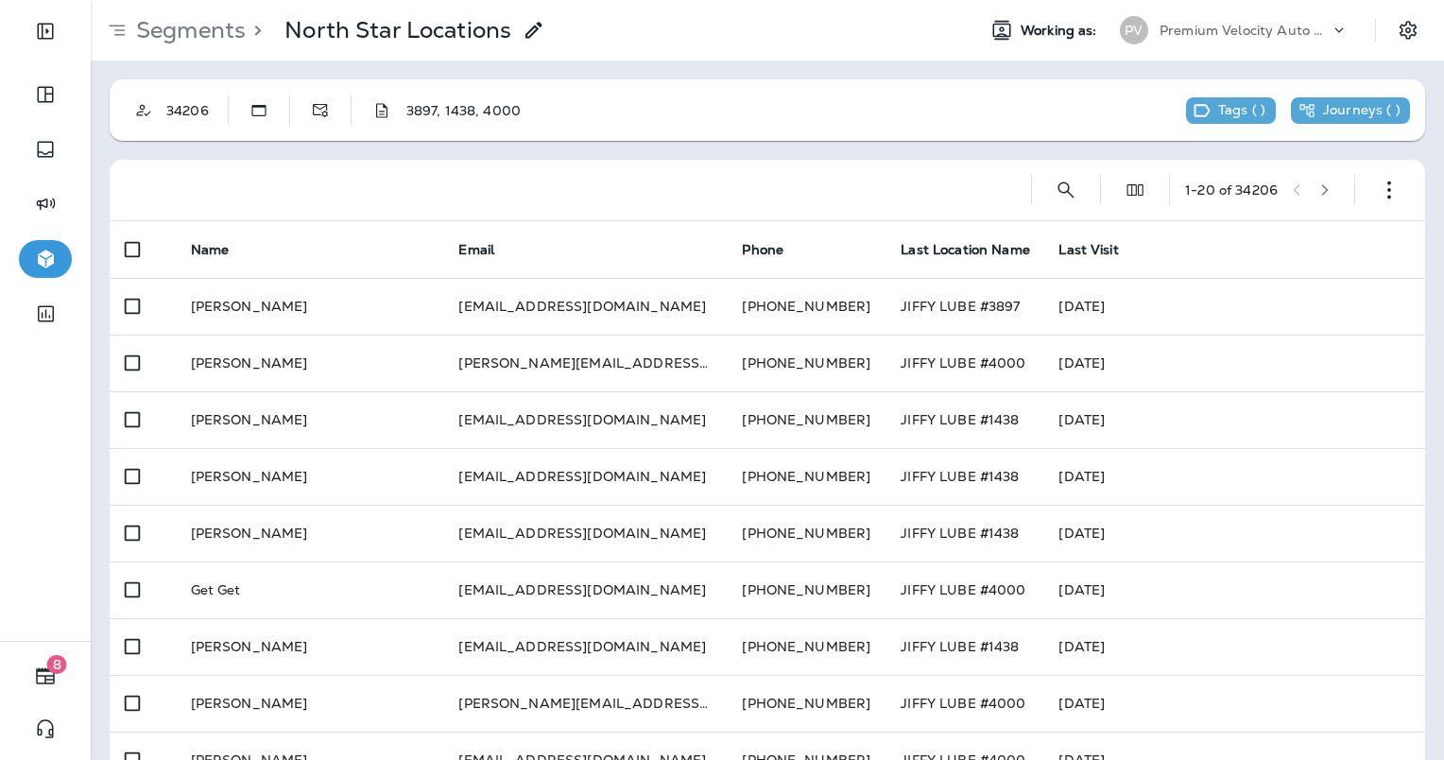
click at [193, 226] on div "City" at bounding box center [97, 214] width 192 height 24
click at [193, 226] on div "State" at bounding box center [97, 214] width 192 height 24
click at [80, 226] on div "Zip Code" at bounding box center [52, 214] width 57 height 24
click at [193, 200] on div "Email" at bounding box center [97, 189] width 192 height 24
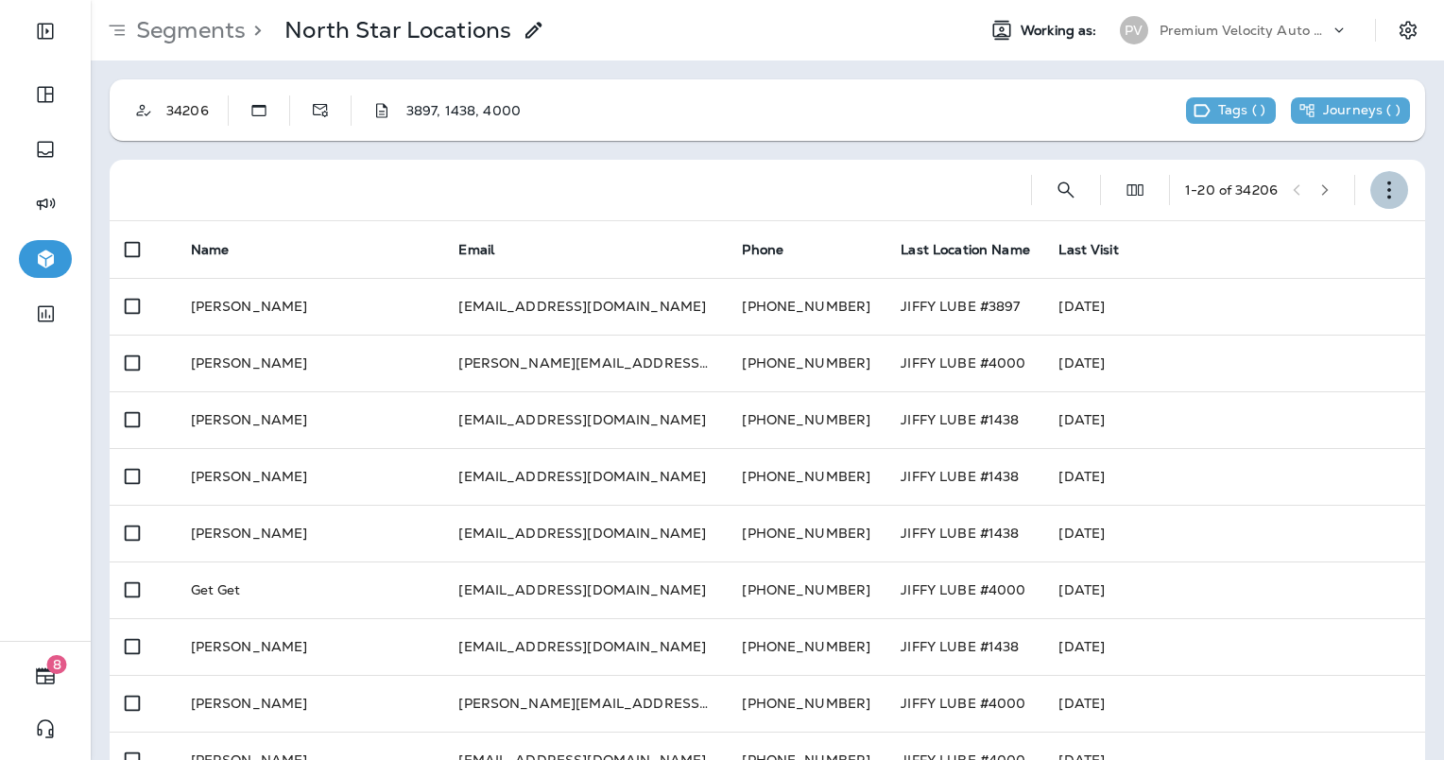
click at [1380, 186] on icon "button" at bounding box center [1389, 190] width 19 height 19
click at [1247, 234] on p "Edit Segment" at bounding box center [1249, 239] width 97 height 15
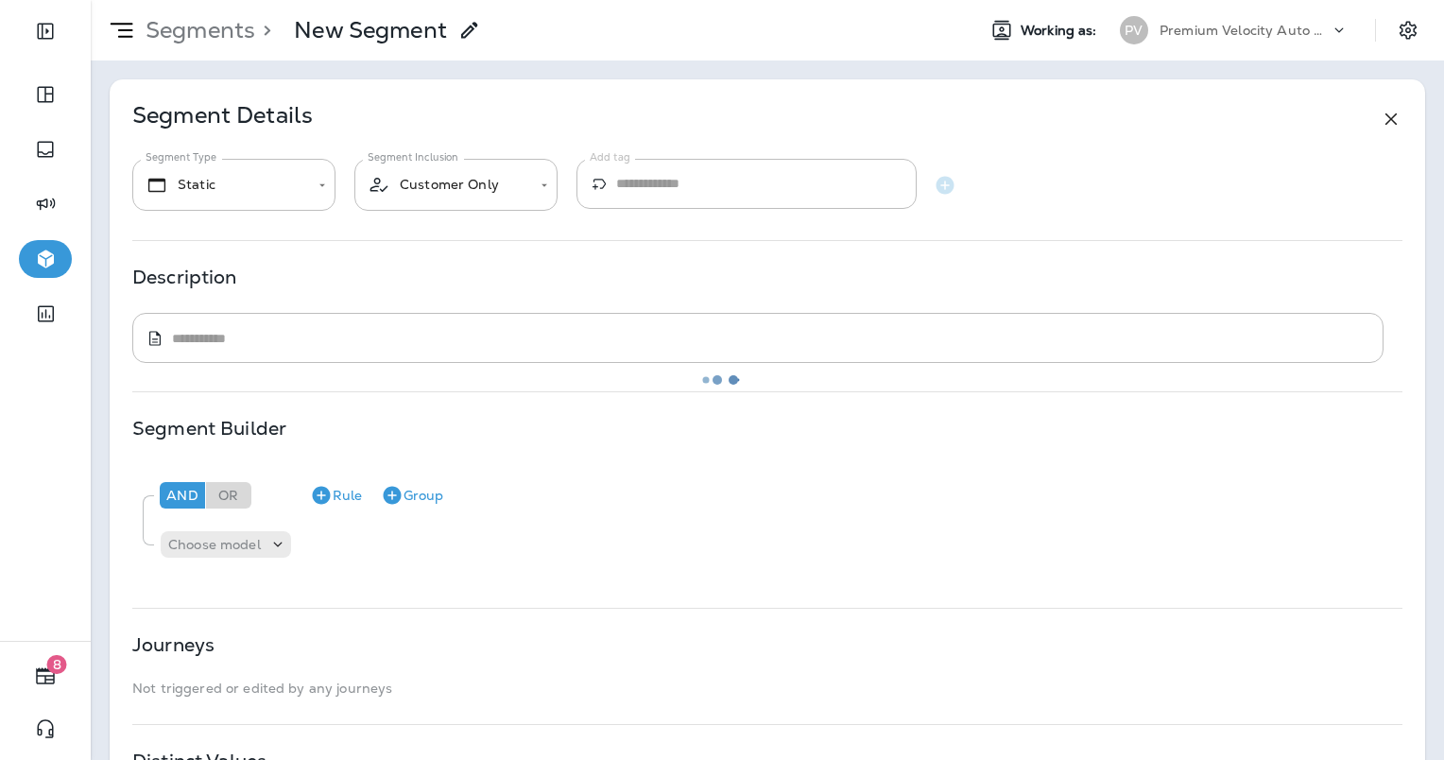
type textarea "**********"
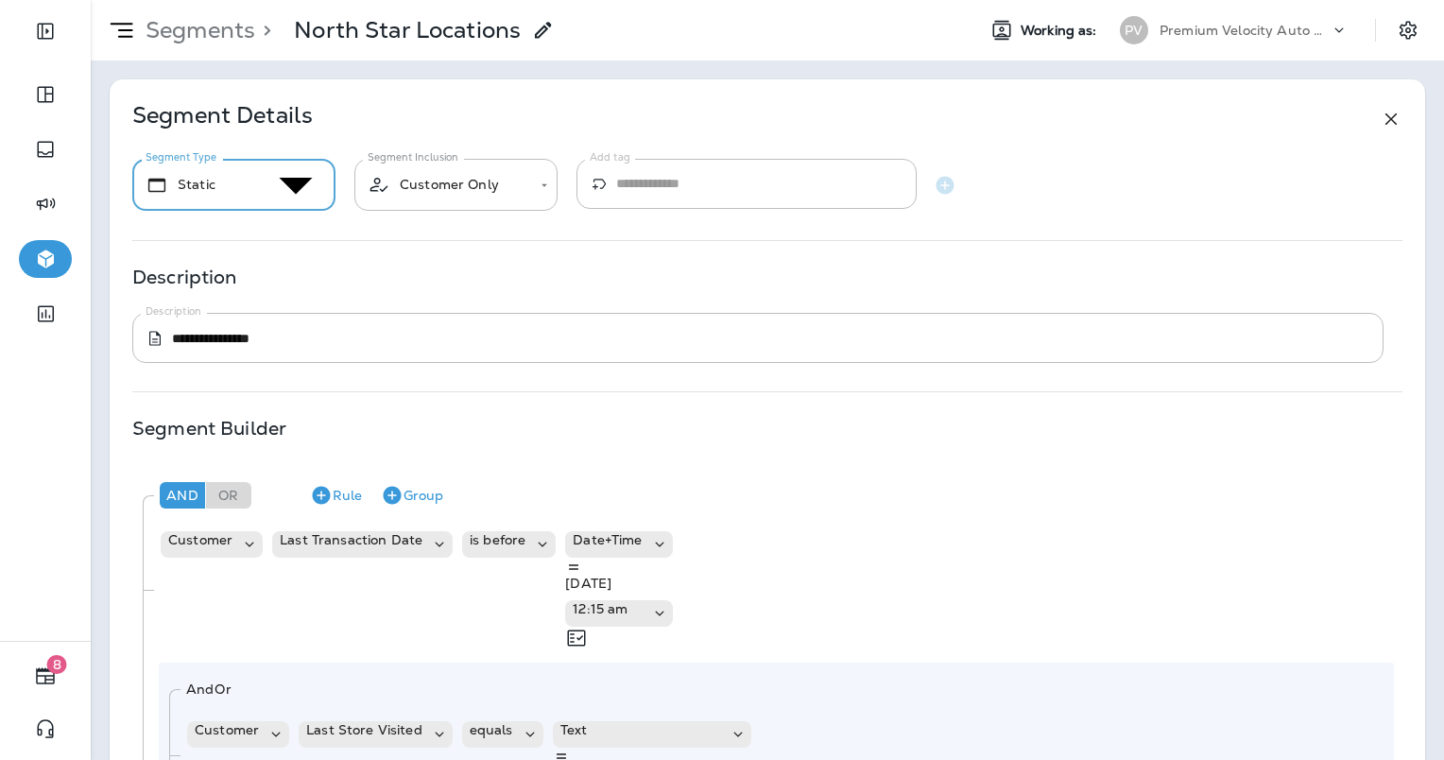
click at [267, 45] on body "**********" at bounding box center [722, 22] width 1444 height 45
click at [243, 45] on li "Dynamic" at bounding box center [741, 34] width 1406 height 23
type input "*******"
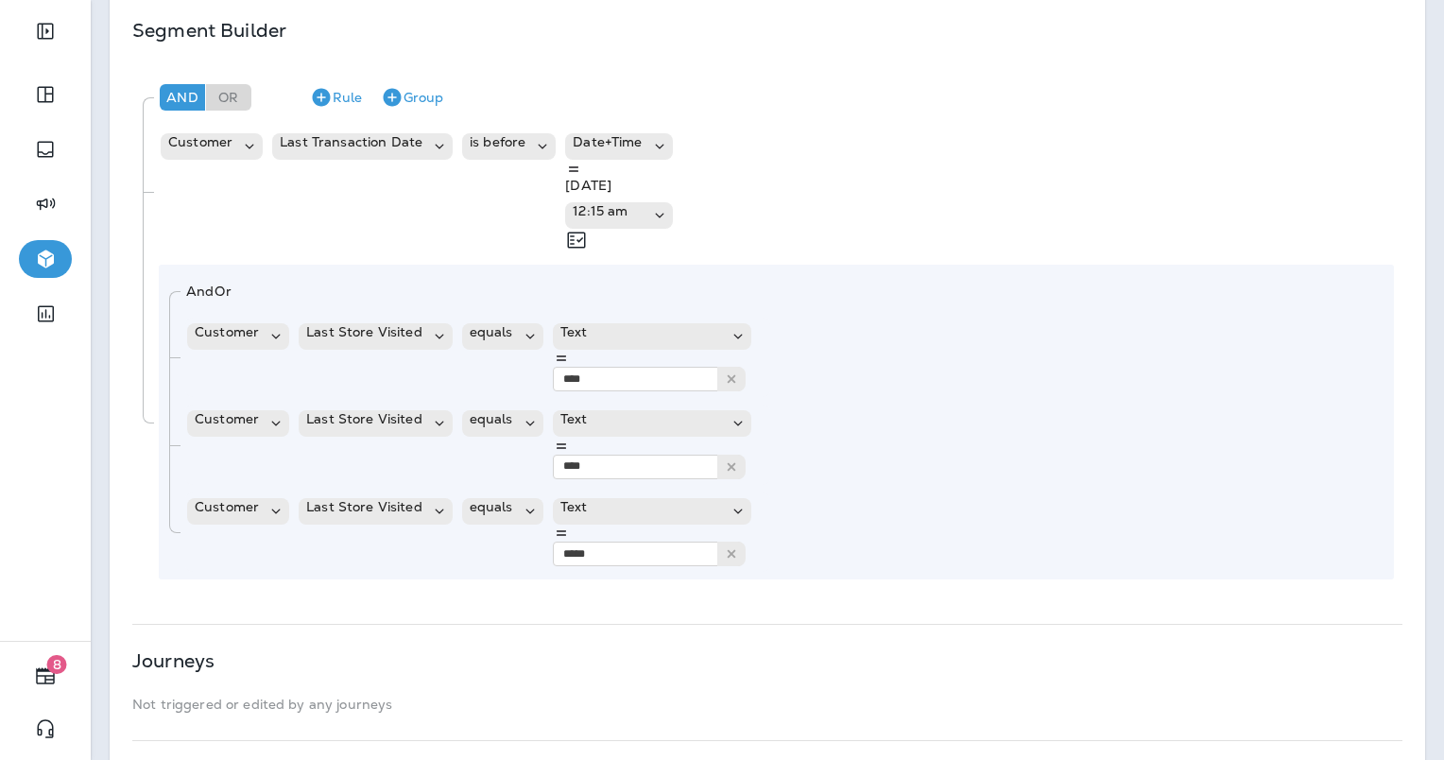
scroll to position [399, 0]
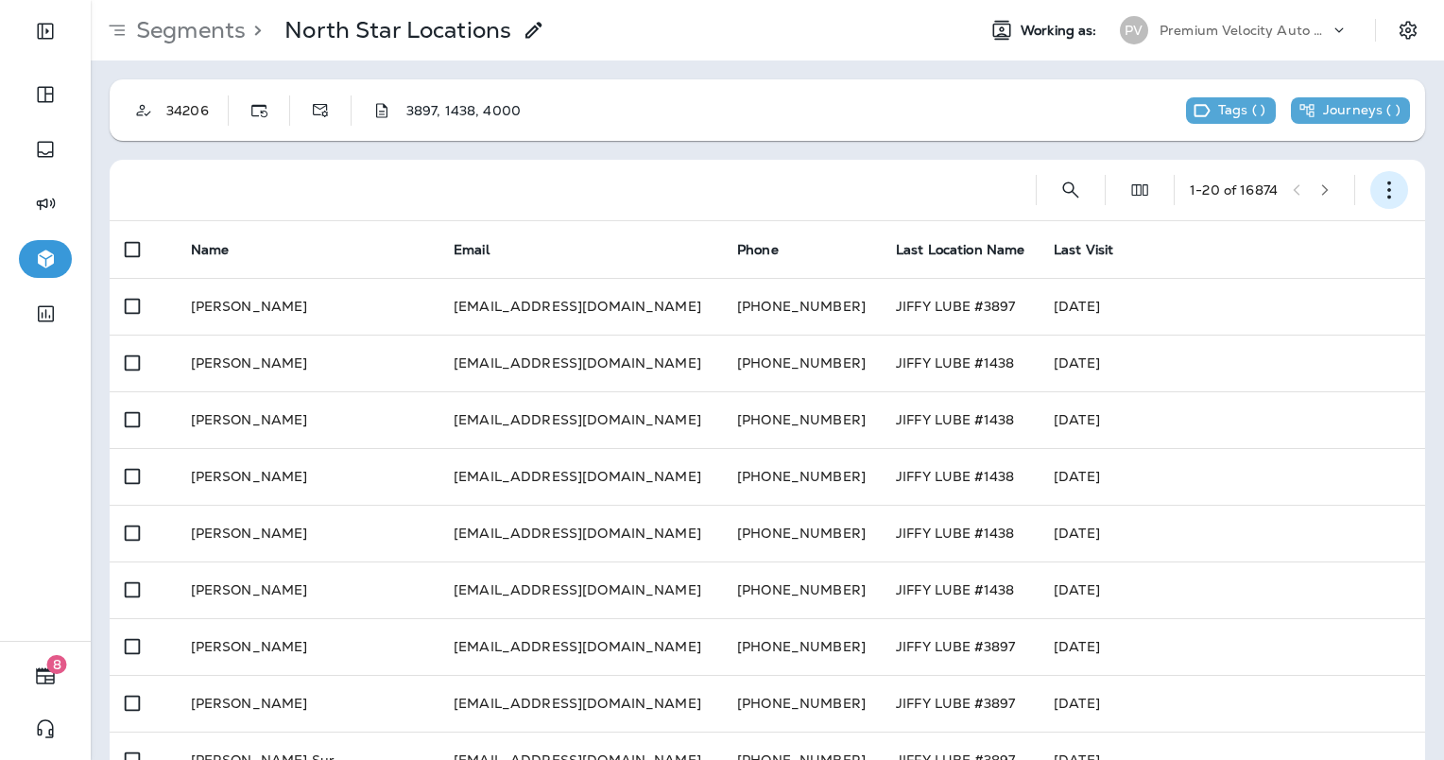
click at [1380, 189] on icon "button" at bounding box center [1389, 190] width 19 height 19
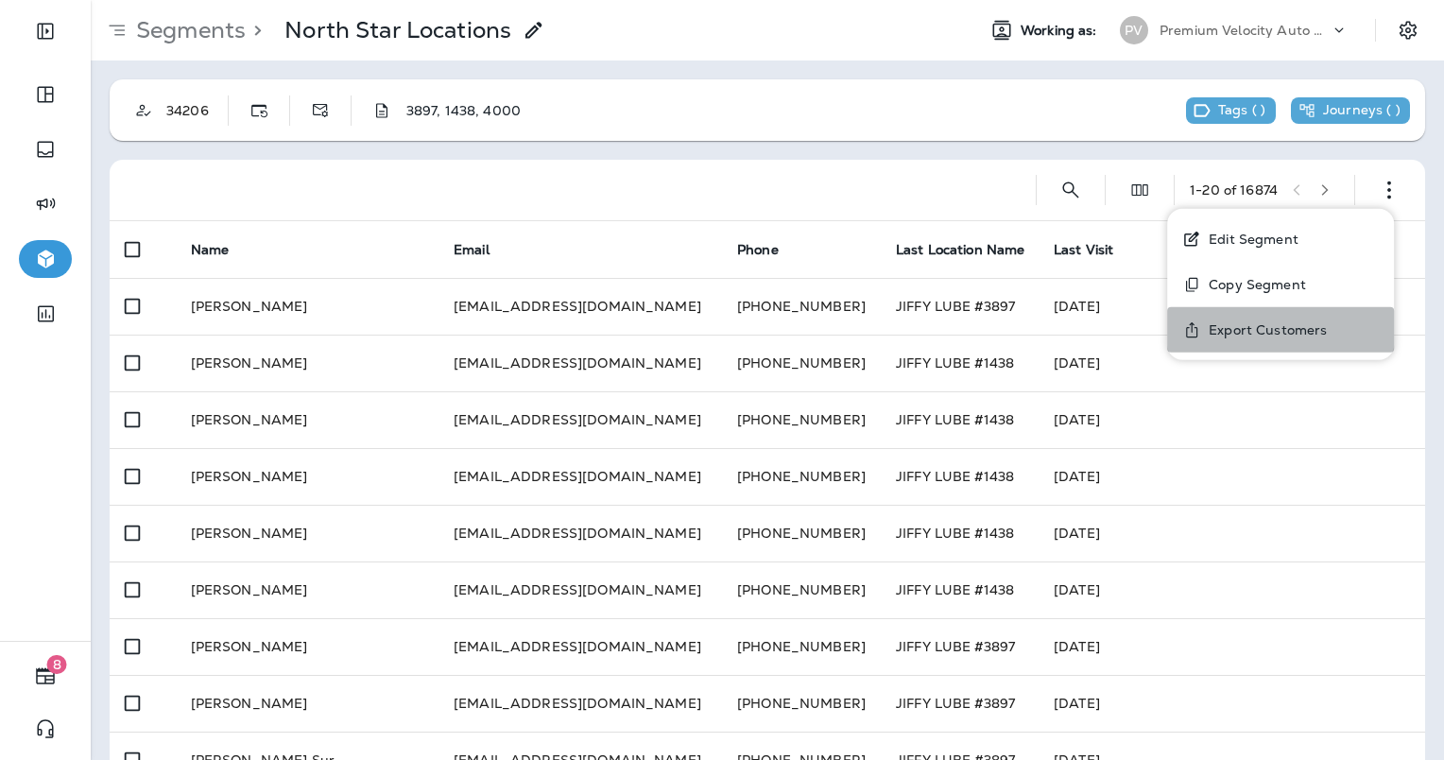
click at [1234, 341] on button "Export Customers" at bounding box center [1280, 329] width 227 height 45
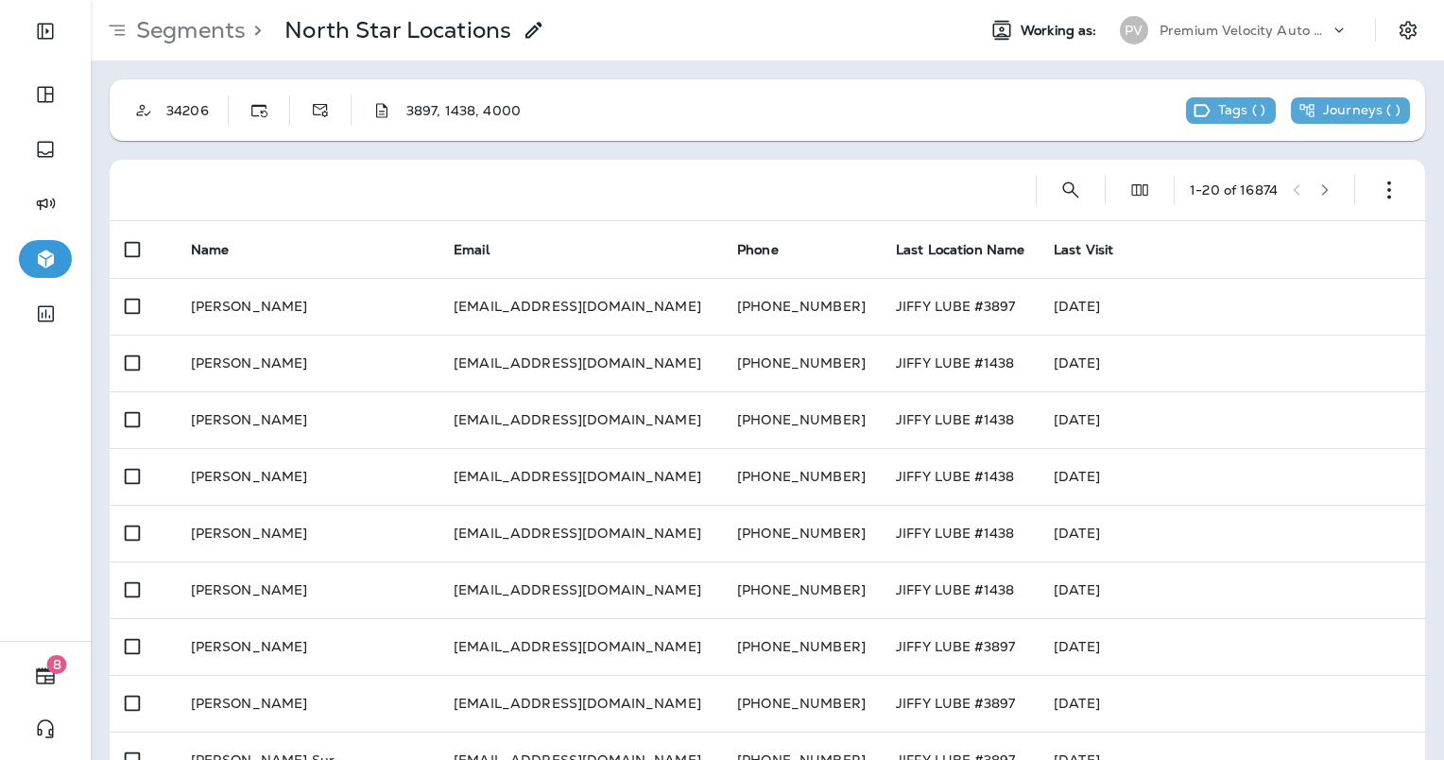
click at [67, 97] on button "Confirm" at bounding box center [33, 87] width 67 height 21
click at [193, 175] on div "First Name" at bounding box center [97, 163] width 192 height 24
click at [94, 175] on div "Last Name" at bounding box center [59, 163] width 70 height 24
click at [193, 200] on div "Email" at bounding box center [97, 189] width 192 height 24
click at [88, 193] on span "Address 1" at bounding box center [56, 184] width 64 height 17
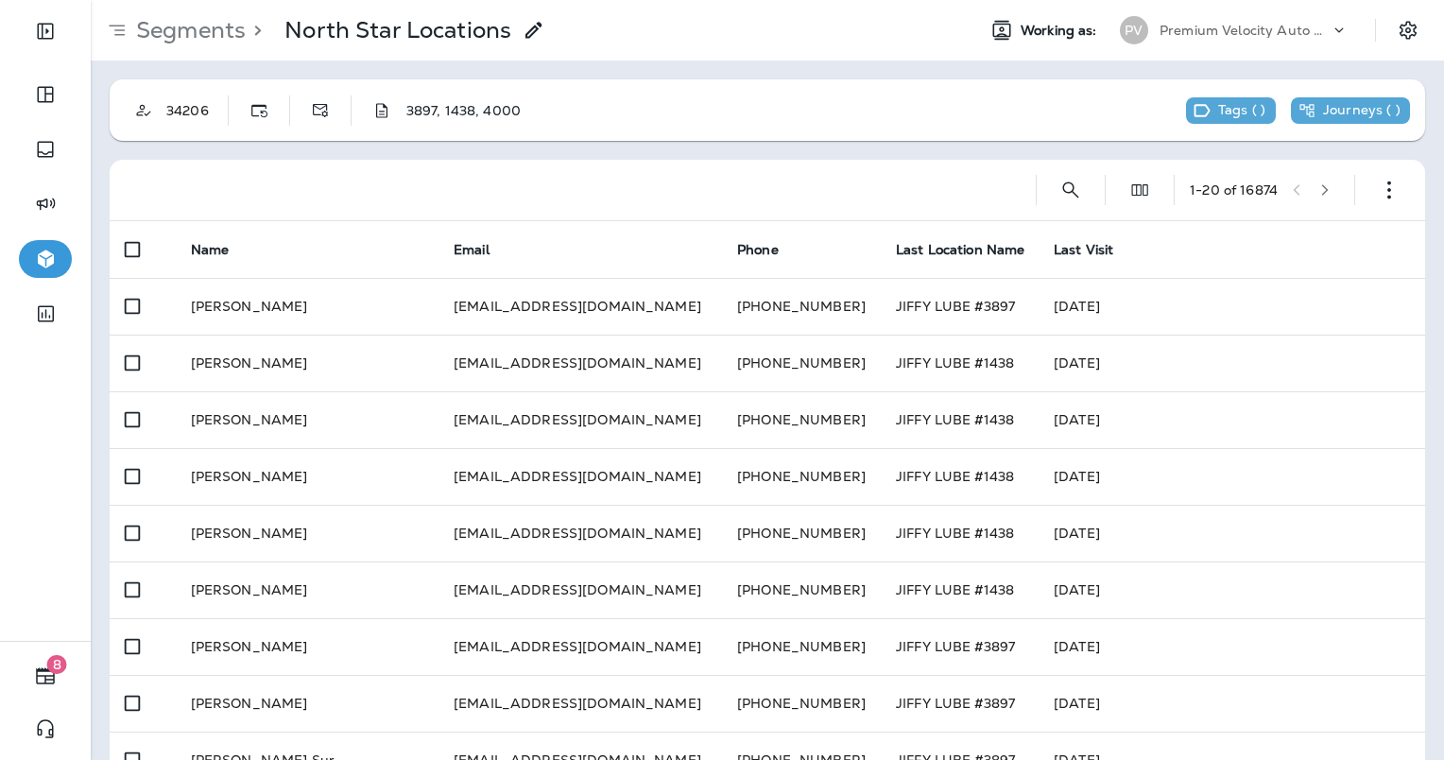
click at [90, 193] on span "Address 2" at bounding box center [57, 184] width 66 height 17
click at [193, 200] on div "City" at bounding box center [97, 189] width 192 height 24
click at [193, 200] on div "State" at bounding box center [97, 189] width 192 height 24
click at [80, 193] on span "Zip Code" at bounding box center [52, 184] width 57 height 17
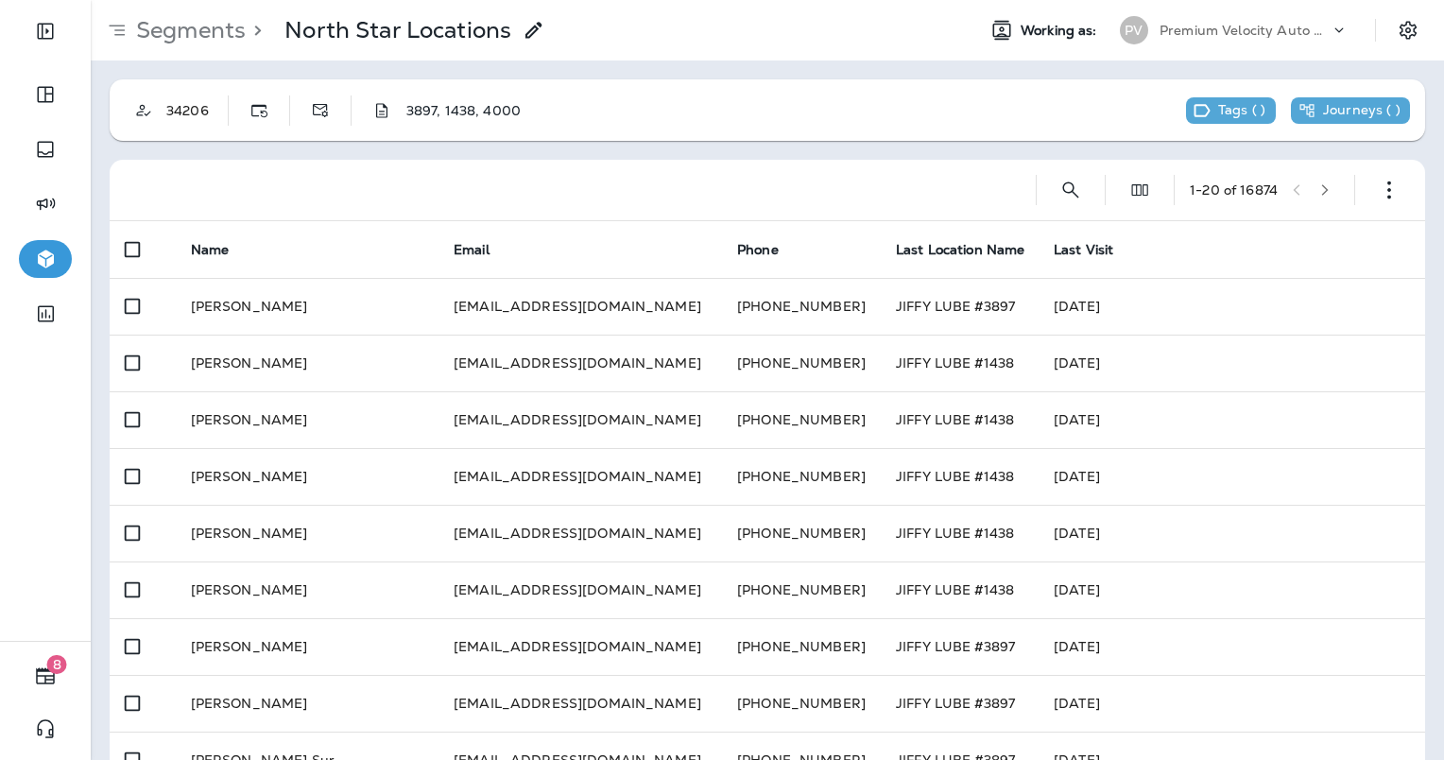
click at [1387, 182] on use "button" at bounding box center [1389, 190] width 4 height 18
click at [1255, 245] on p "Edit Segment" at bounding box center [1249, 239] width 97 height 15
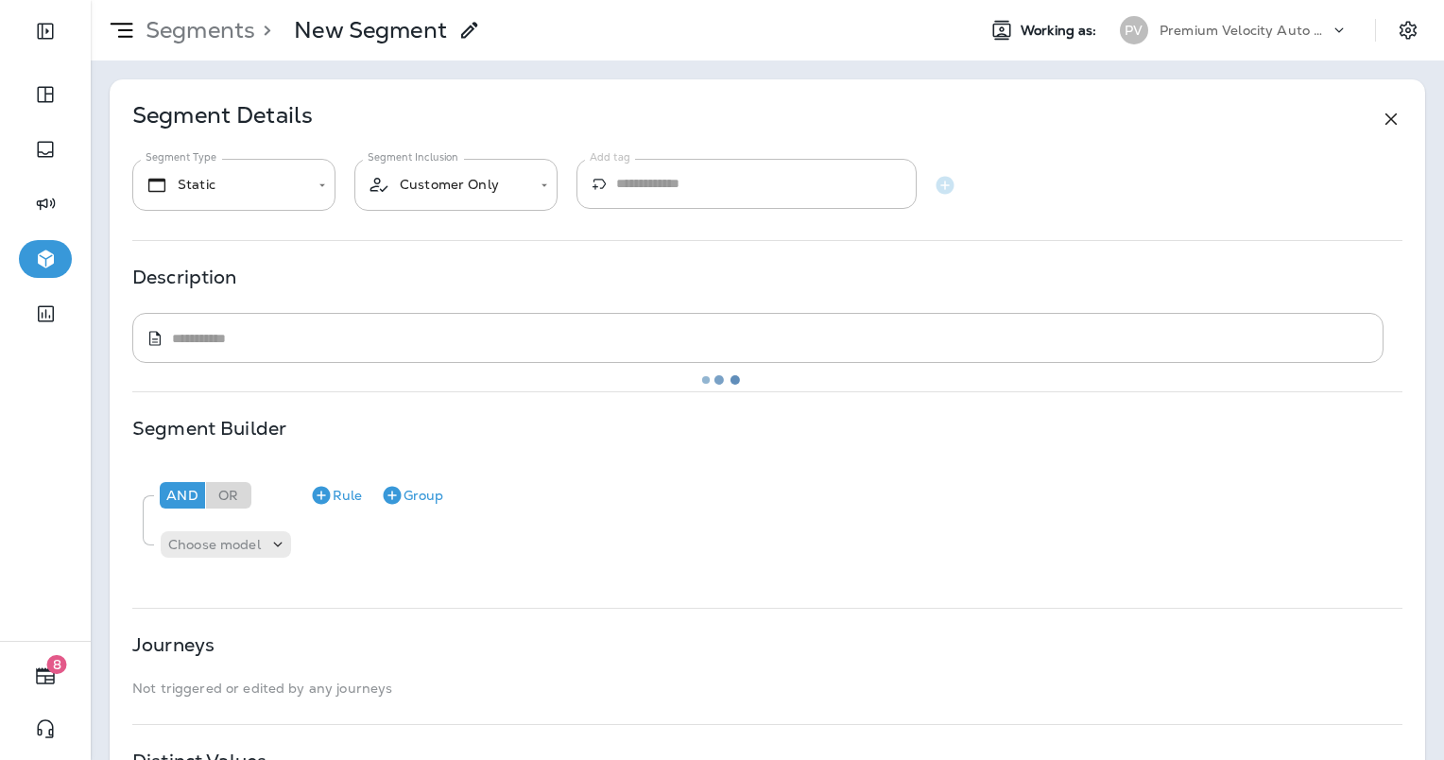
type input "*******"
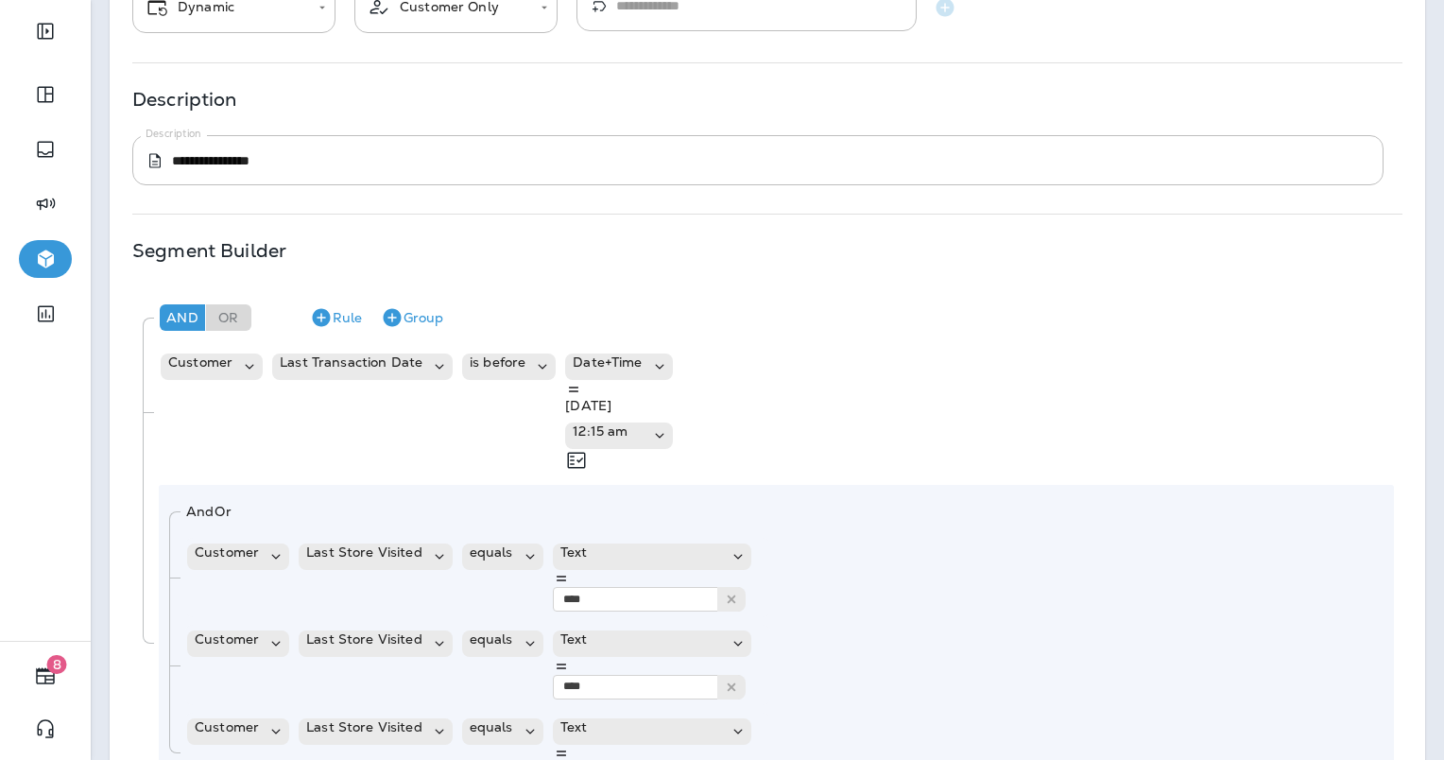
scroll to position [189, 0]
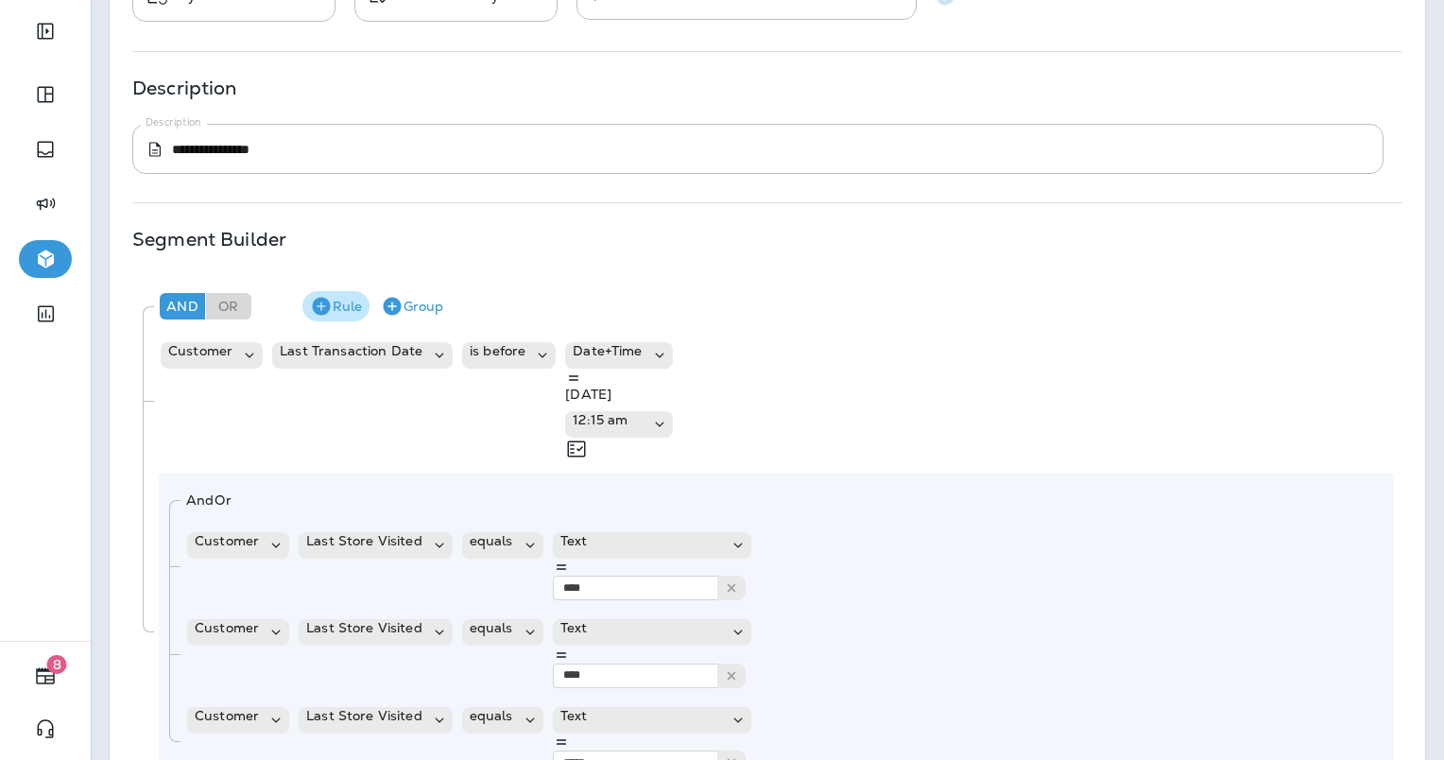
click at [336, 298] on button "Rule" at bounding box center [335, 306] width 67 height 30
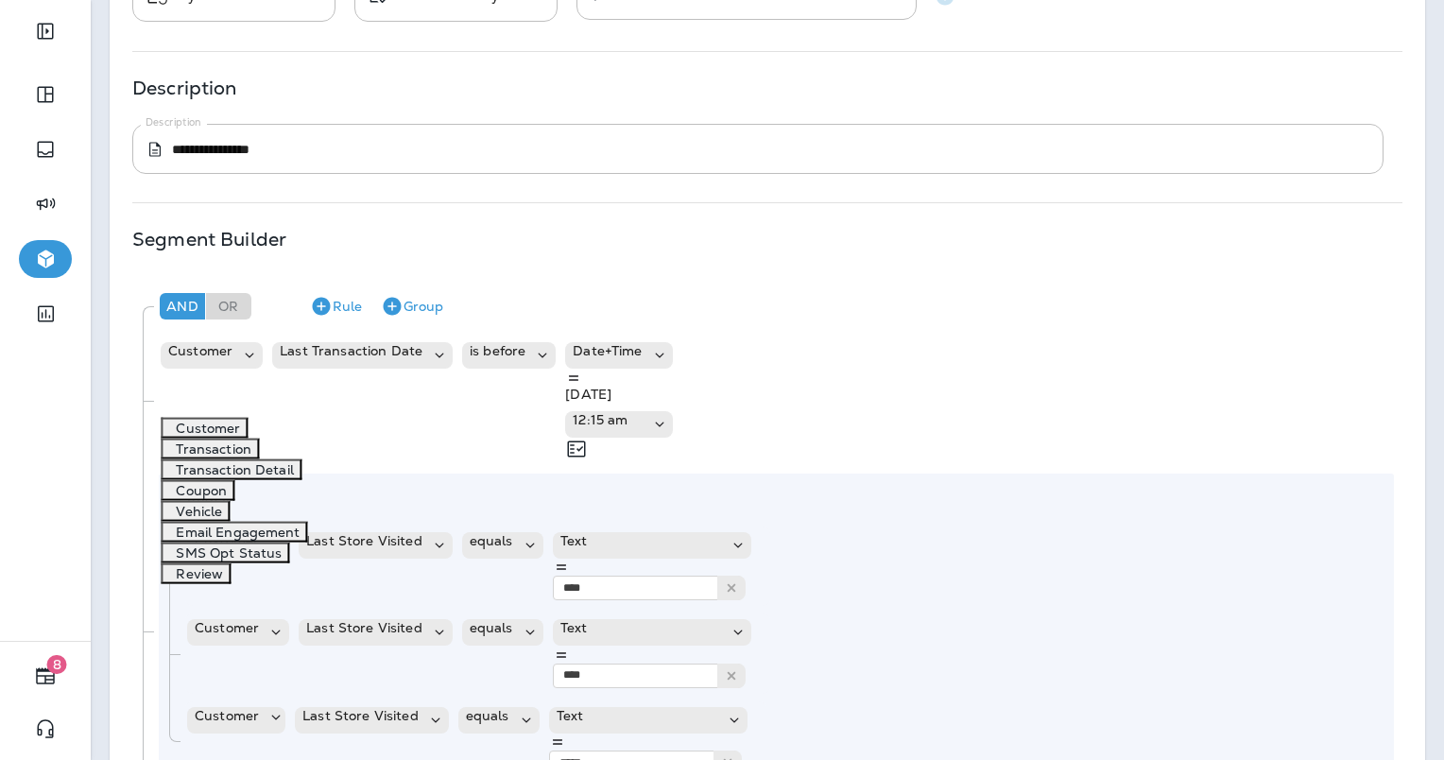
click at [227, 421] on p "Customer" at bounding box center [204, 428] width 72 height 15
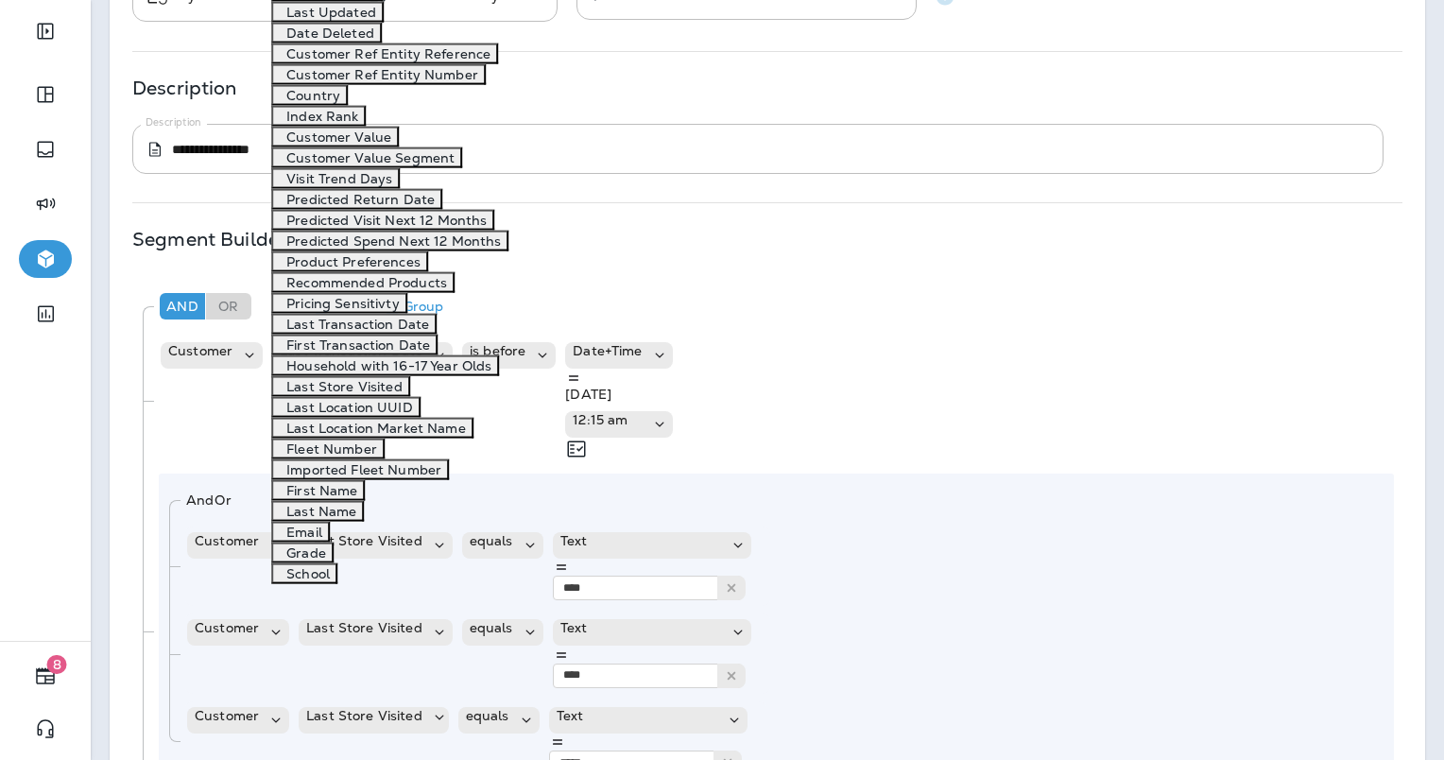
scroll to position [378, 0]
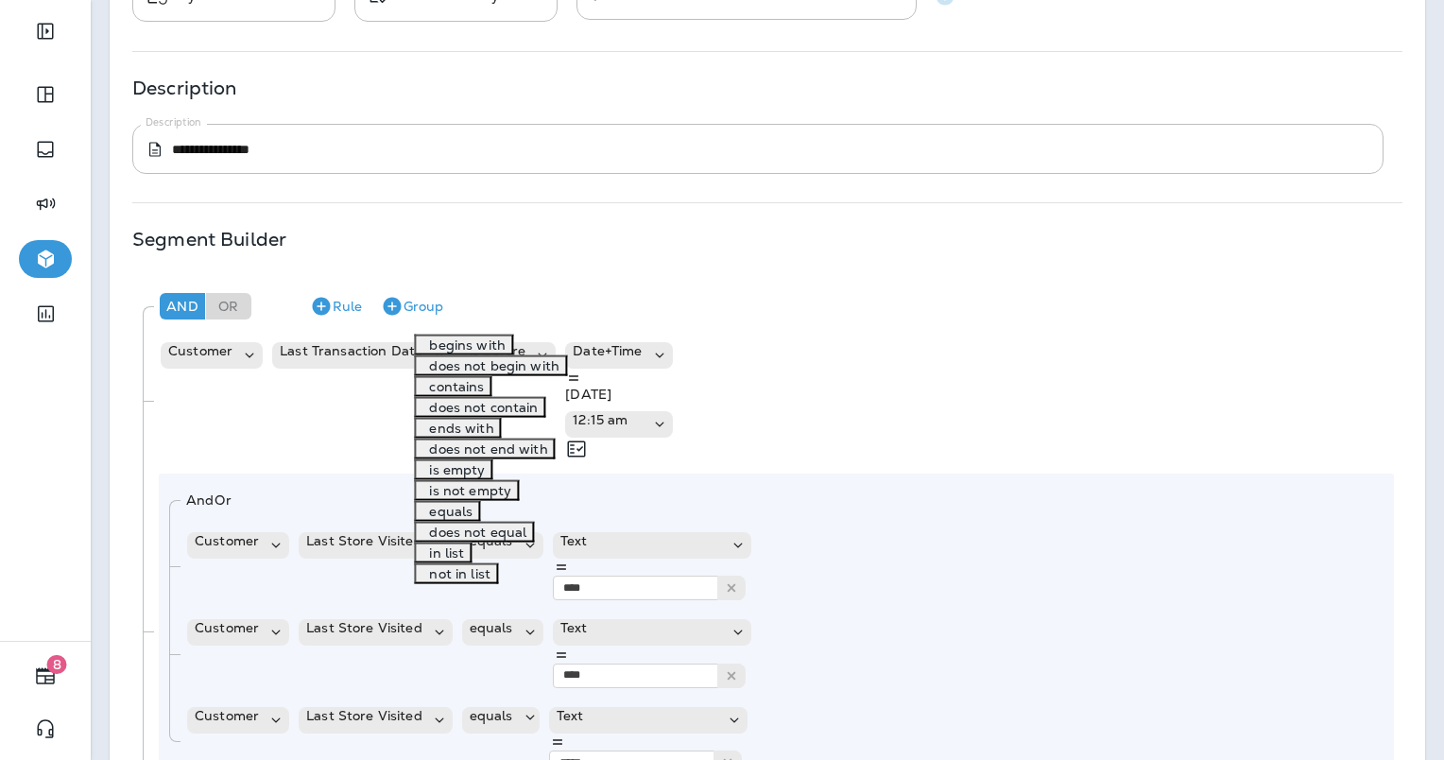
click at [492, 459] on button "is empty" at bounding box center [453, 469] width 78 height 21
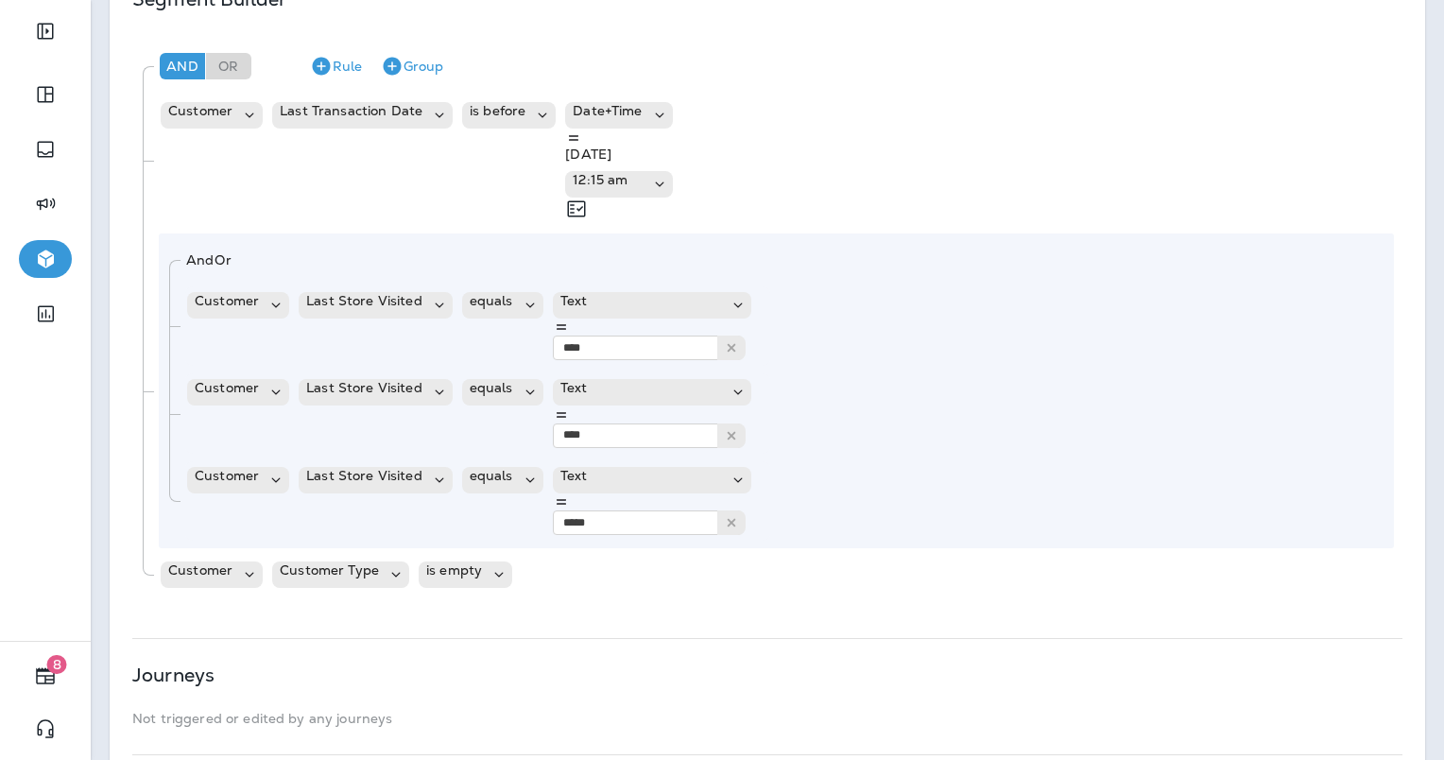
scroll to position [444, 0]
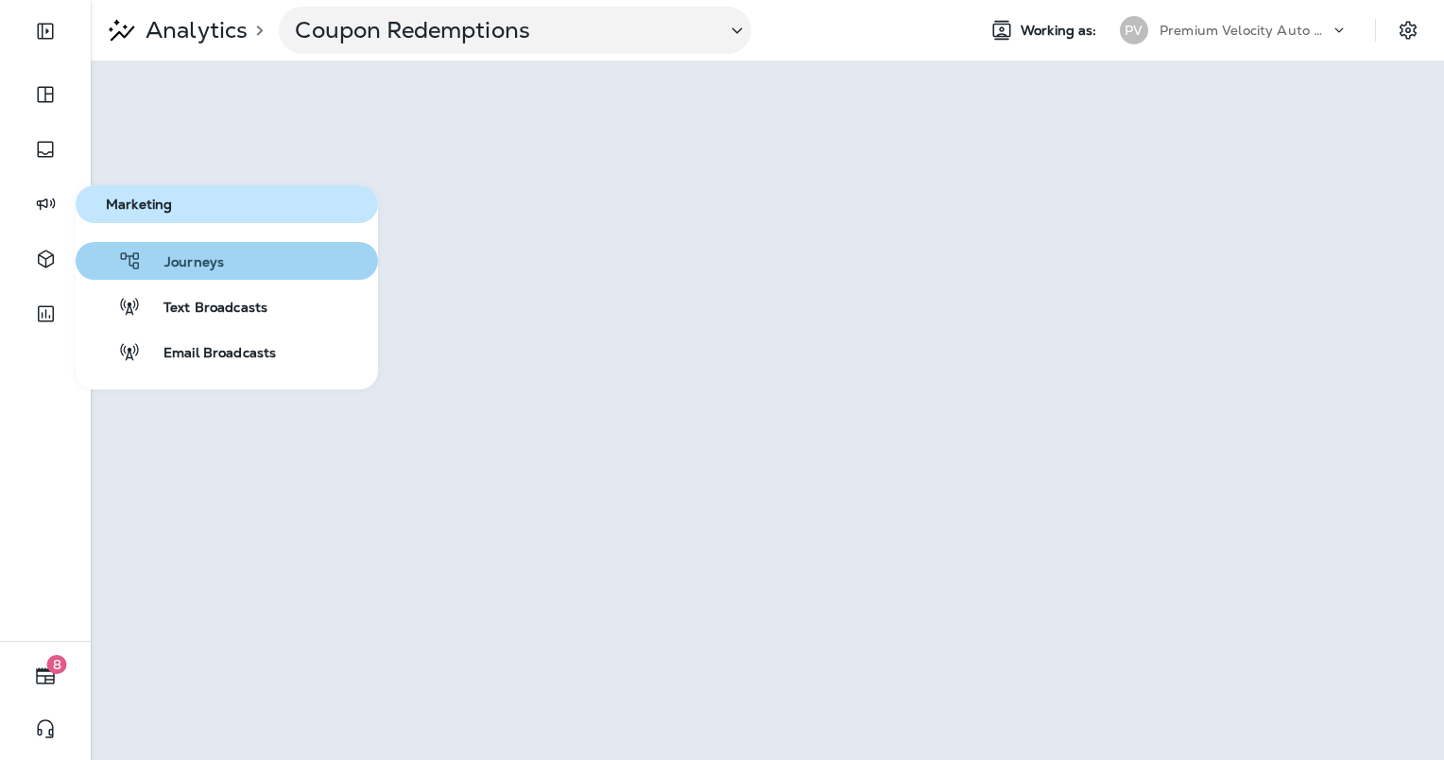
click at [169, 264] on span "Journeys" at bounding box center [183, 263] width 82 height 18
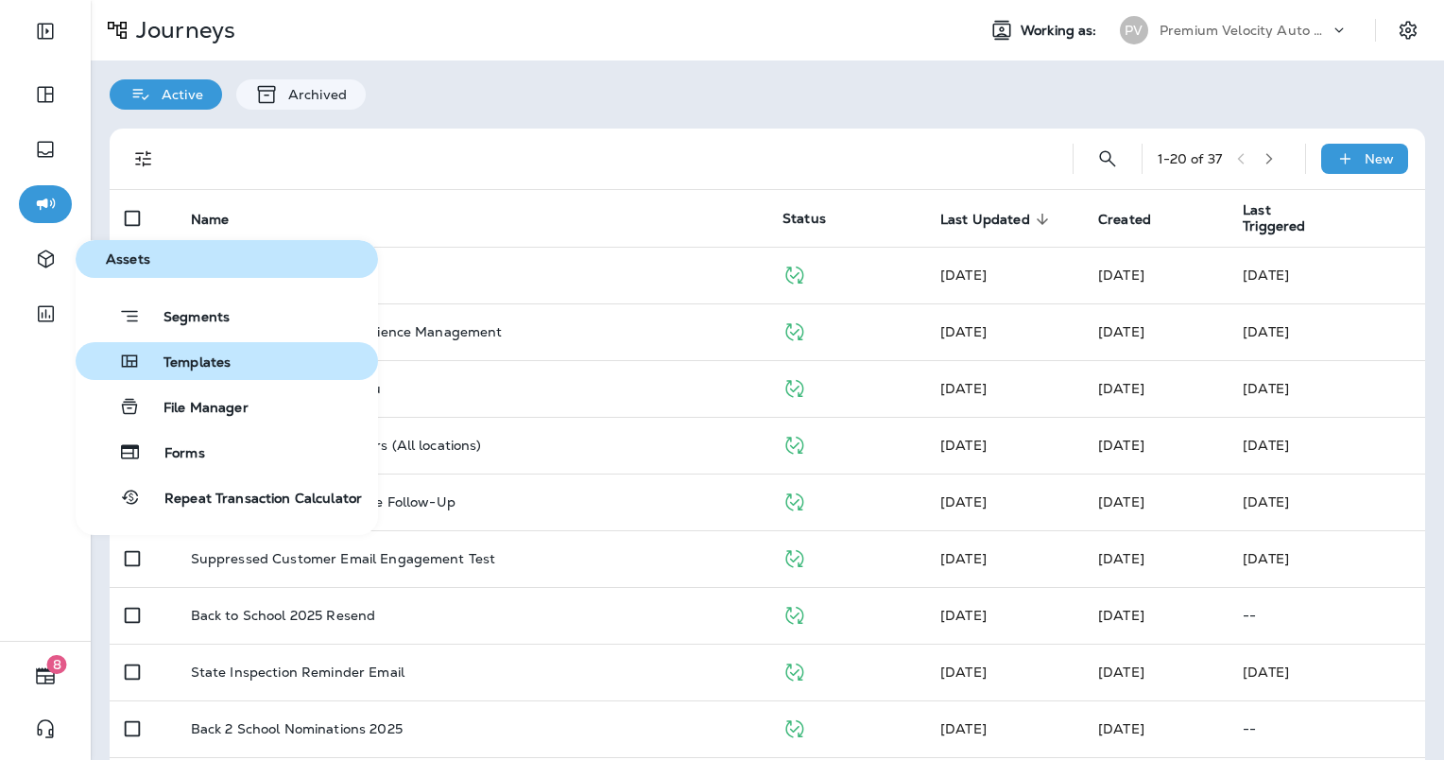
click at [180, 352] on div "Templates" at bounding box center [156, 361] width 147 height 23
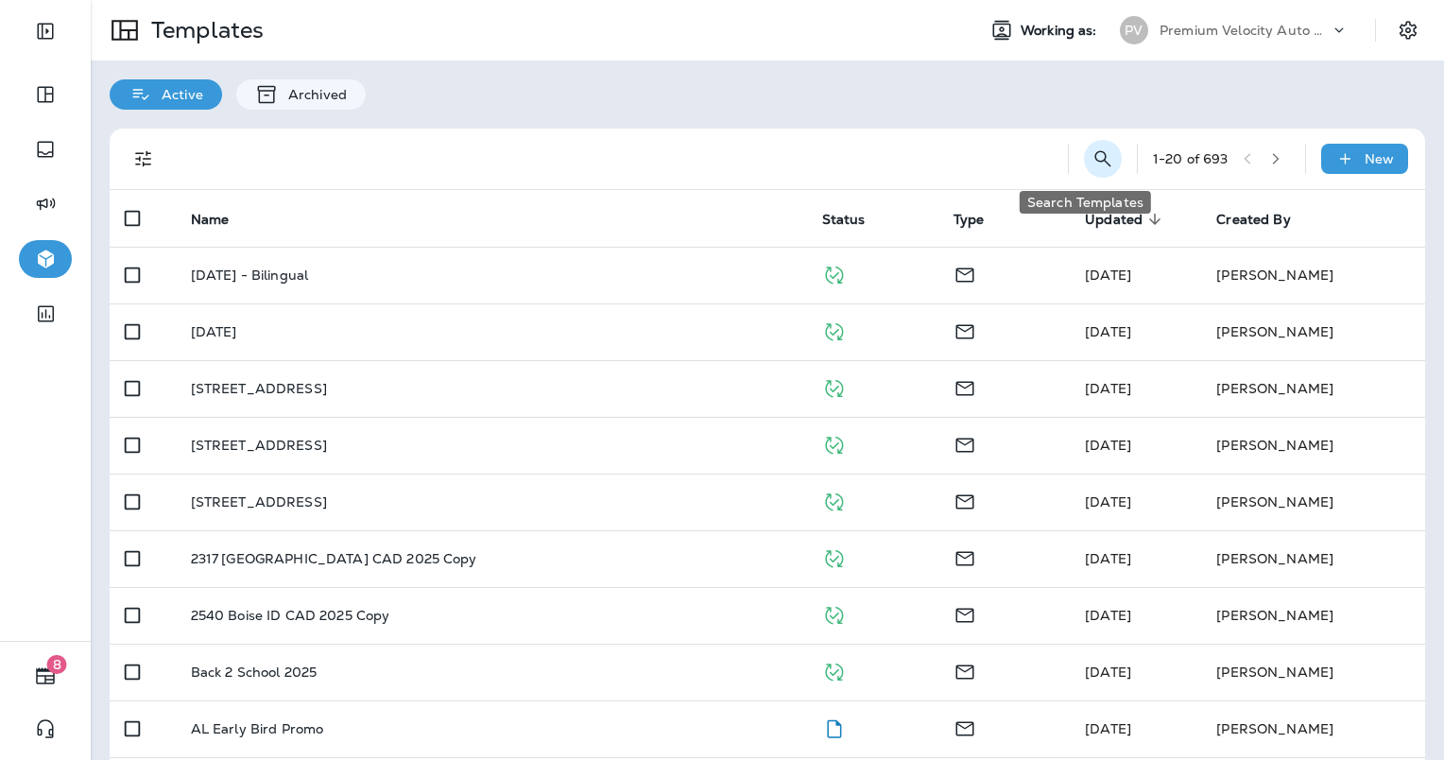
click at [1093, 160] on icon "Search Templates" at bounding box center [1103, 158] width 23 height 23
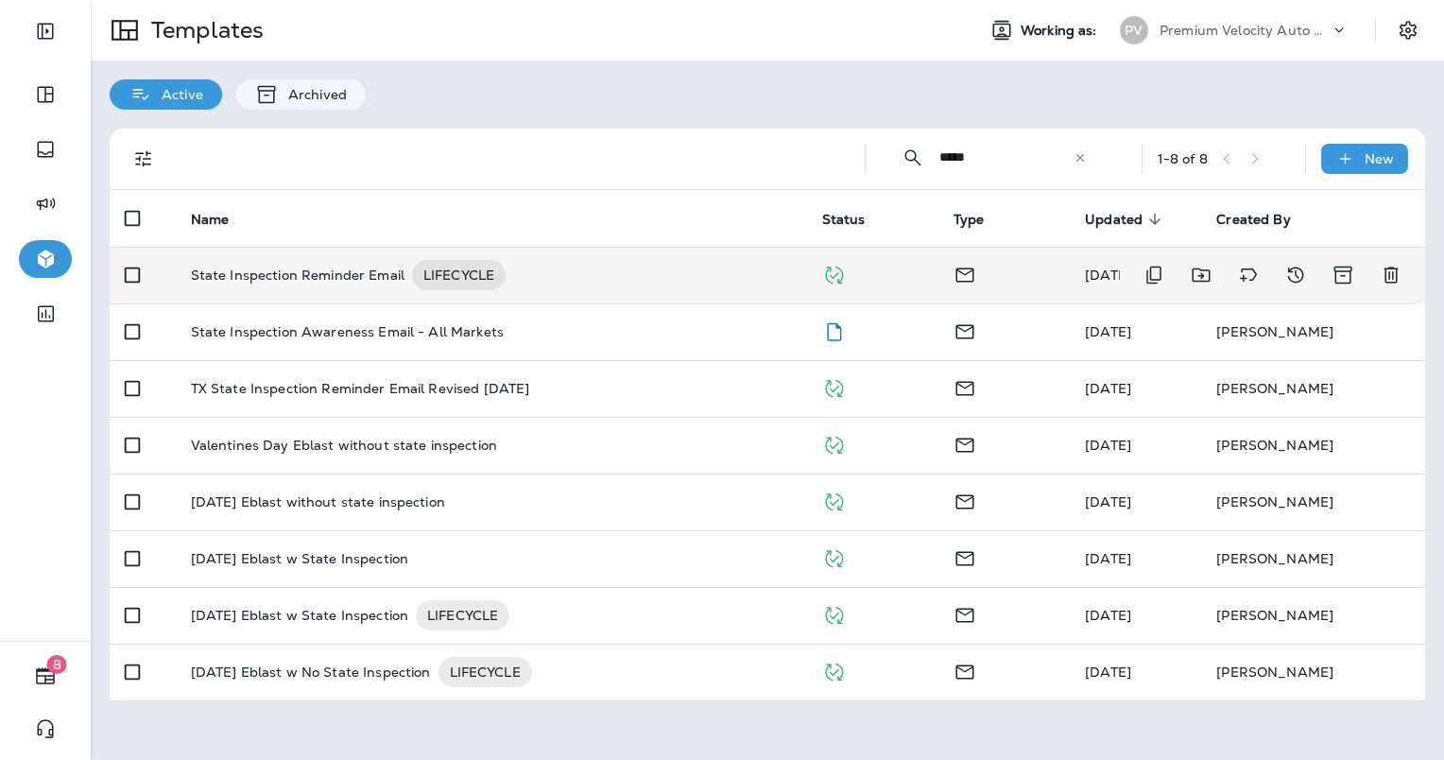
type input "*****"
click at [310, 267] on p "State Inspection Reminder Email" at bounding box center [298, 275] width 214 height 30
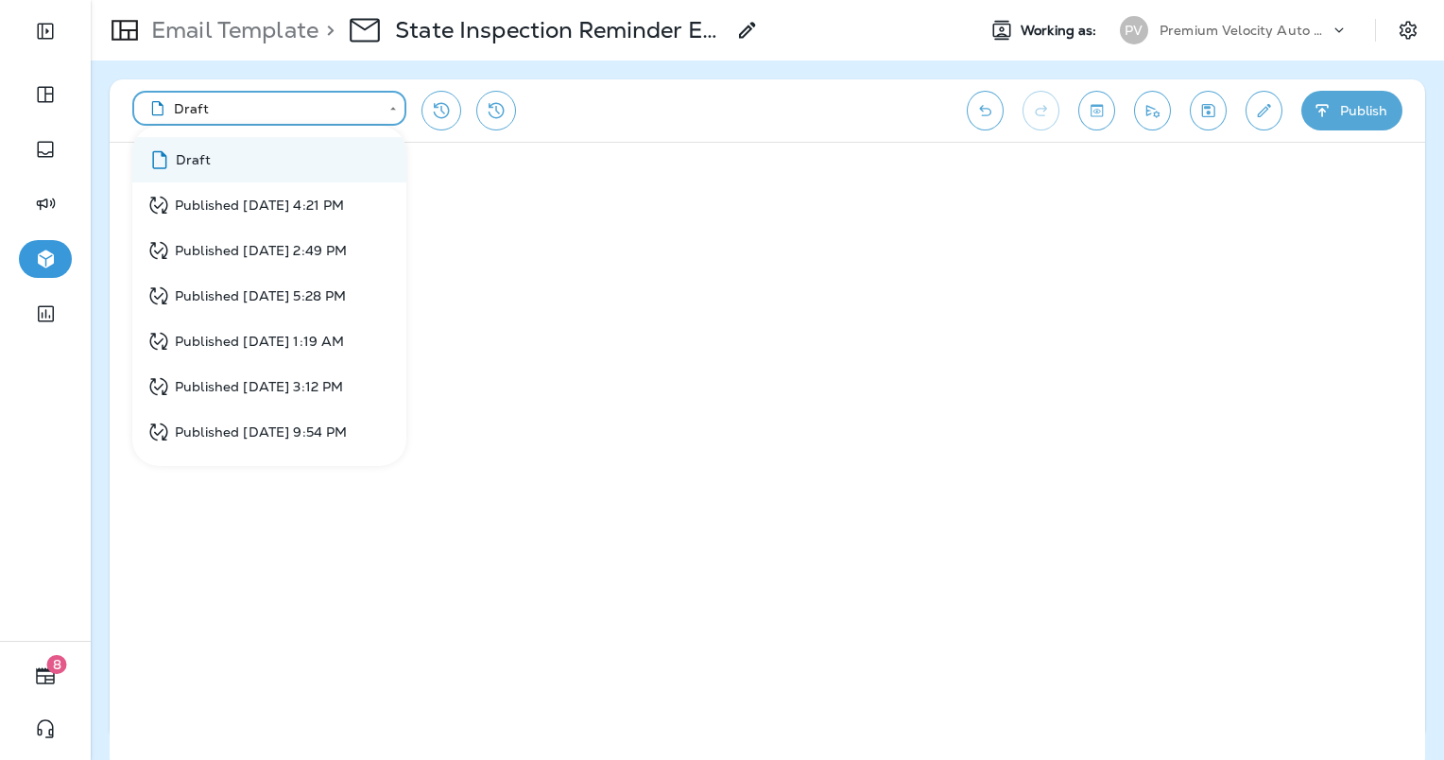
click at [398, 0] on body "**********" at bounding box center [722, 0] width 1444 height 0
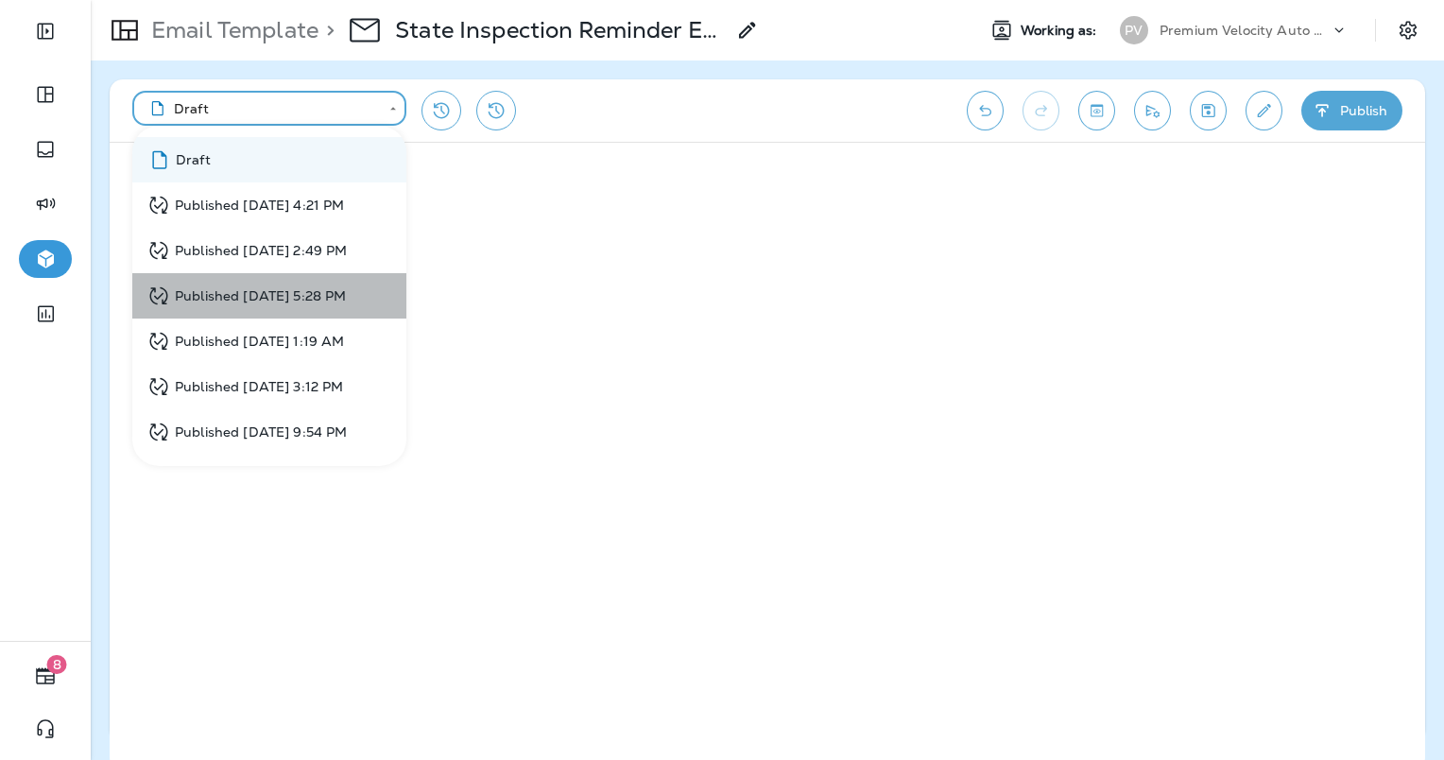
click at [284, 288] on div "Published Aug 18, 2023 5:28 PM" at bounding box center [246, 296] width 198 height 24
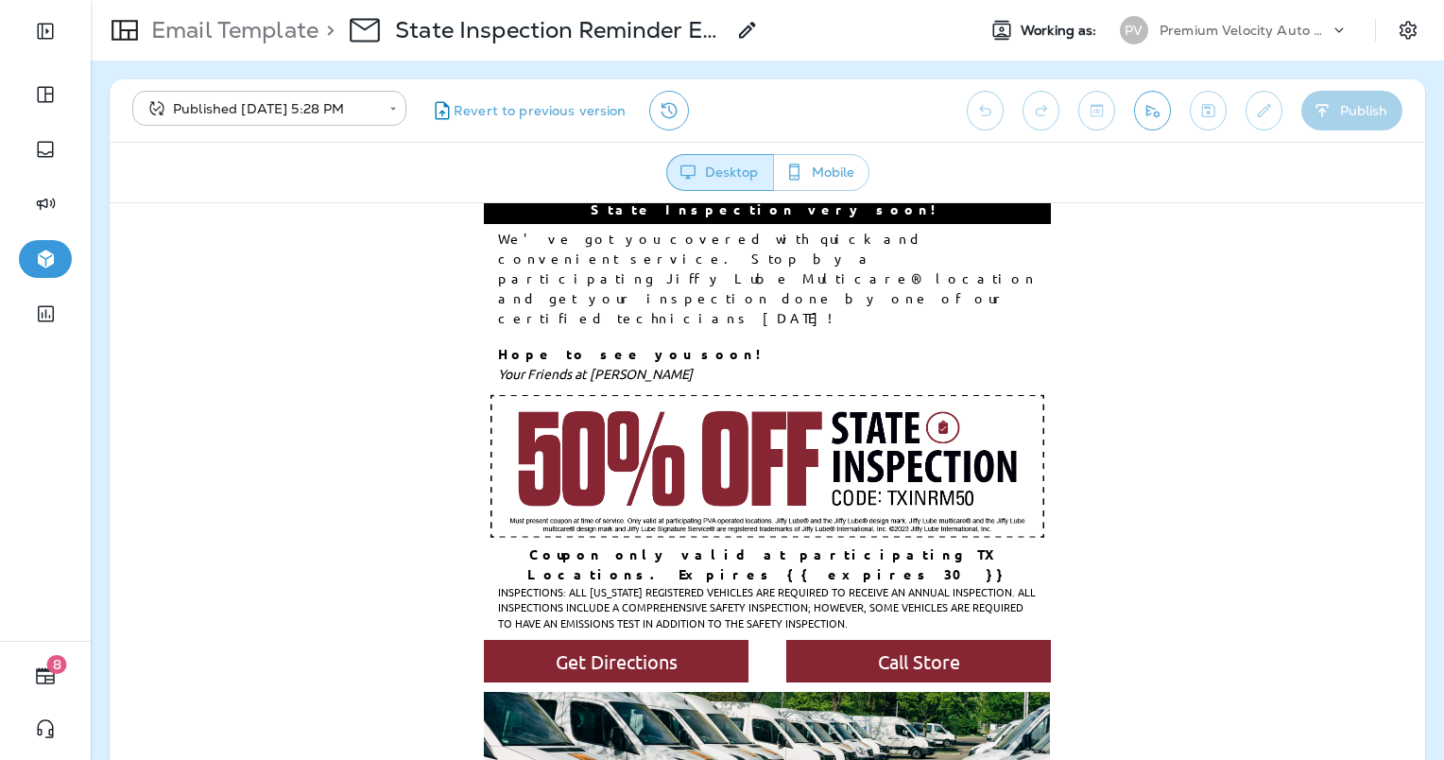
scroll to position [378, 0]
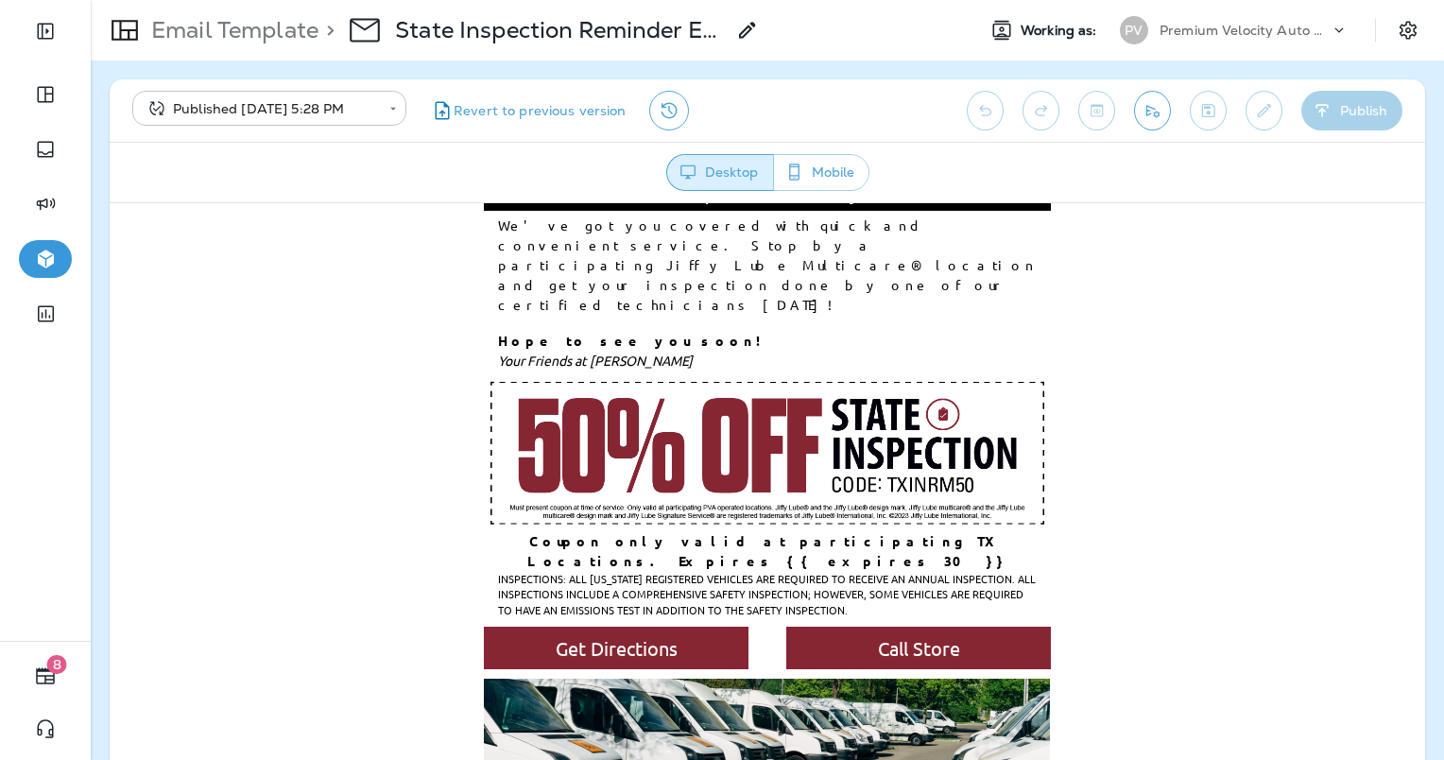
click at [392, 0] on body "**********" at bounding box center [722, 0] width 1444 height 0
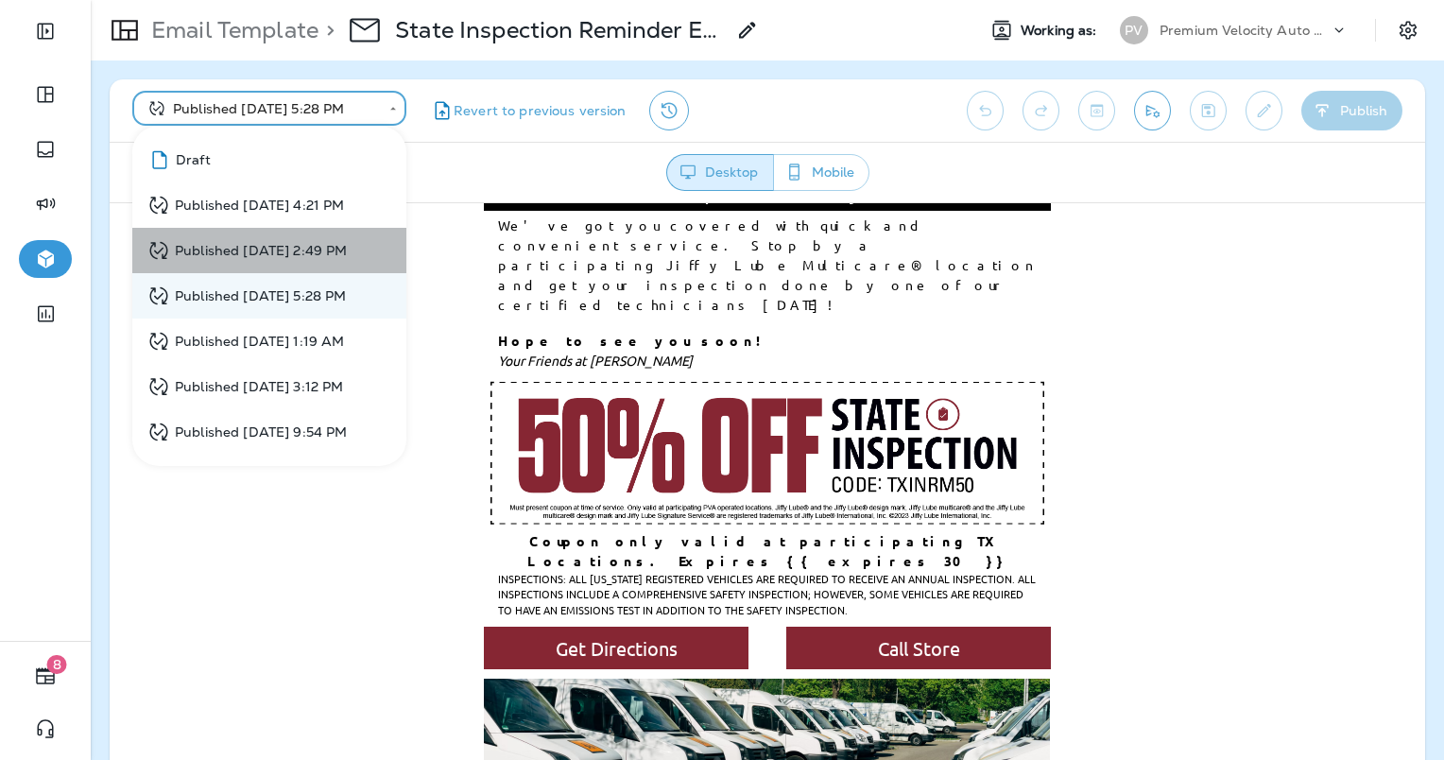
click at [310, 252] on div "Published Feb 14, 2024 2:49 PM" at bounding box center [246, 251] width 199 height 24
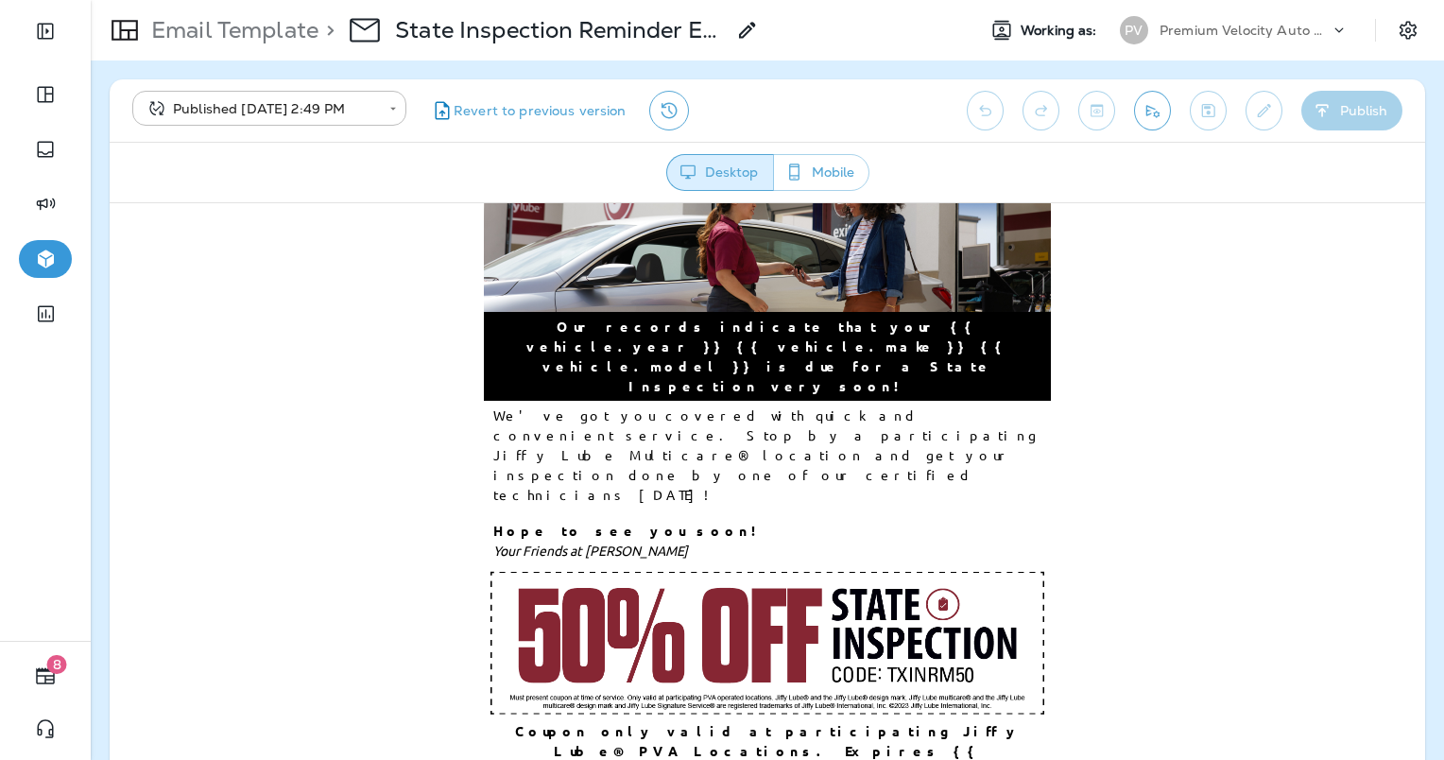
scroll to position [189, 0]
click at [374, 0] on body "**********" at bounding box center [722, 0] width 1444 height 0
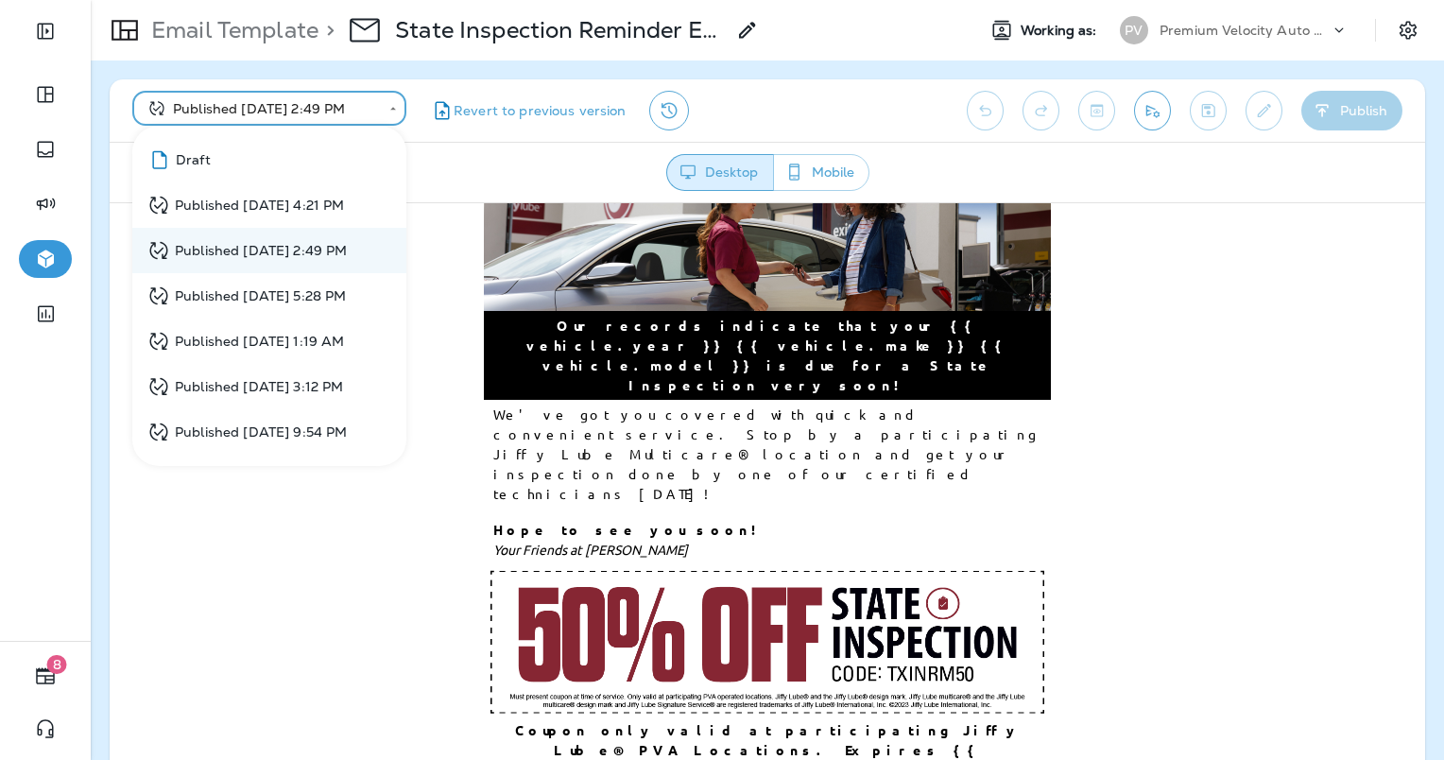
click at [302, 208] on div "Published Jun 3, 2024 4:21 PM" at bounding box center [245, 206] width 197 height 24
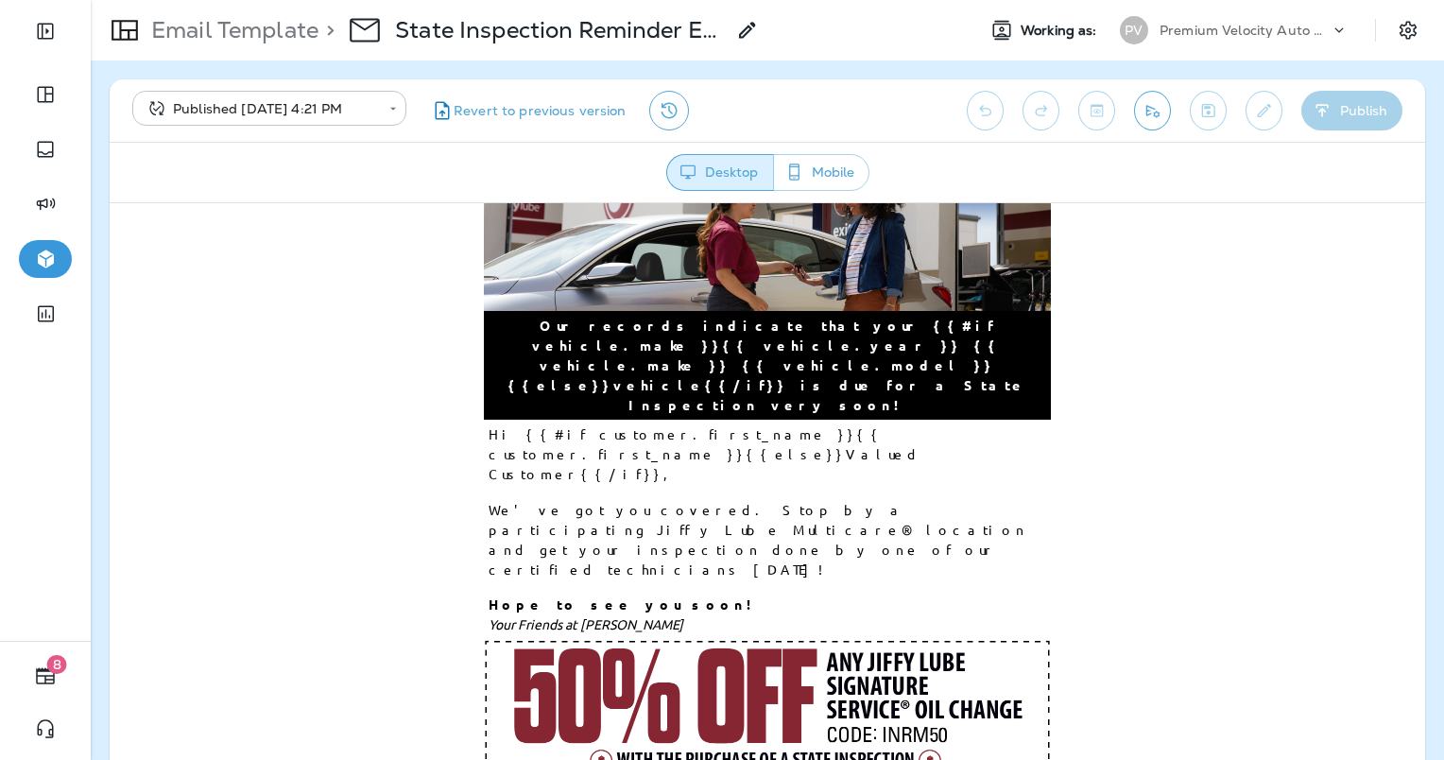
click at [316, 0] on body "**********" at bounding box center [722, 0] width 1444 height 0
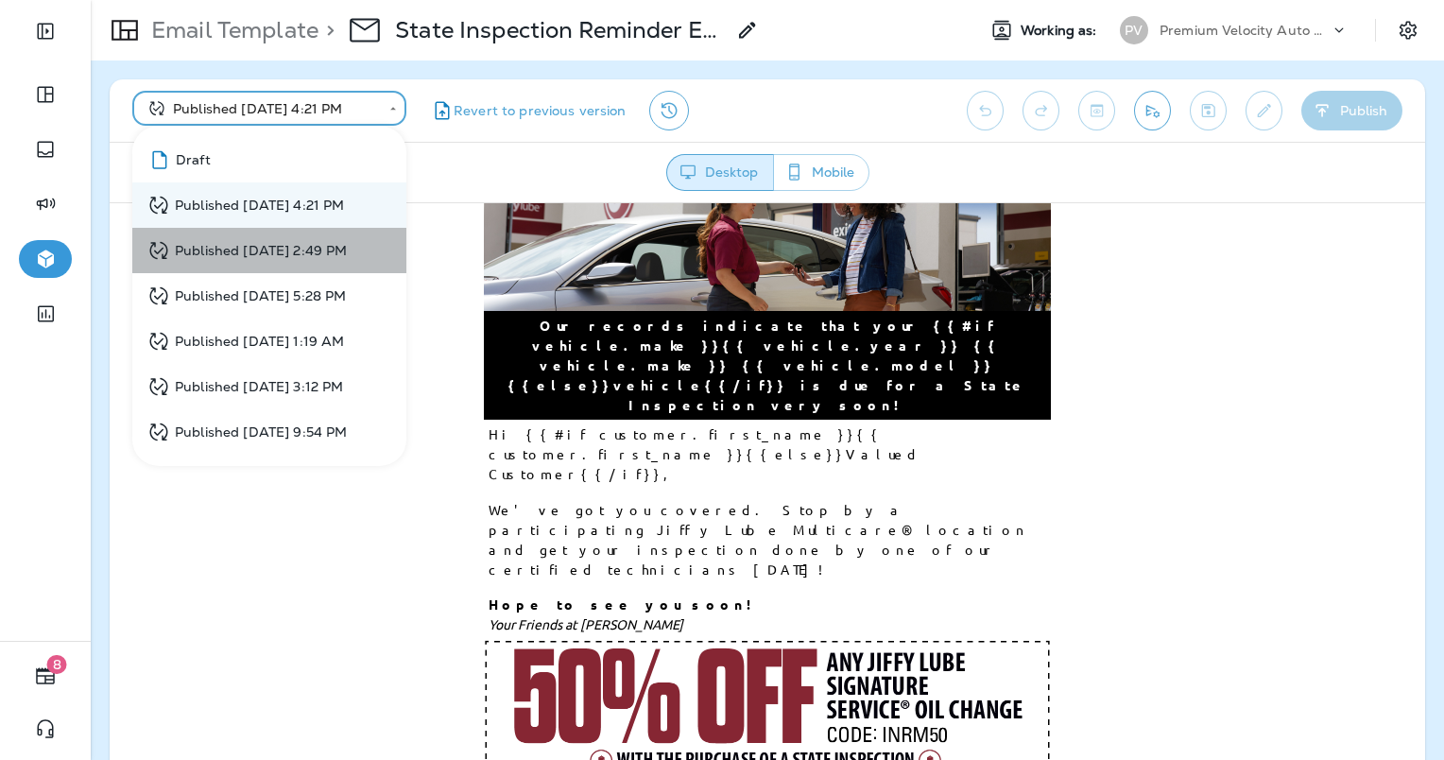
click at [270, 255] on div "Published Feb 14, 2024 2:49 PM" at bounding box center [246, 251] width 199 height 24
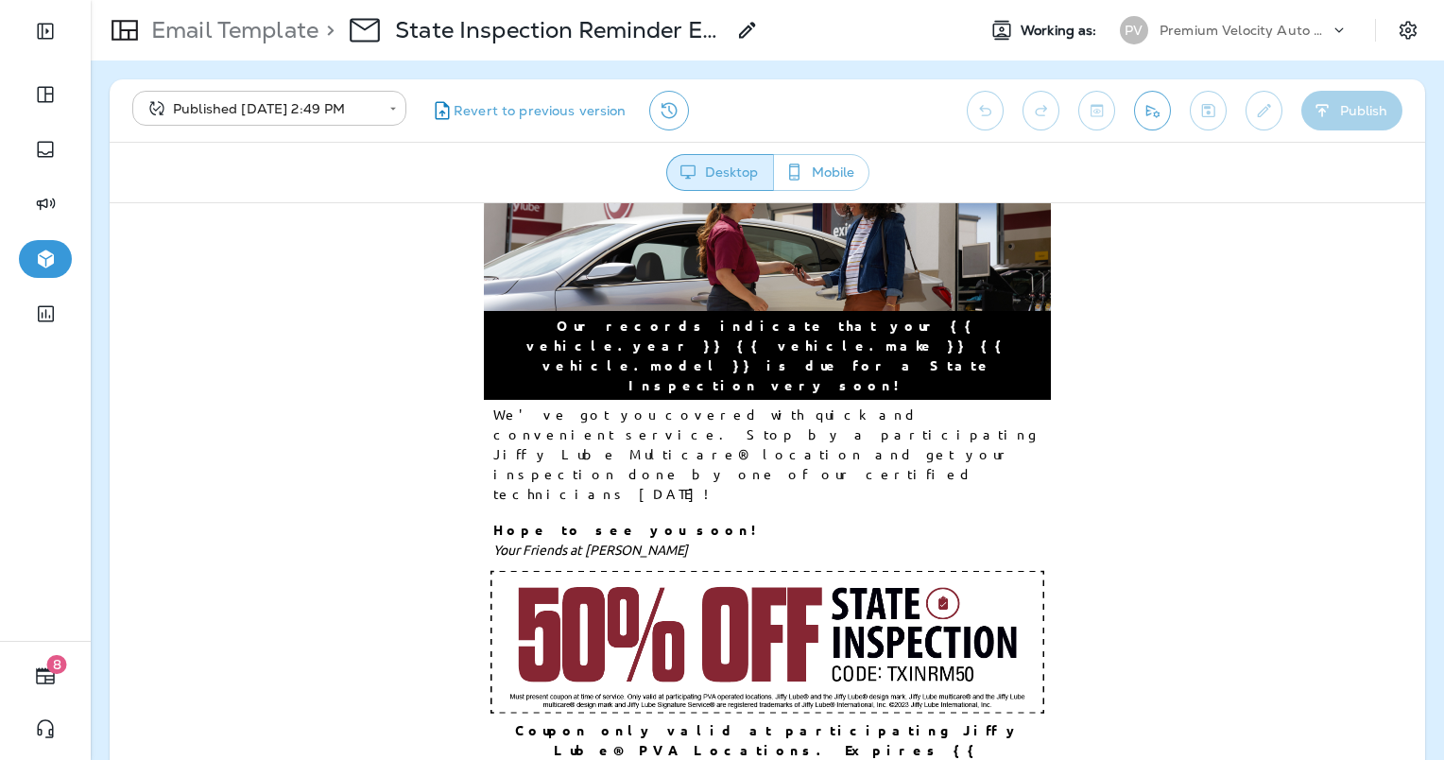
click at [341, 0] on body "**********" at bounding box center [722, 0] width 1444 height 0
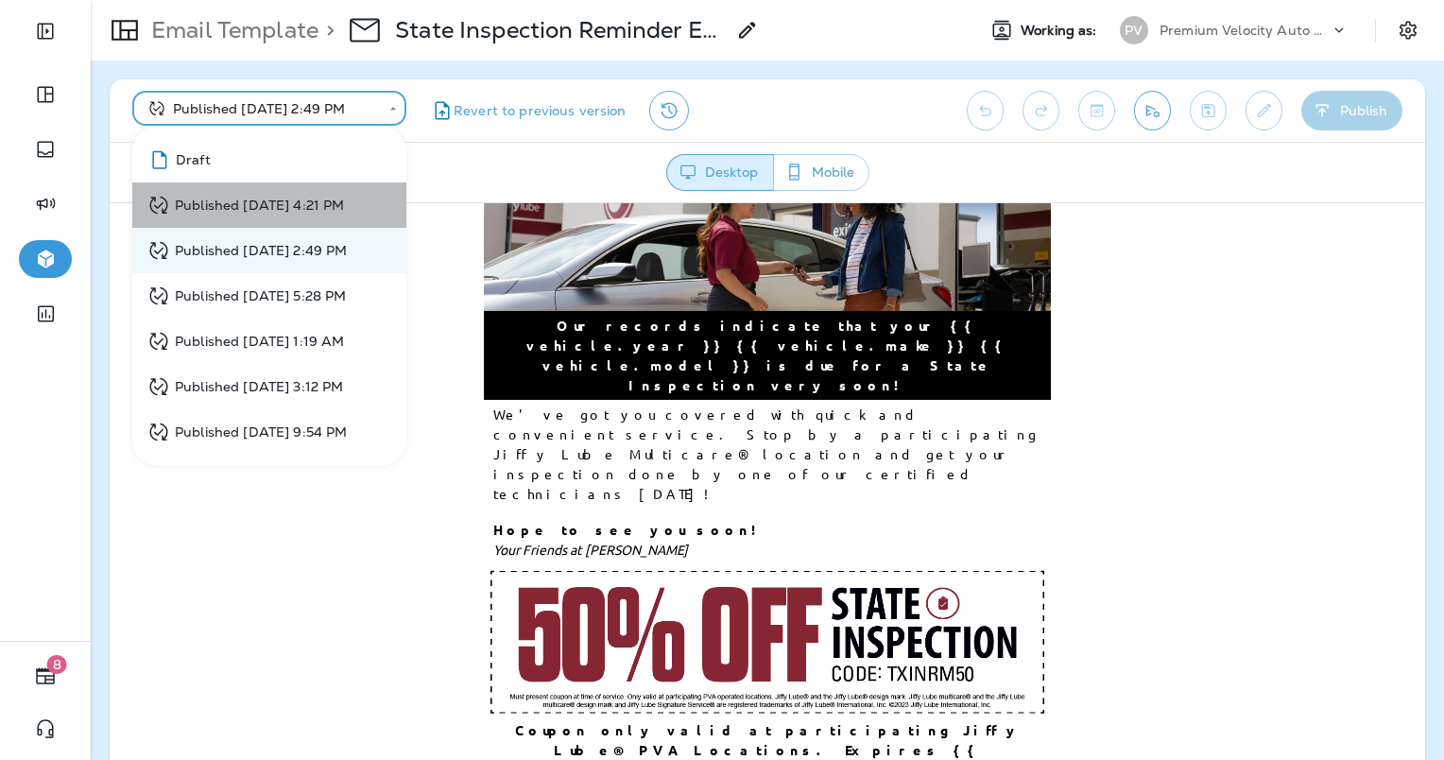
click at [331, 212] on div "Published Jun 3, 2024 4:21 PM" at bounding box center [245, 206] width 197 height 24
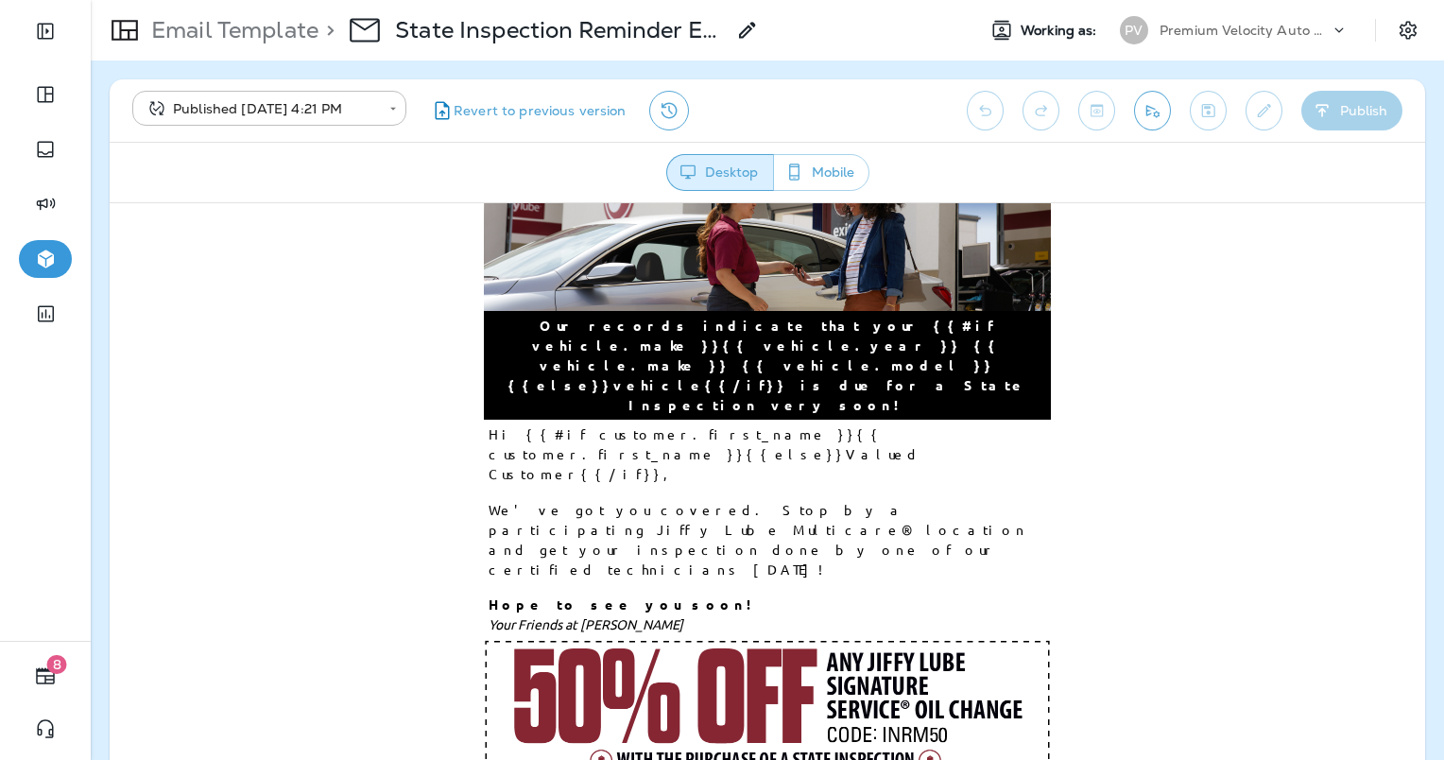
scroll to position [0, 0]
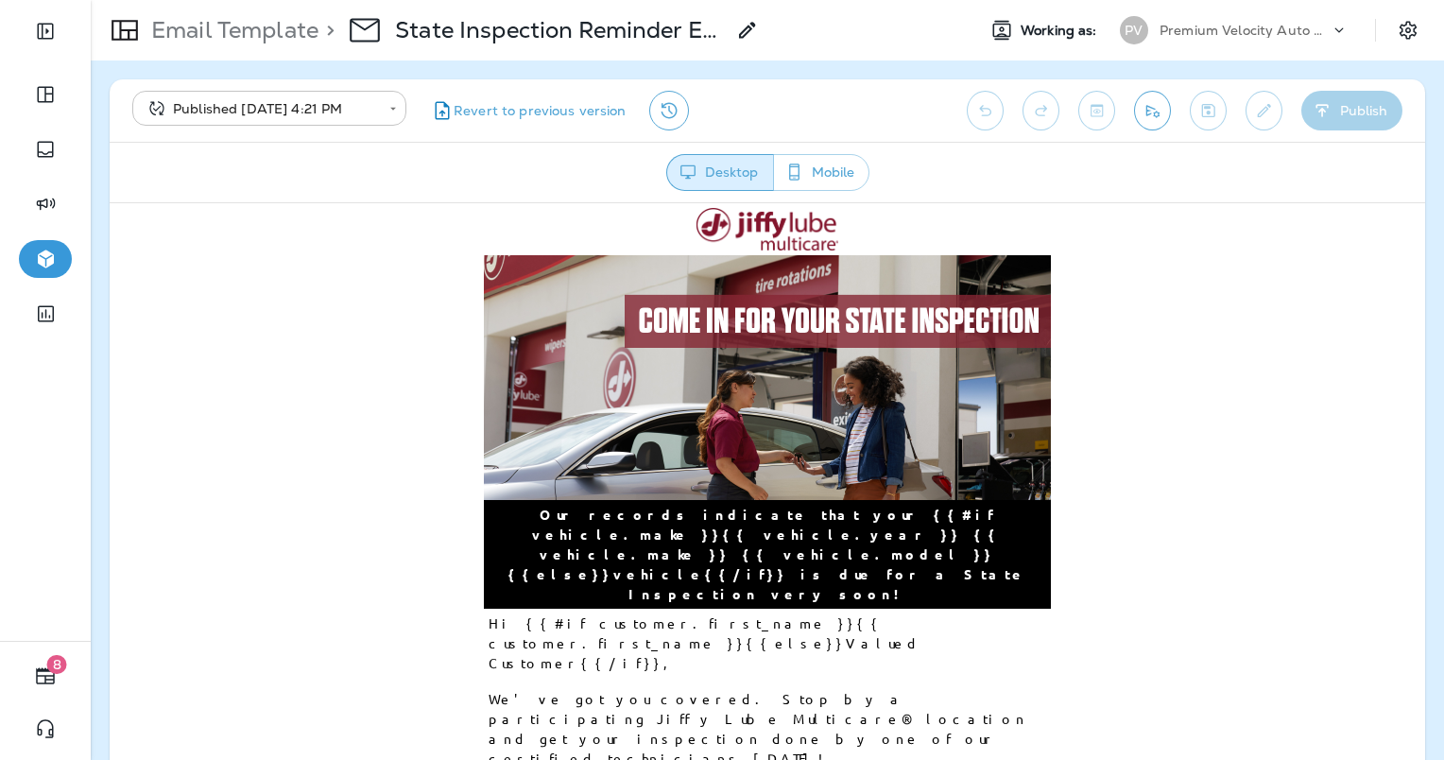
click at [397, 0] on body "**********" at bounding box center [722, 0] width 1444 height 0
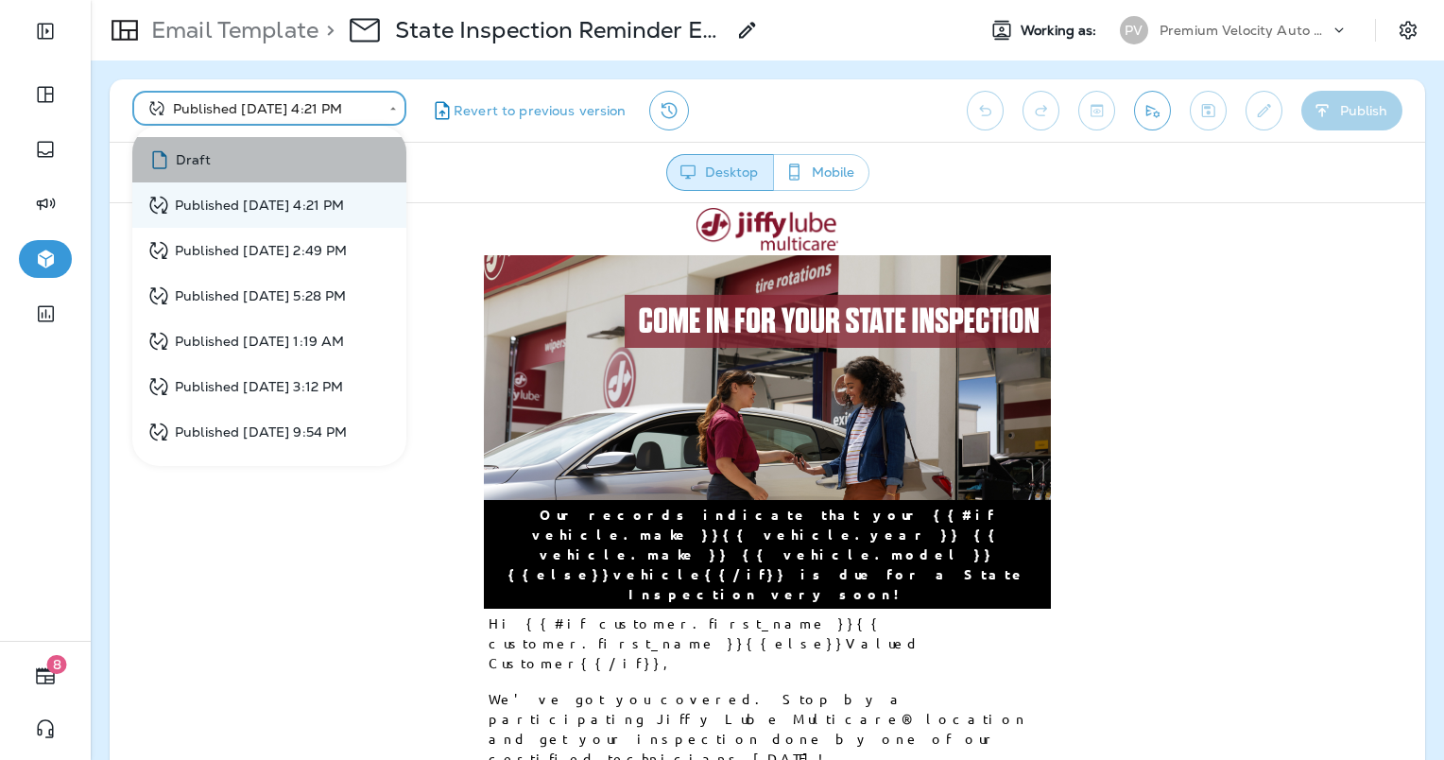
click at [297, 159] on li "Draft" at bounding box center [269, 159] width 274 height 45
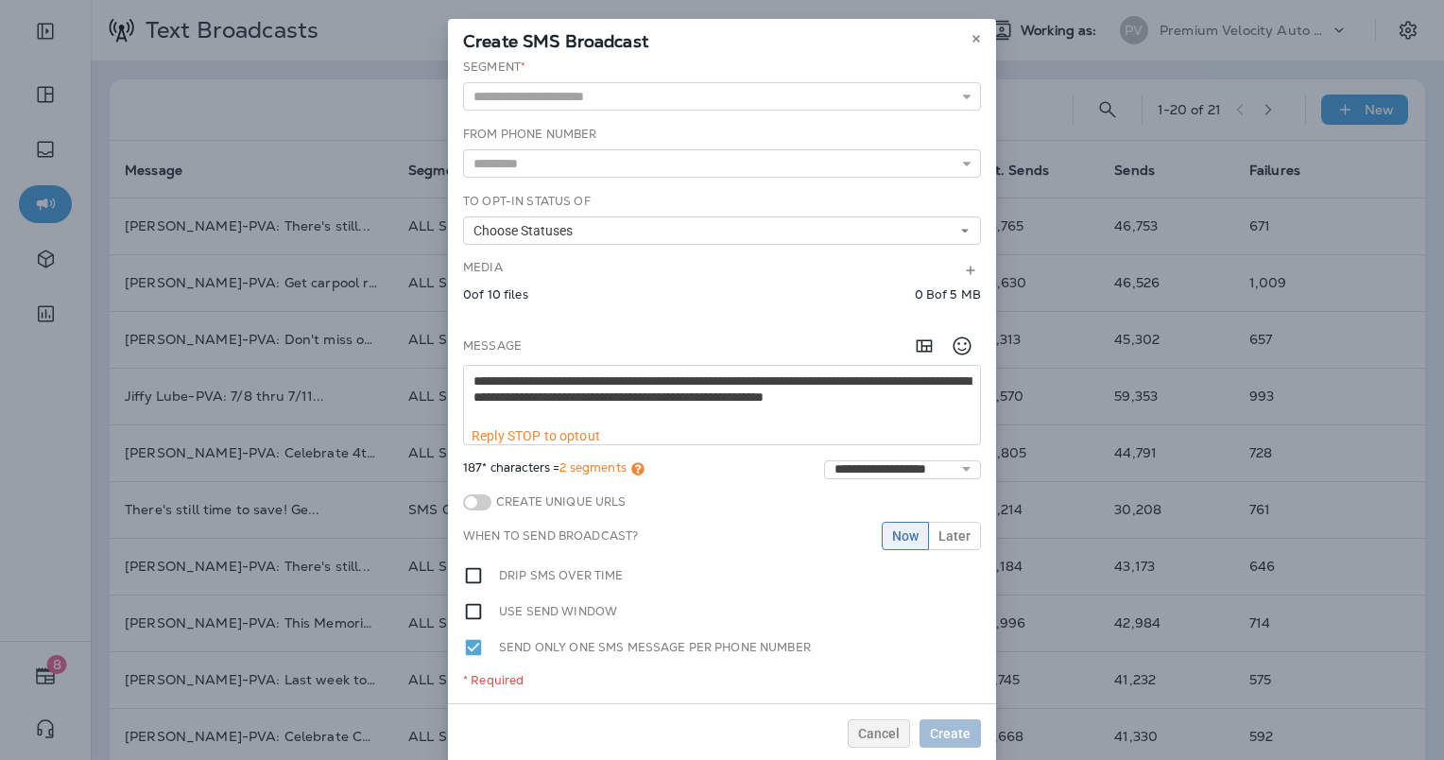
type textarea "**********"
click at [566, 93] on input "text" at bounding box center [722, 96] width 518 height 28
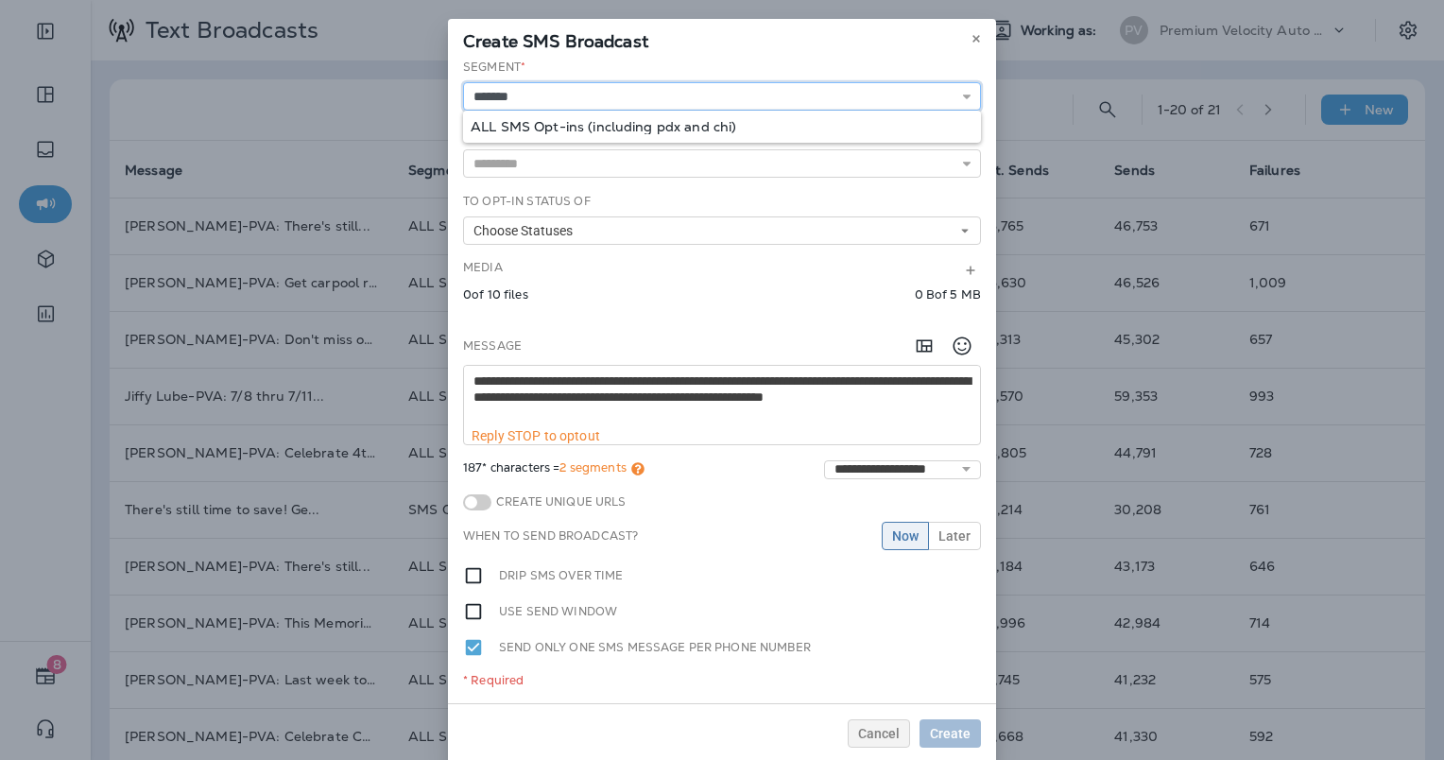
type input "**********"
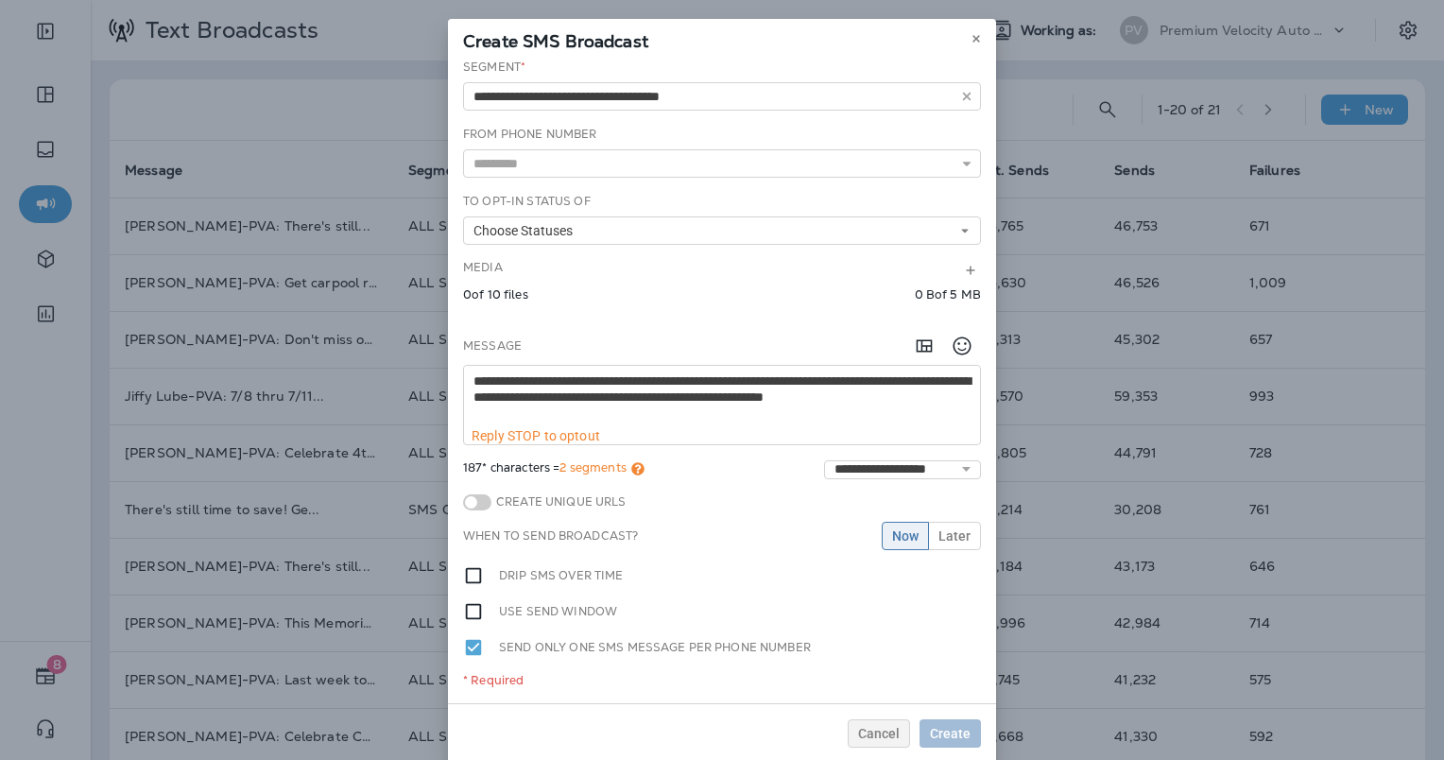
click at [568, 129] on div "**********" at bounding box center [722, 381] width 548 height 645
click at [560, 157] on input "text" at bounding box center [722, 163] width 518 height 28
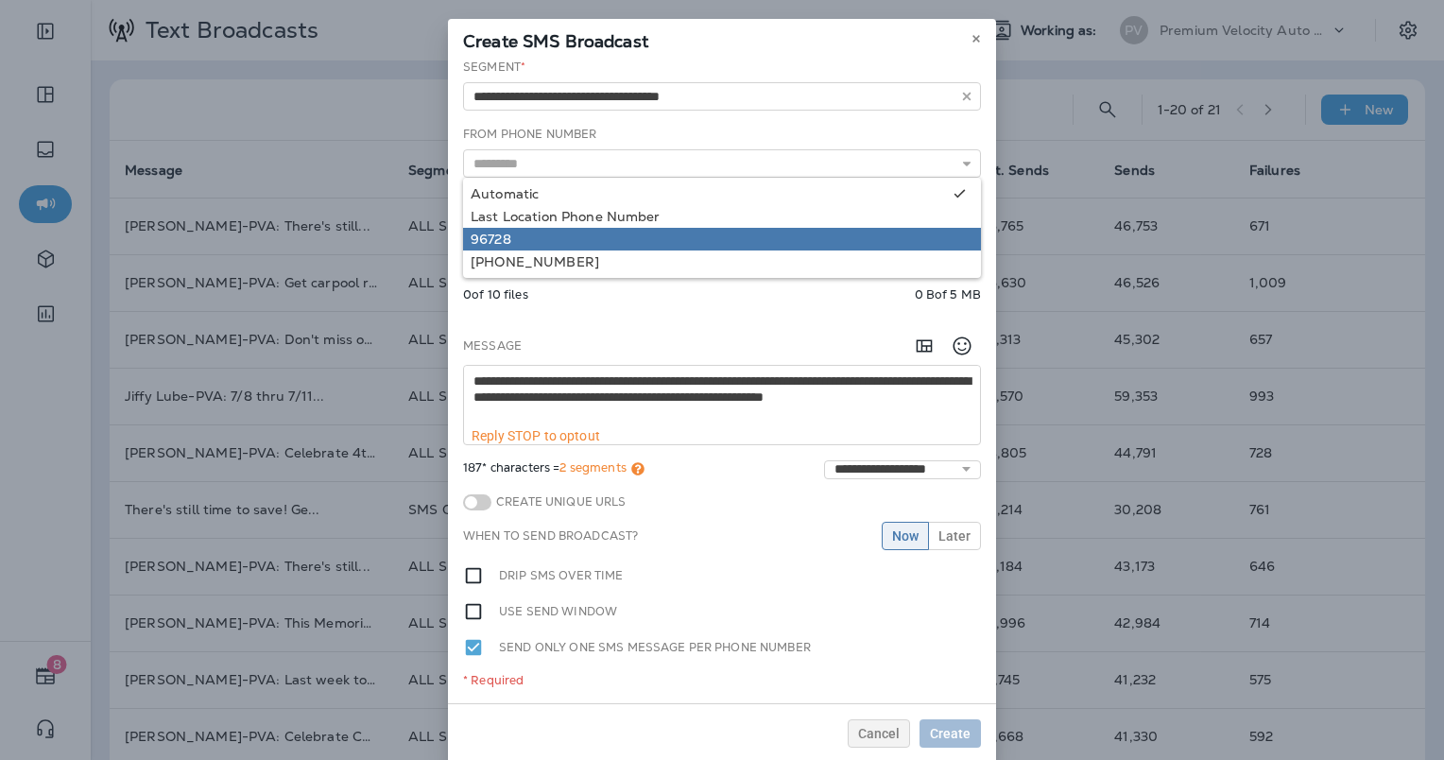
type input "*****"
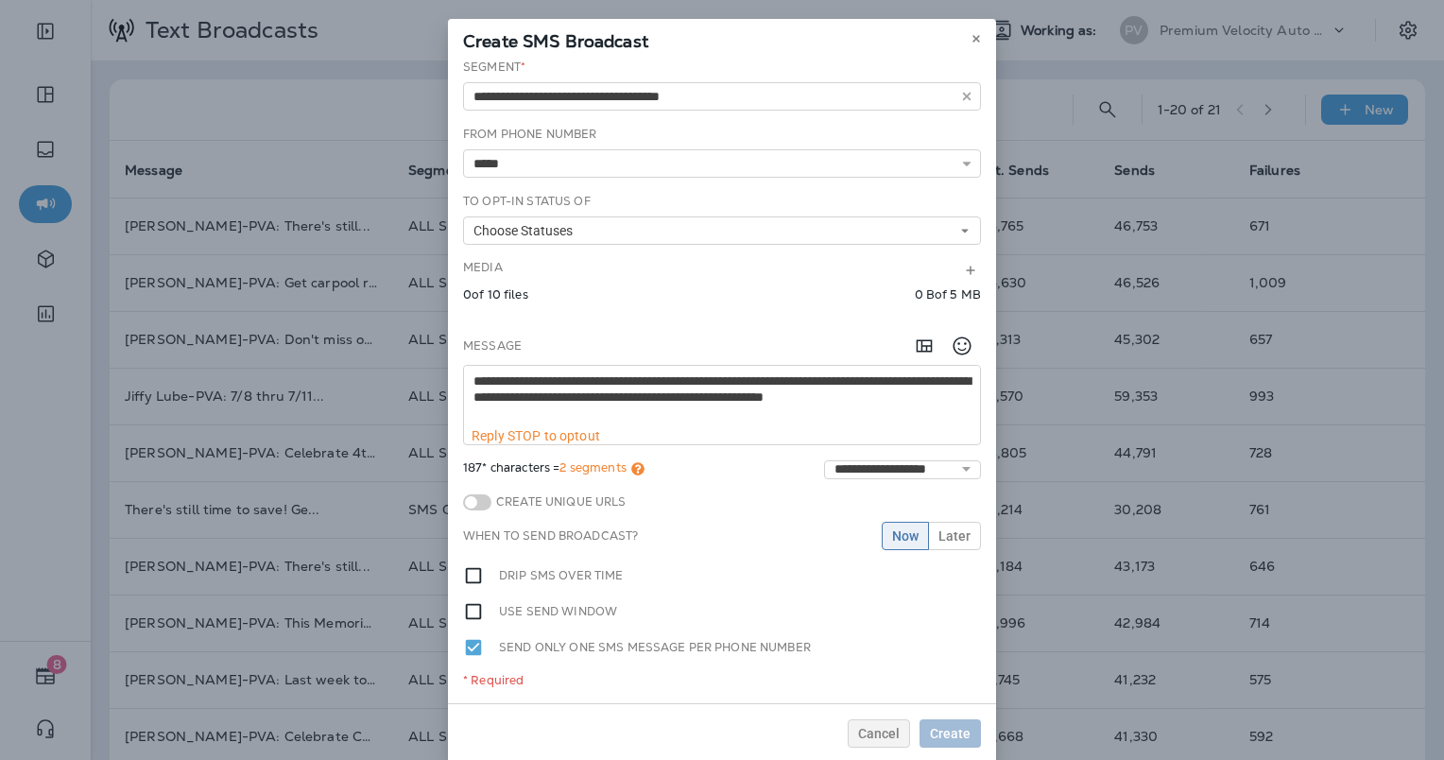
click at [531, 238] on div "**********" at bounding box center [722, 381] width 548 height 645
click at [530, 237] on span "Choose Statuses" at bounding box center [526, 231] width 107 height 16
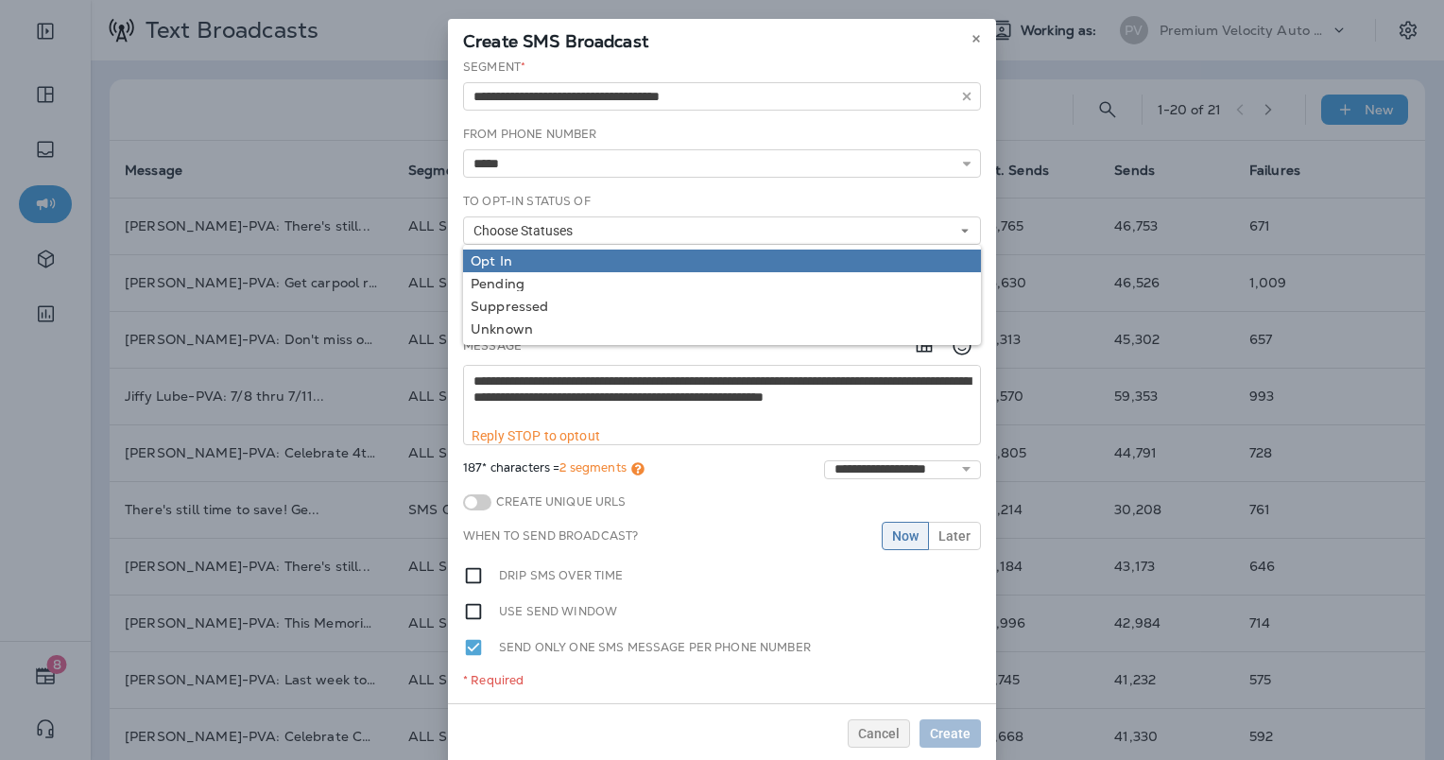
click at [525, 250] on link "Opt In" at bounding box center [722, 261] width 518 height 23
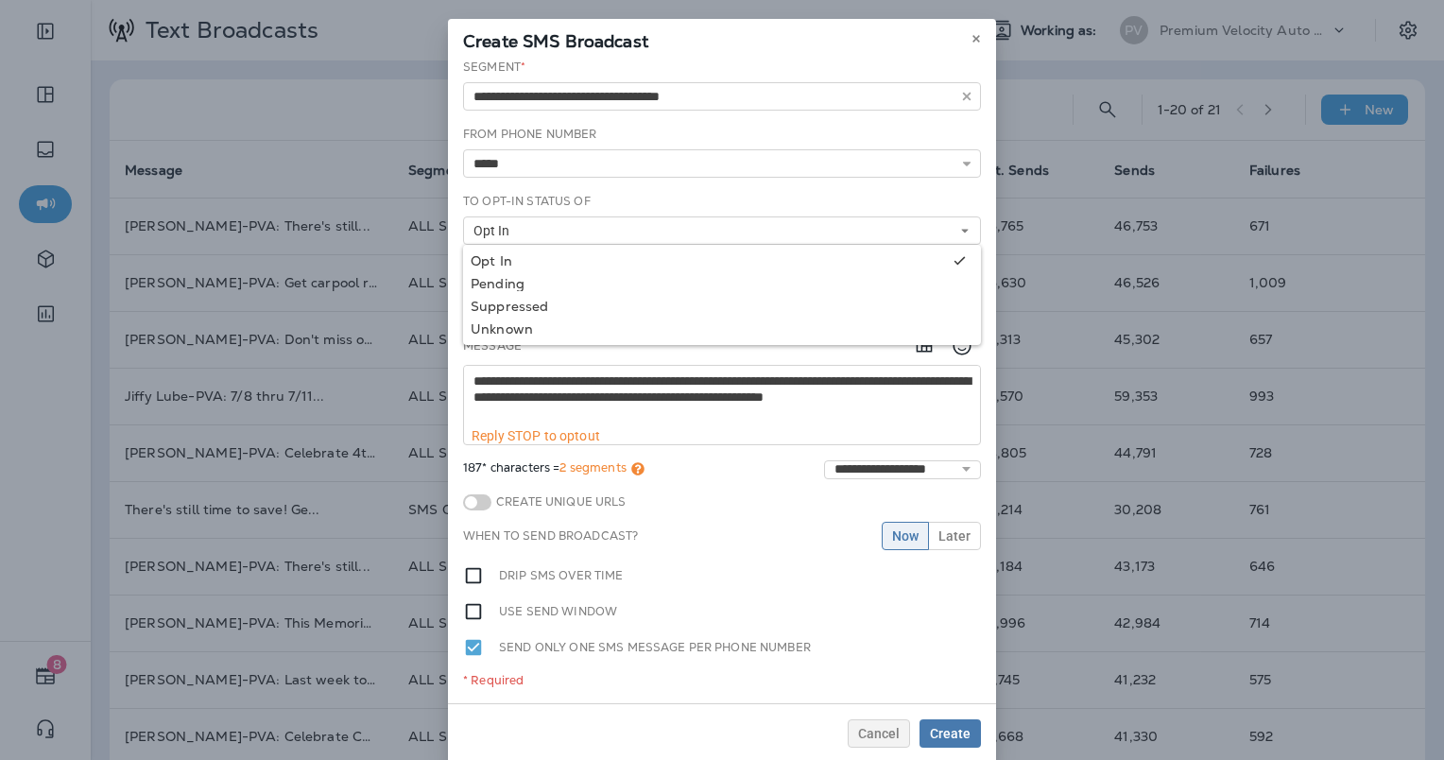
click at [560, 204] on label "To Opt-In Status of" at bounding box center [527, 201] width 128 height 15
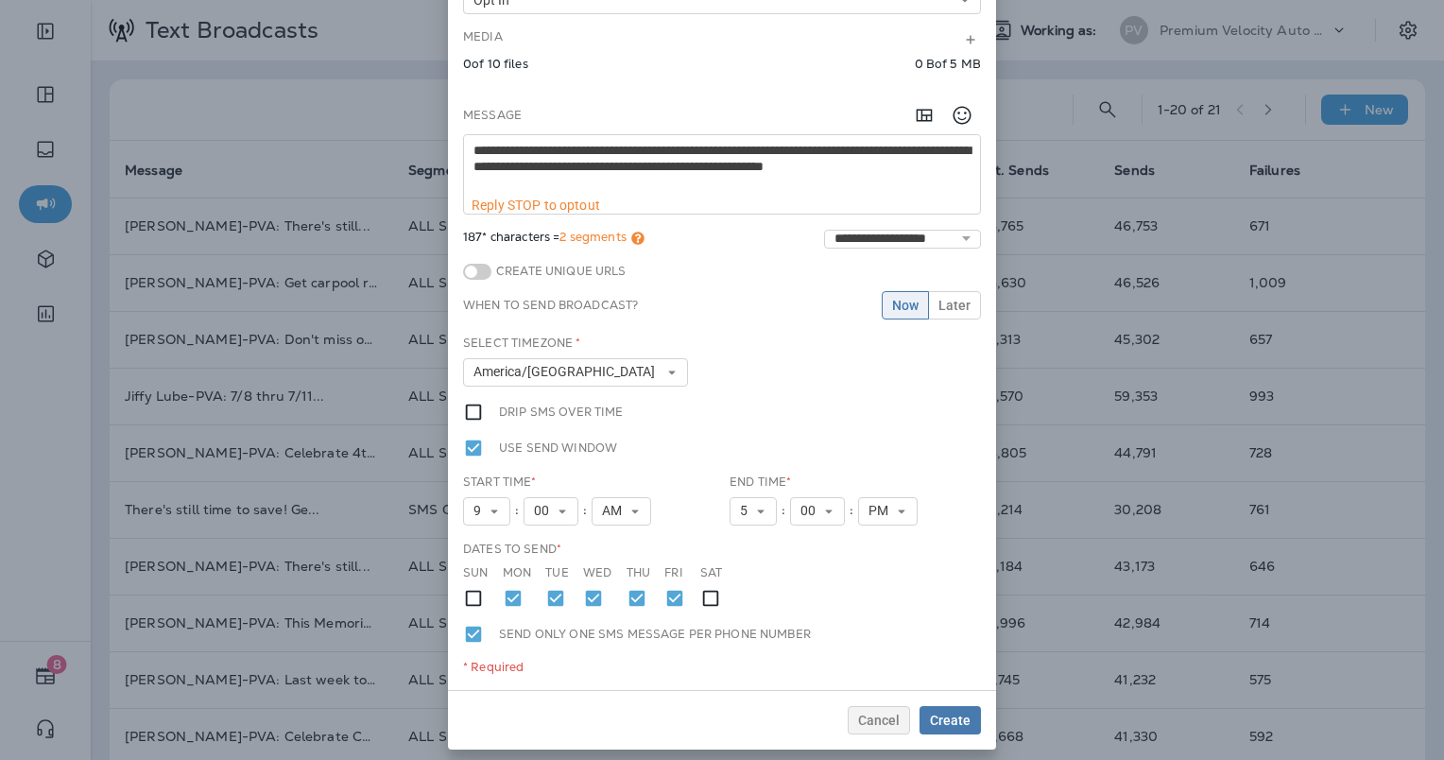
scroll to position [236, 0]
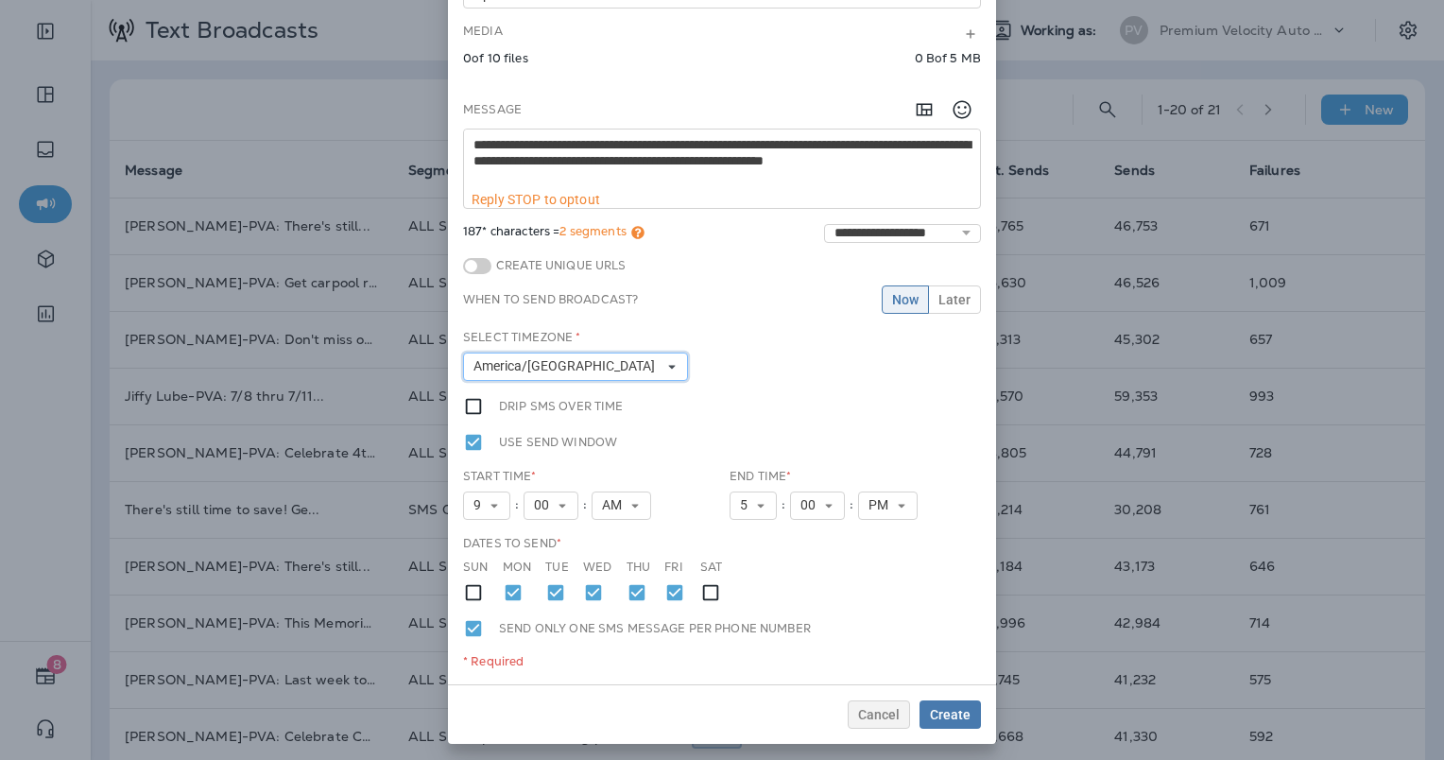
click at [658, 361] on button "America/[GEOGRAPHIC_DATA]" at bounding box center [575, 367] width 225 height 28
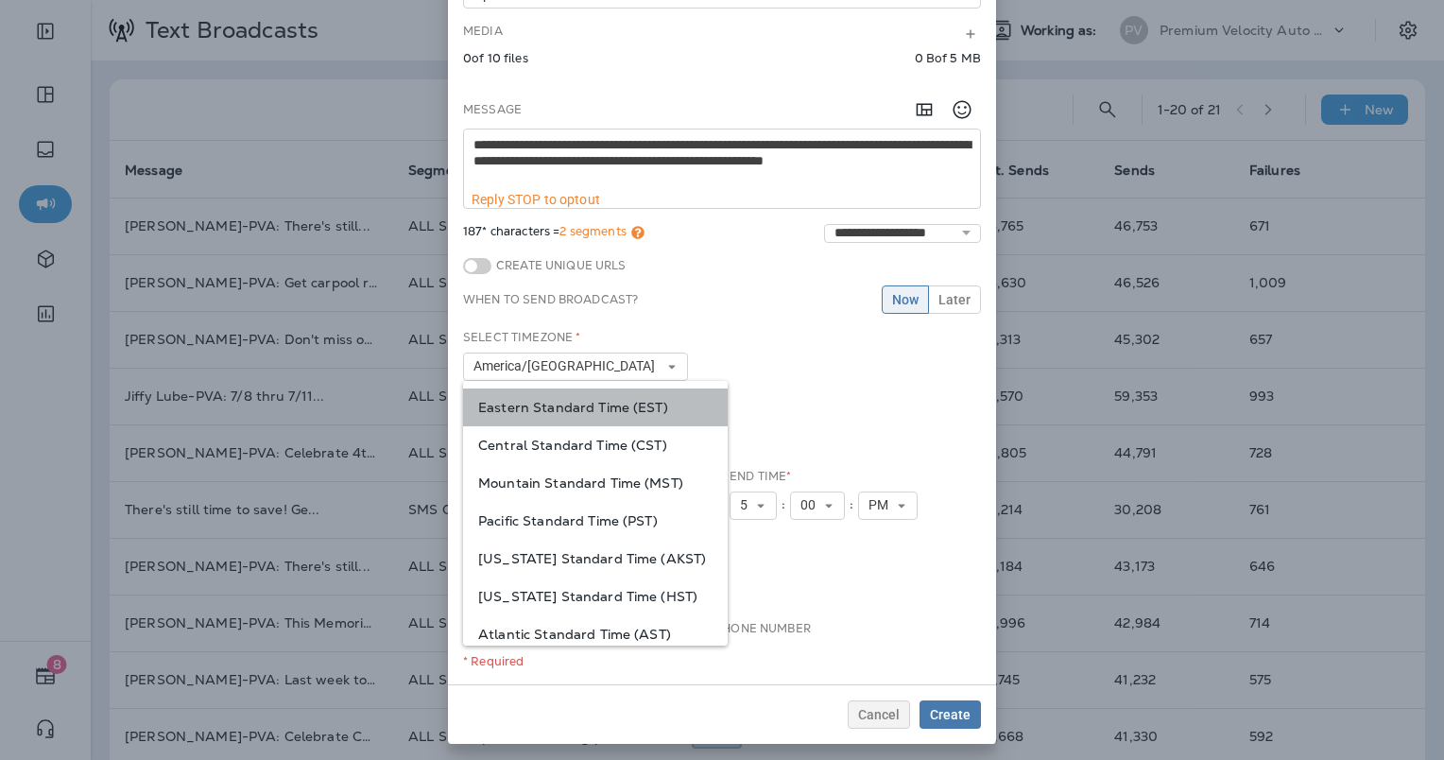
click at [624, 401] on span "Eastern Standard Time (EST)" at bounding box center [595, 407] width 234 height 15
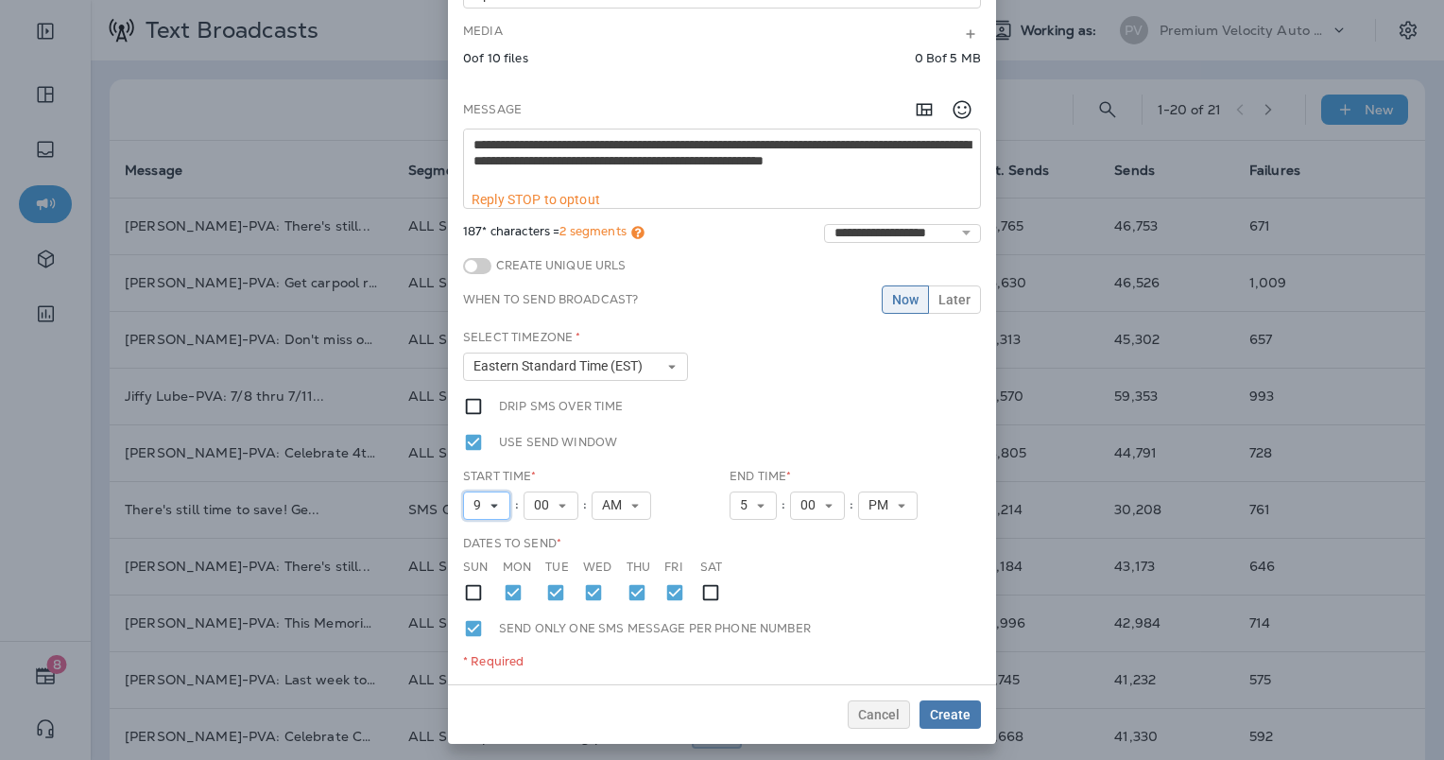
click at [491, 504] on use at bounding box center [494, 506] width 7 height 4
click at [481, 458] on link "11" at bounding box center [486, 469] width 47 height 23
click at [761, 506] on button "5" at bounding box center [753, 505] width 47 height 28
click at [749, 390] on link "8" at bounding box center [753, 401] width 47 height 23
click at [699, 439] on div "Use send window" at bounding box center [722, 442] width 518 height 21
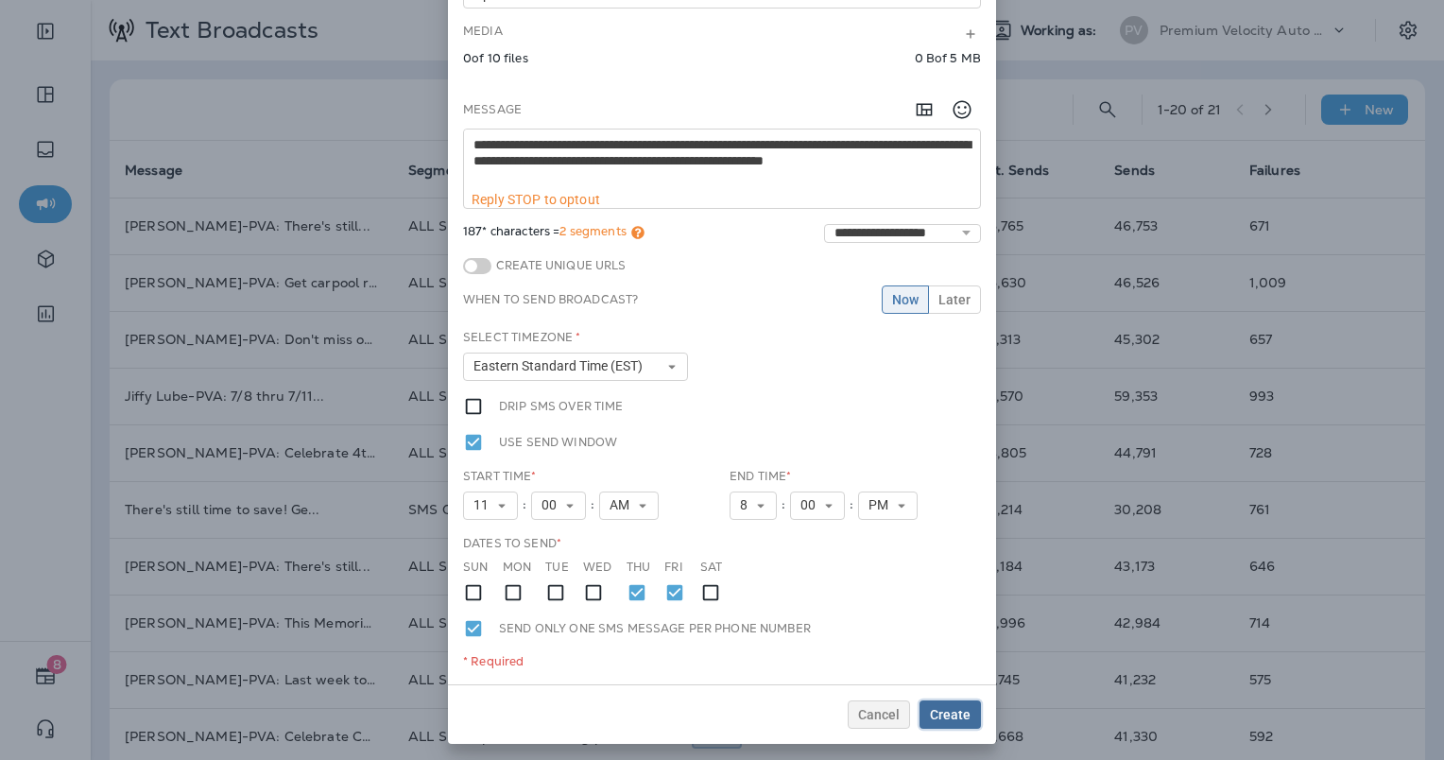
click at [941, 710] on span "Create" at bounding box center [950, 714] width 41 height 13
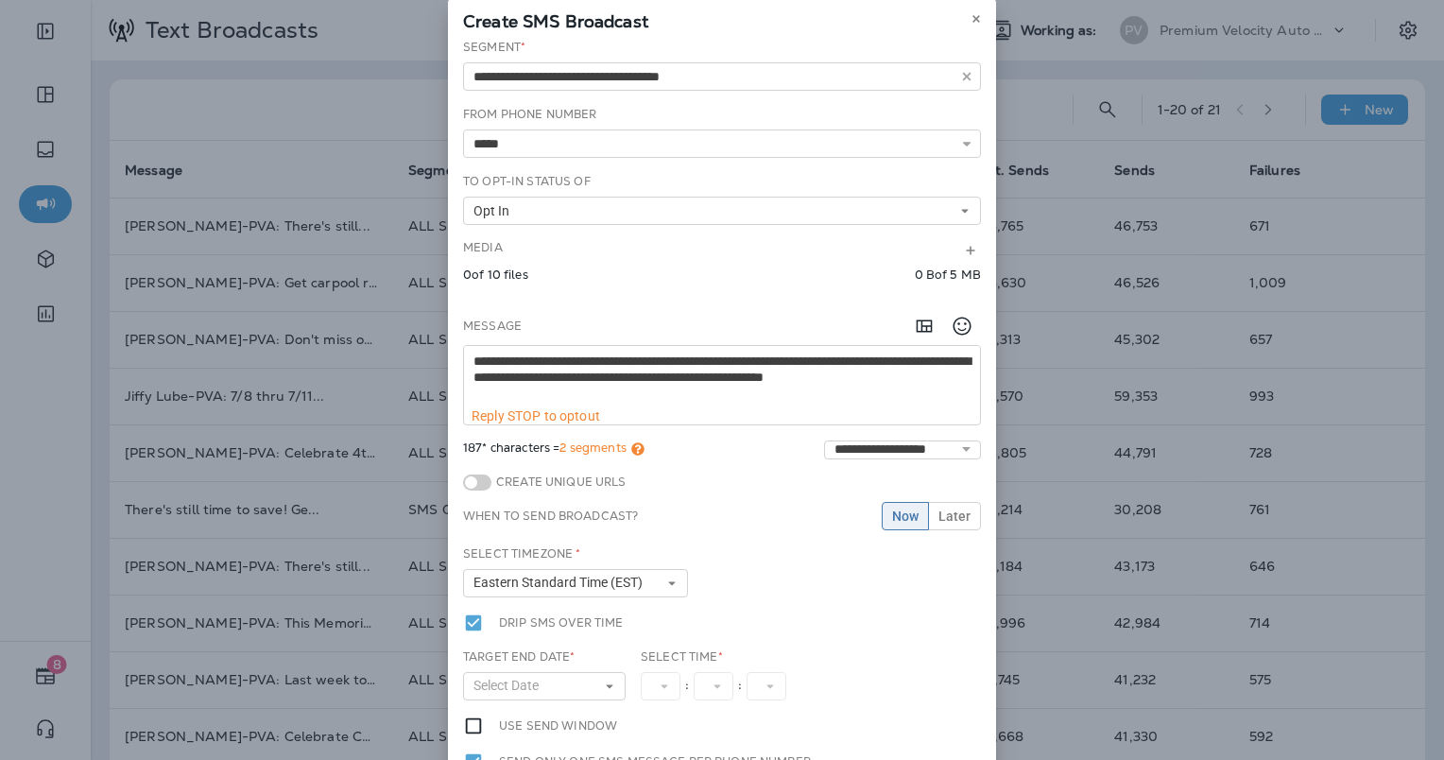
scroll to position [154, 0]
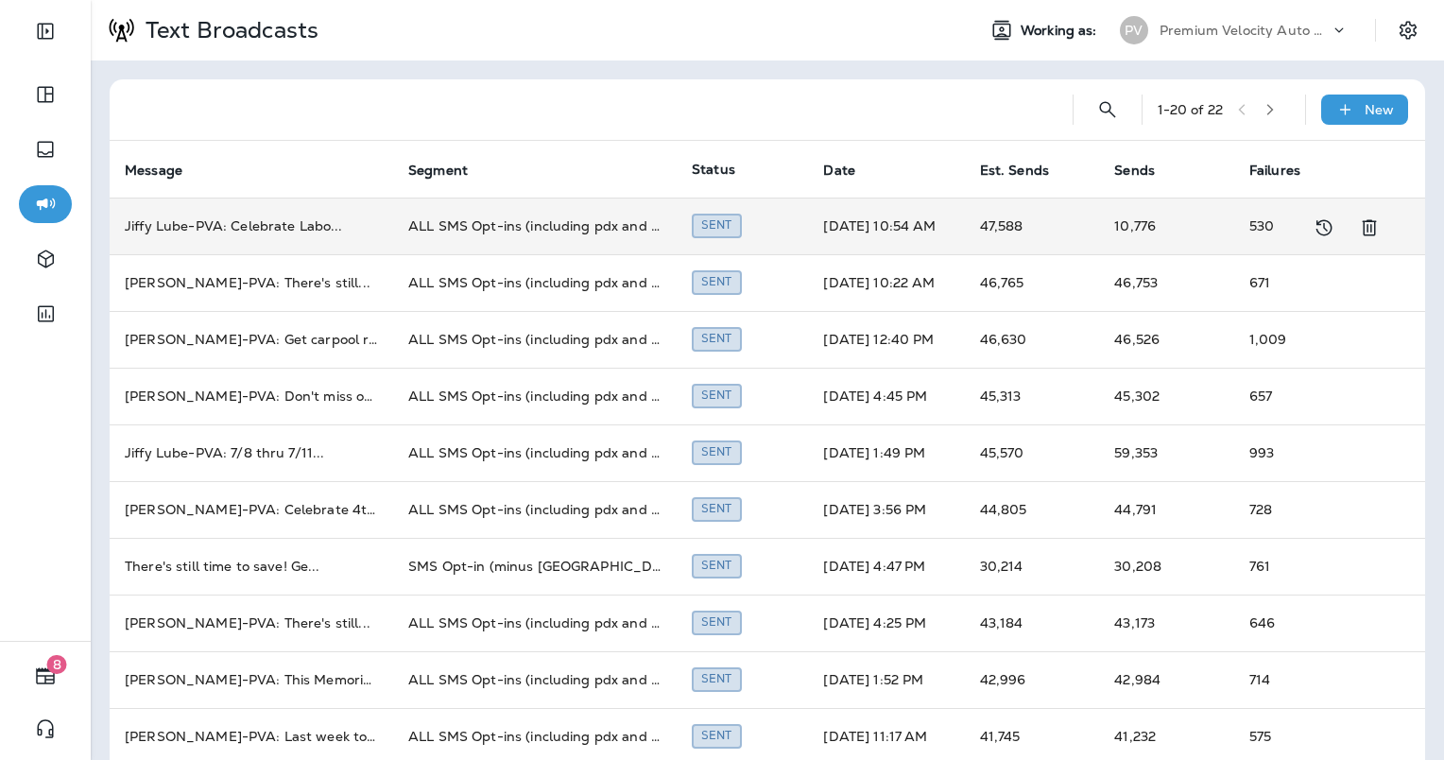
click at [1014, 216] on td "47,588" at bounding box center [1032, 226] width 135 height 57
